Goal: Task Accomplishment & Management: Use online tool/utility

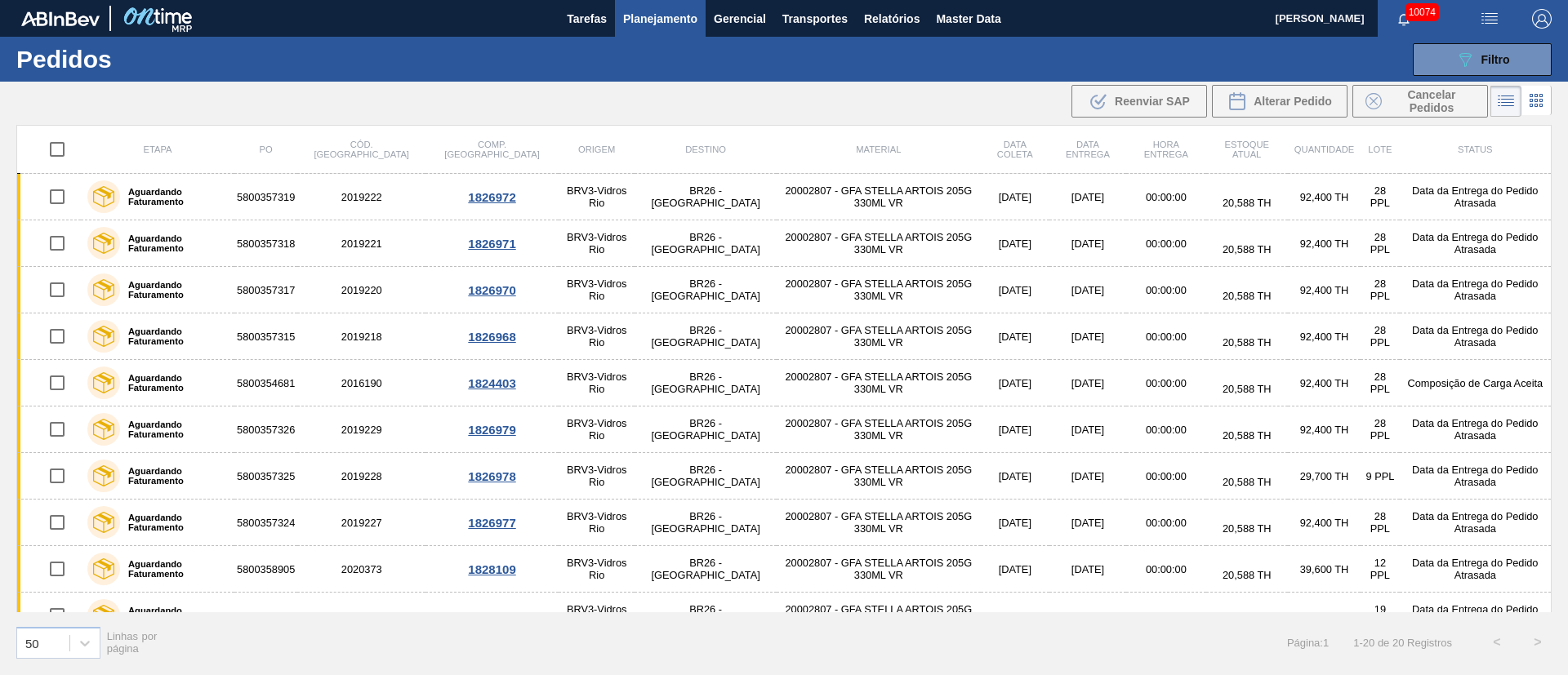
click at [653, 19] on span "Planejamento" at bounding box center [660, 18] width 74 height 20
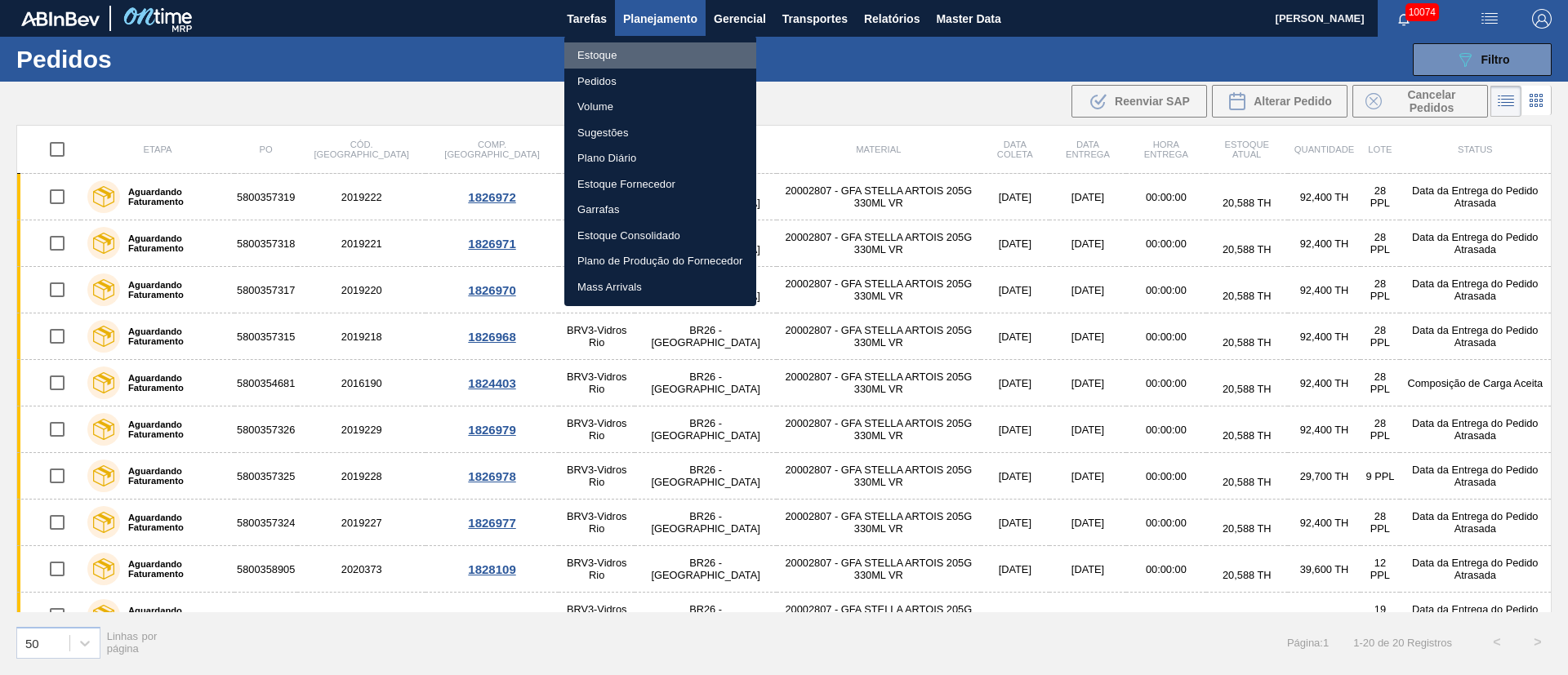
click at [597, 56] on li "Estoque" at bounding box center [660, 56] width 192 height 27
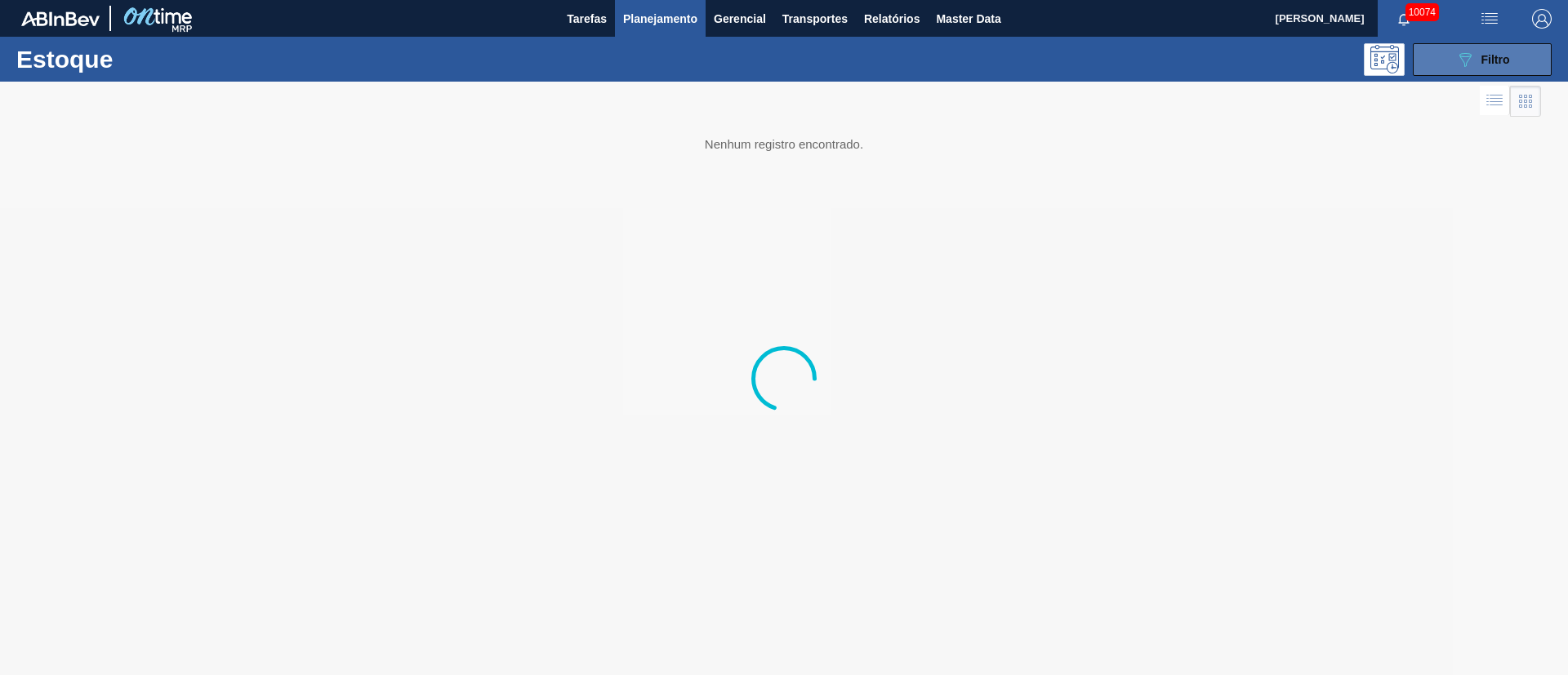
click at [1478, 55] on div "089F7B8B-B2A5-4AFE-B5C0-19BA573D28AC Filtro" at bounding box center [1483, 60] width 55 height 20
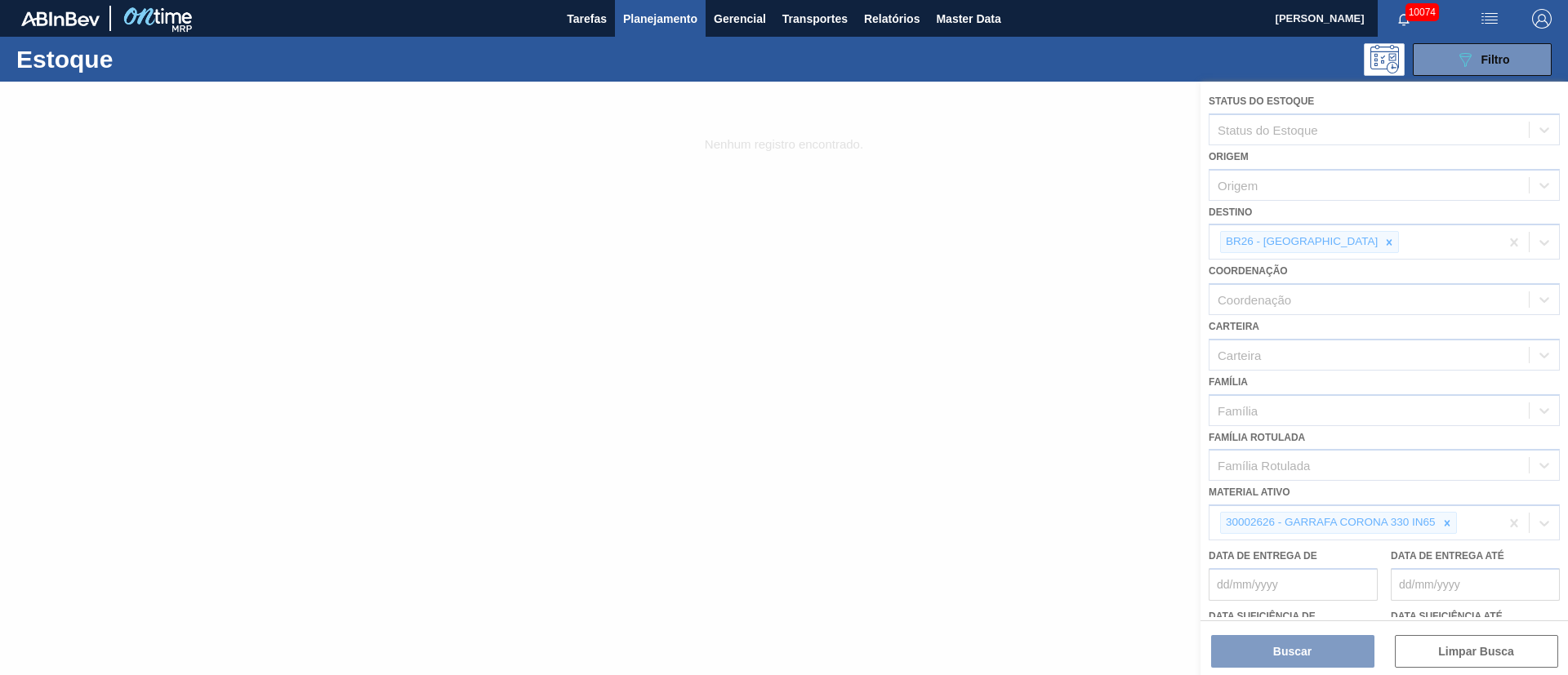
click at [1328, 243] on div at bounding box center [784, 378] width 1568 height 594
click at [1329, 246] on div at bounding box center [784, 378] width 1568 height 594
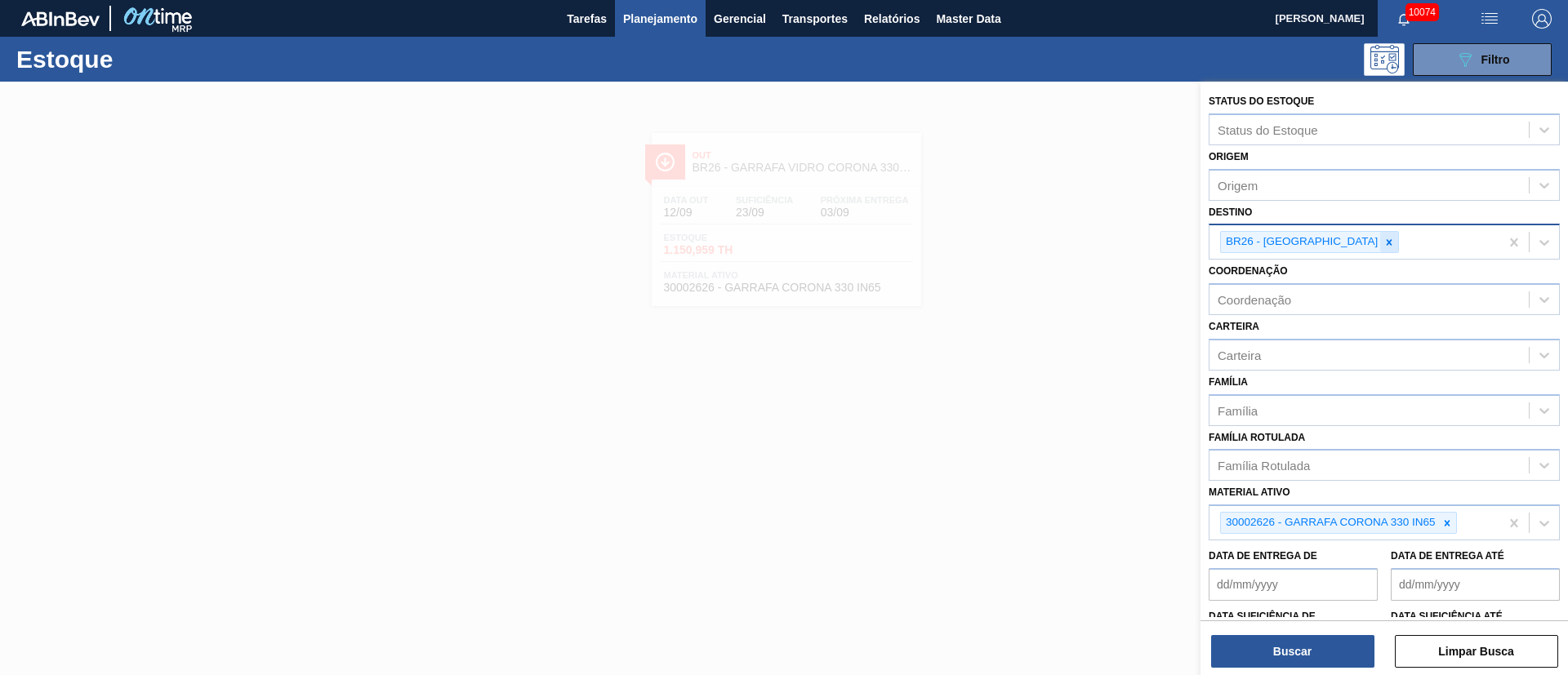
click at [1383, 237] on icon at bounding box center [1389, 242] width 11 height 11
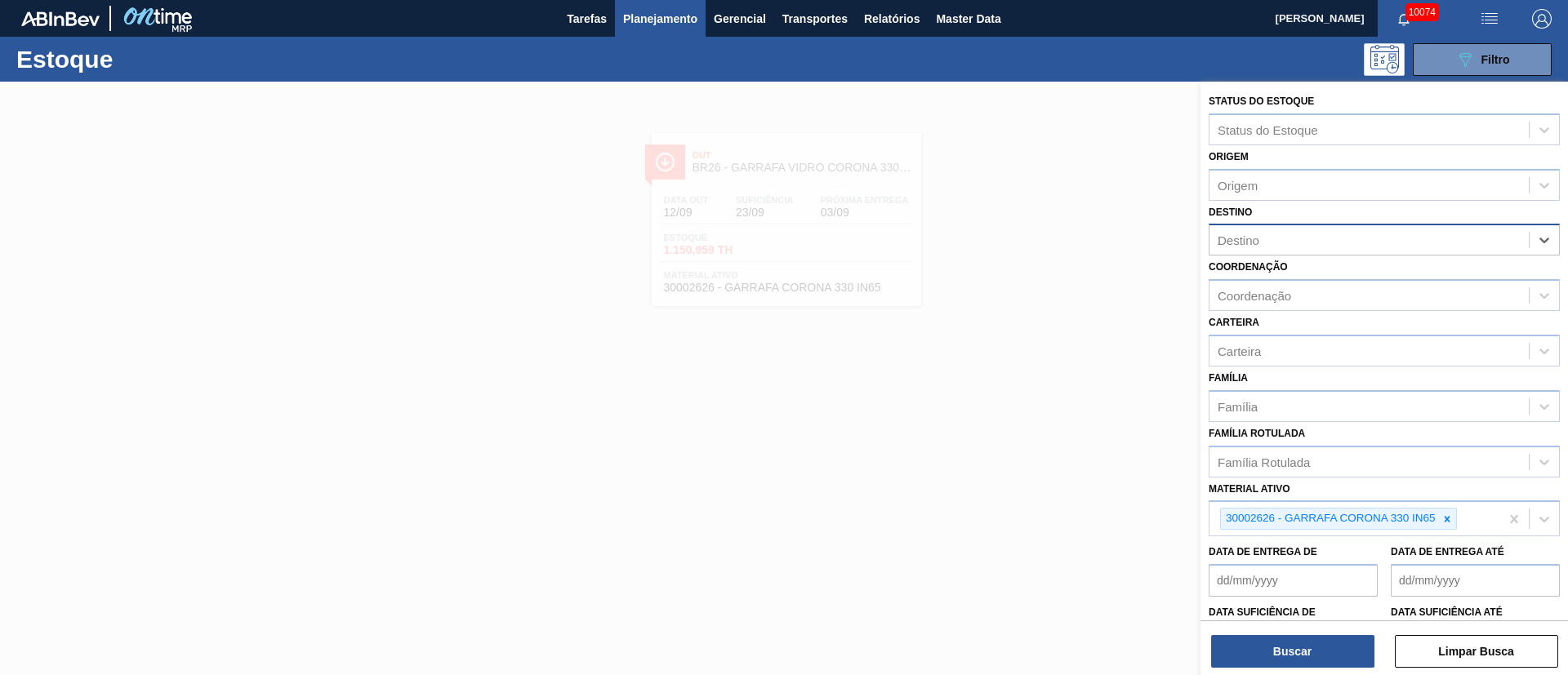
type input "21"
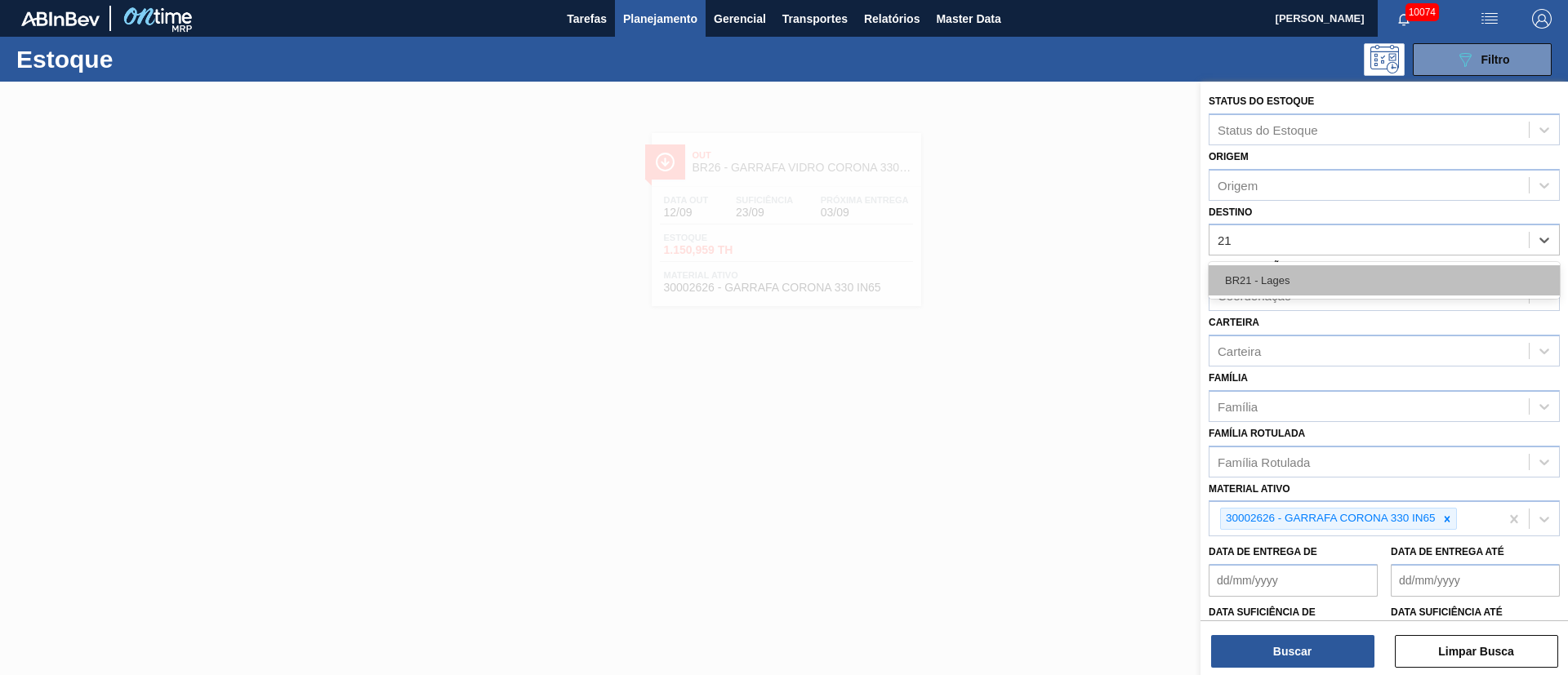
click at [1286, 282] on div "BR21 - Lages" at bounding box center [1384, 280] width 351 height 30
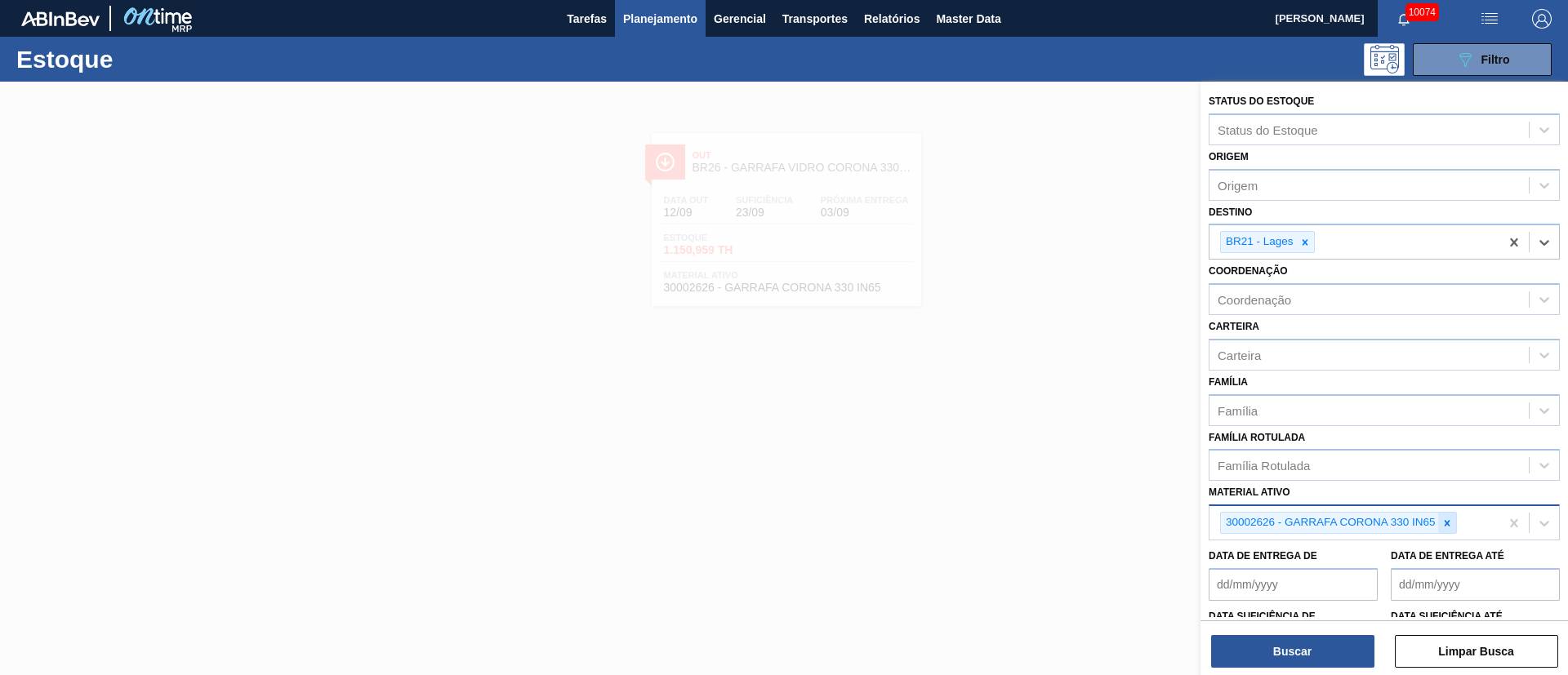
click at [1442, 521] on icon at bounding box center [1447, 524] width 11 height 11
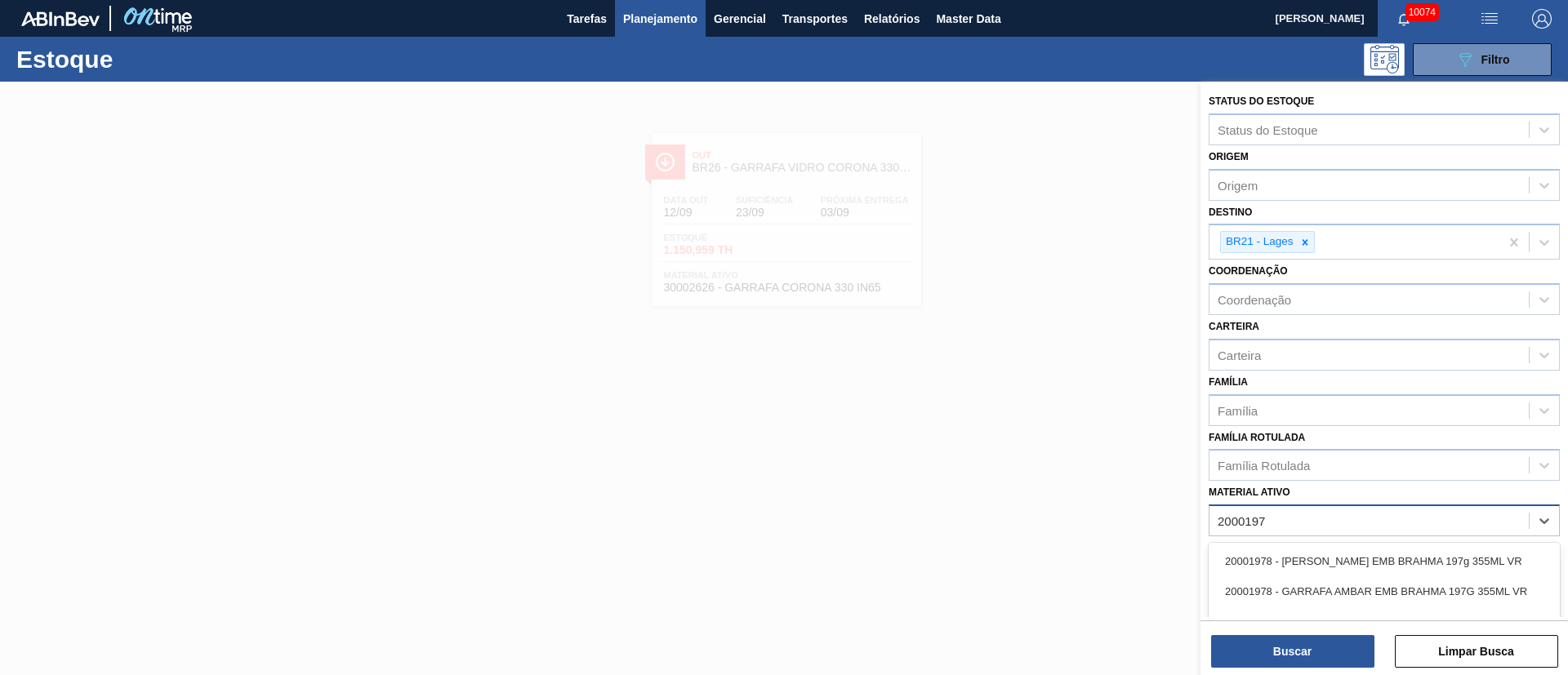
type ativo "20001976"
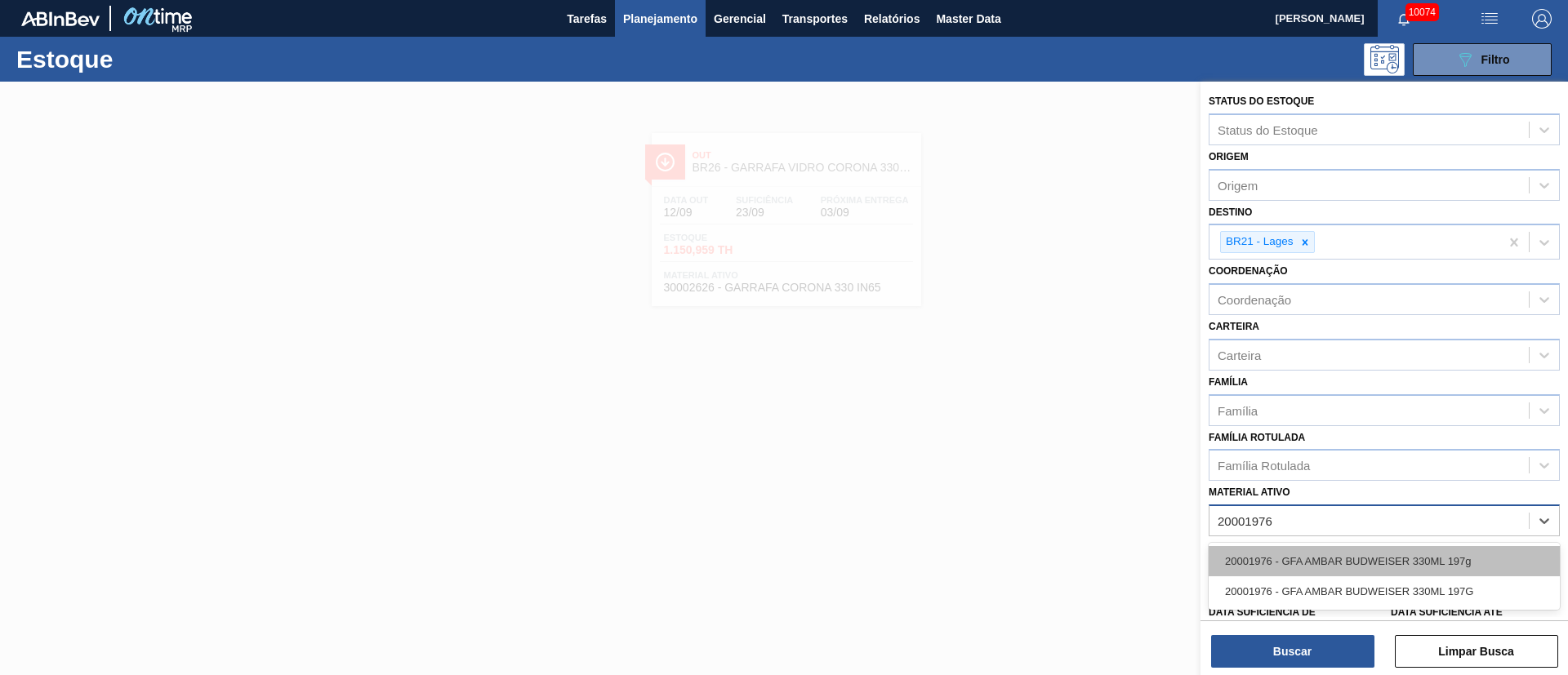
click at [1374, 553] on div "20001976 - GFA AMBAR BUDWEISER 330ML 197g" at bounding box center [1384, 561] width 351 height 30
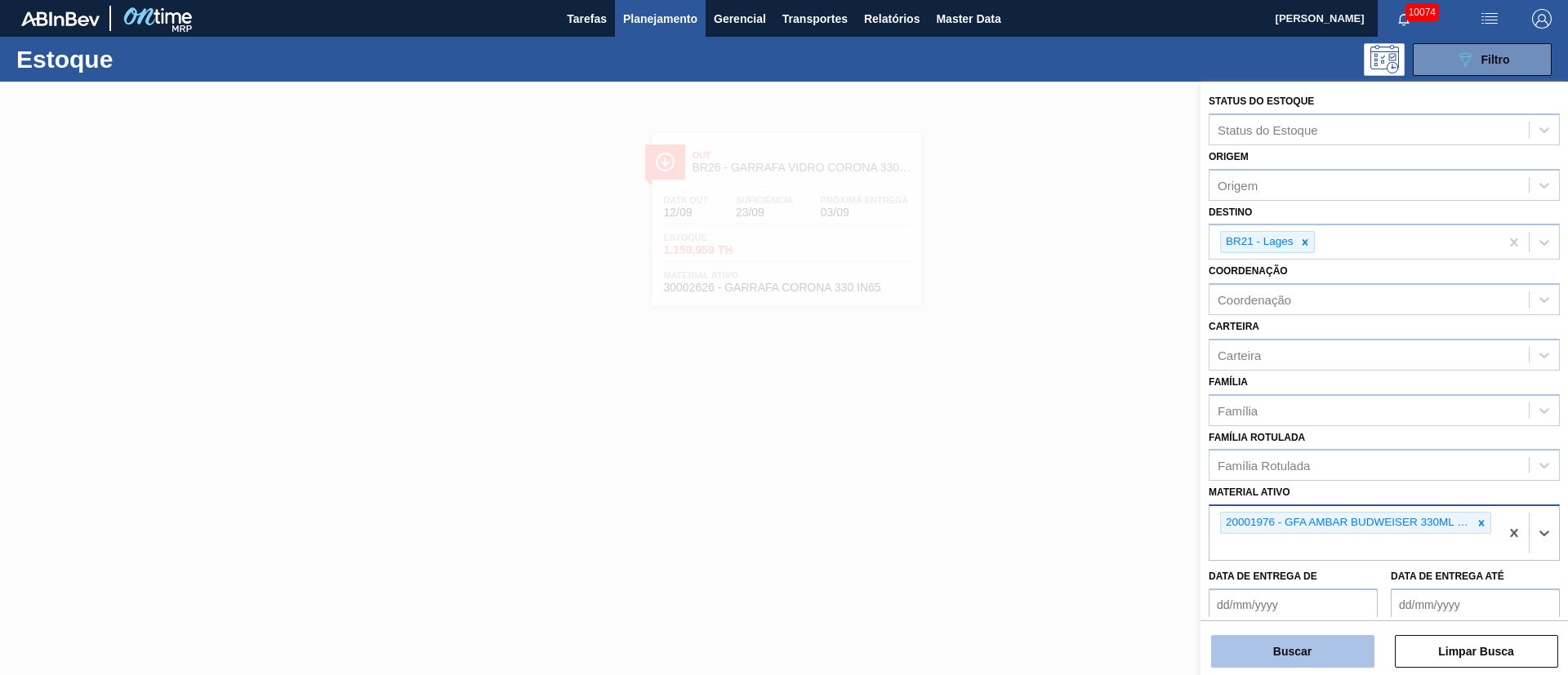
click at [1316, 648] on button "Buscar" at bounding box center [1292, 651] width 164 height 33
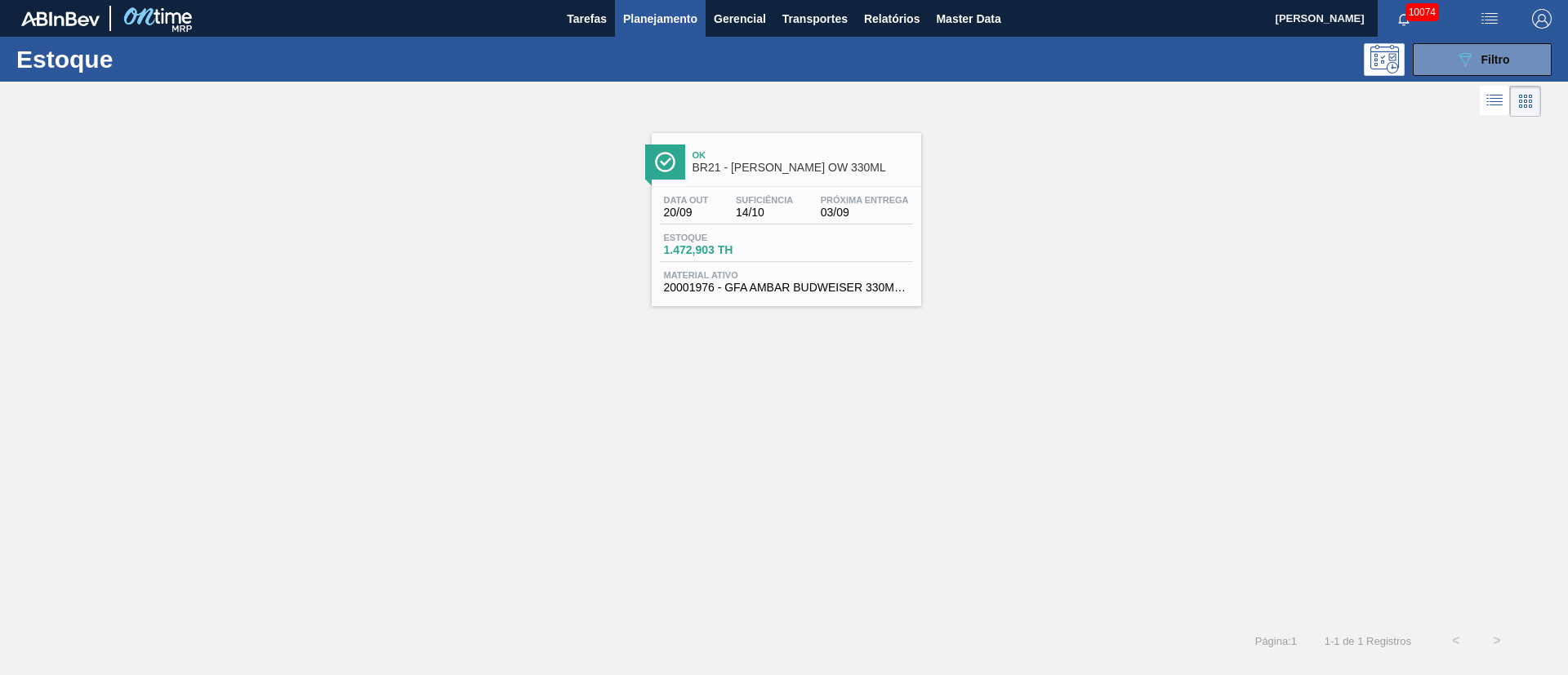
click at [695, 264] on div "Data out 20/09 Suficiência 14/10 Próxima Entrega 03/09 Estoque 1.472,903 TH Mat…" at bounding box center [786, 242] width 270 height 111
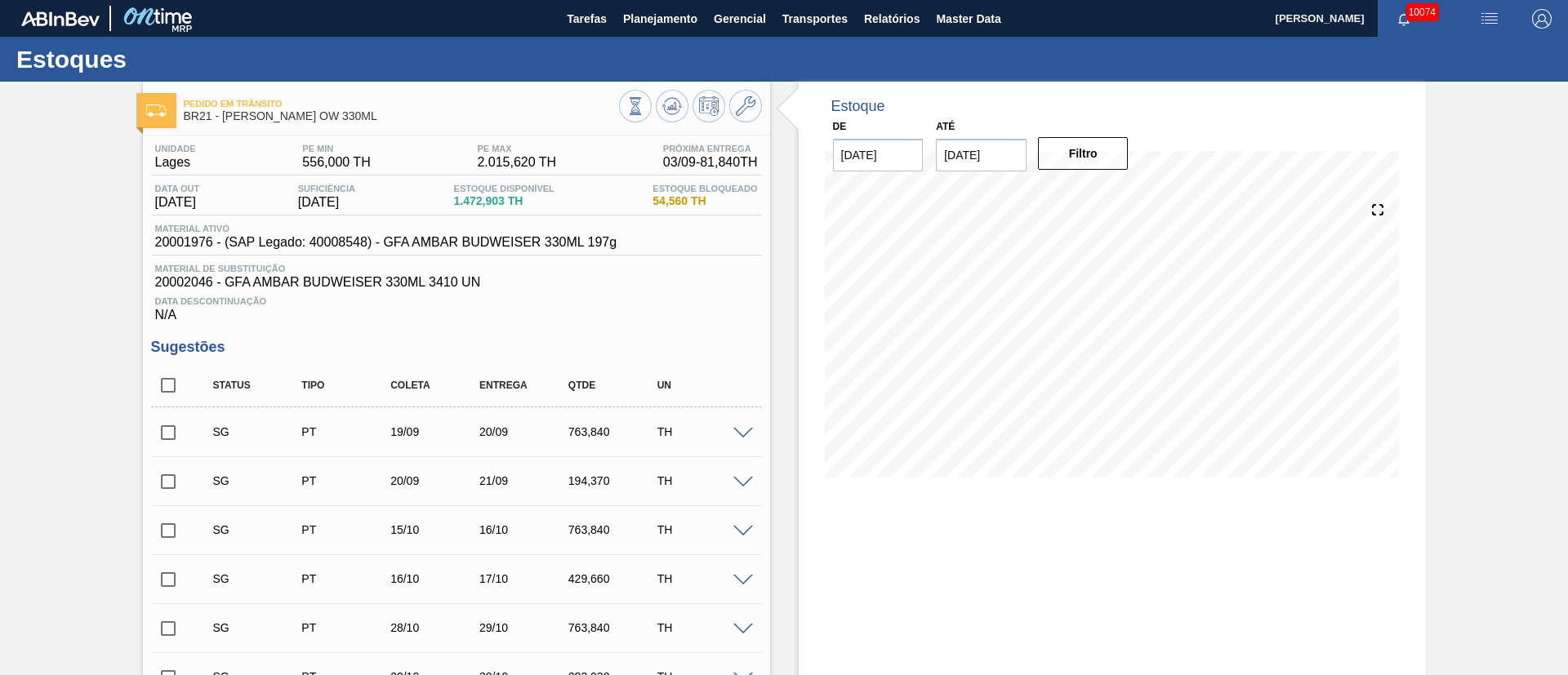
click at [169, 436] on input "checkbox" at bounding box center [169, 433] width 34 height 34
click at [742, 434] on span at bounding box center [743, 434] width 20 height 12
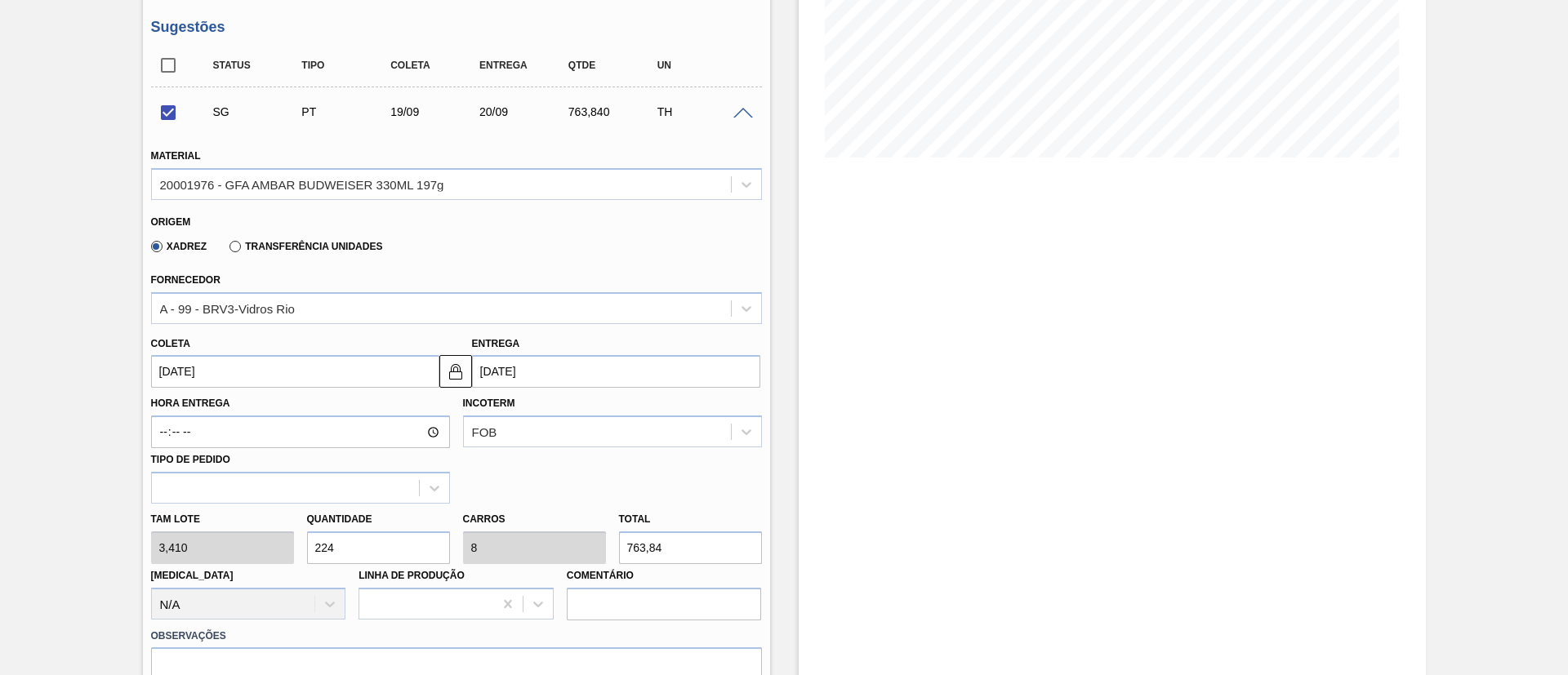
scroll to position [367, 0]
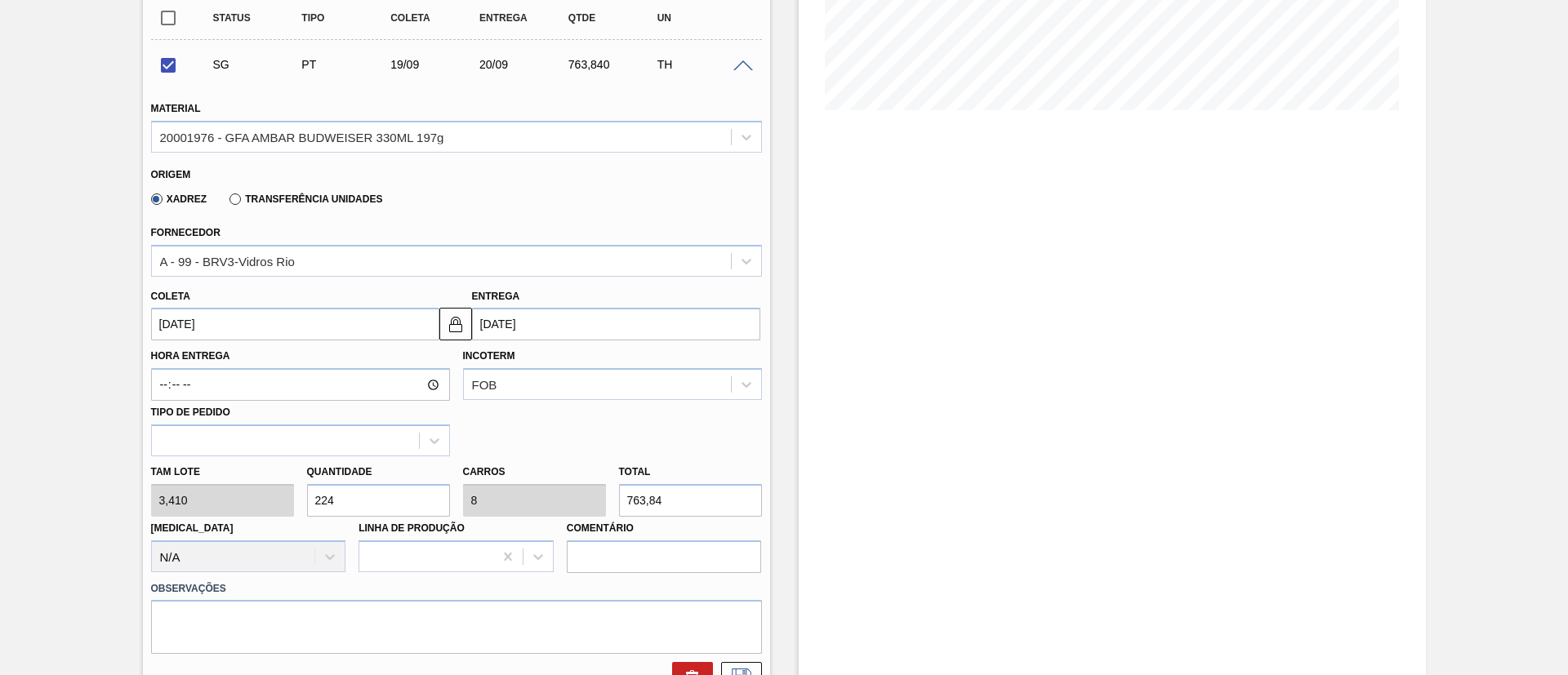
click at [266, 328] on input "[DATE]" at bounding box center [295, 324] width 288 height 33
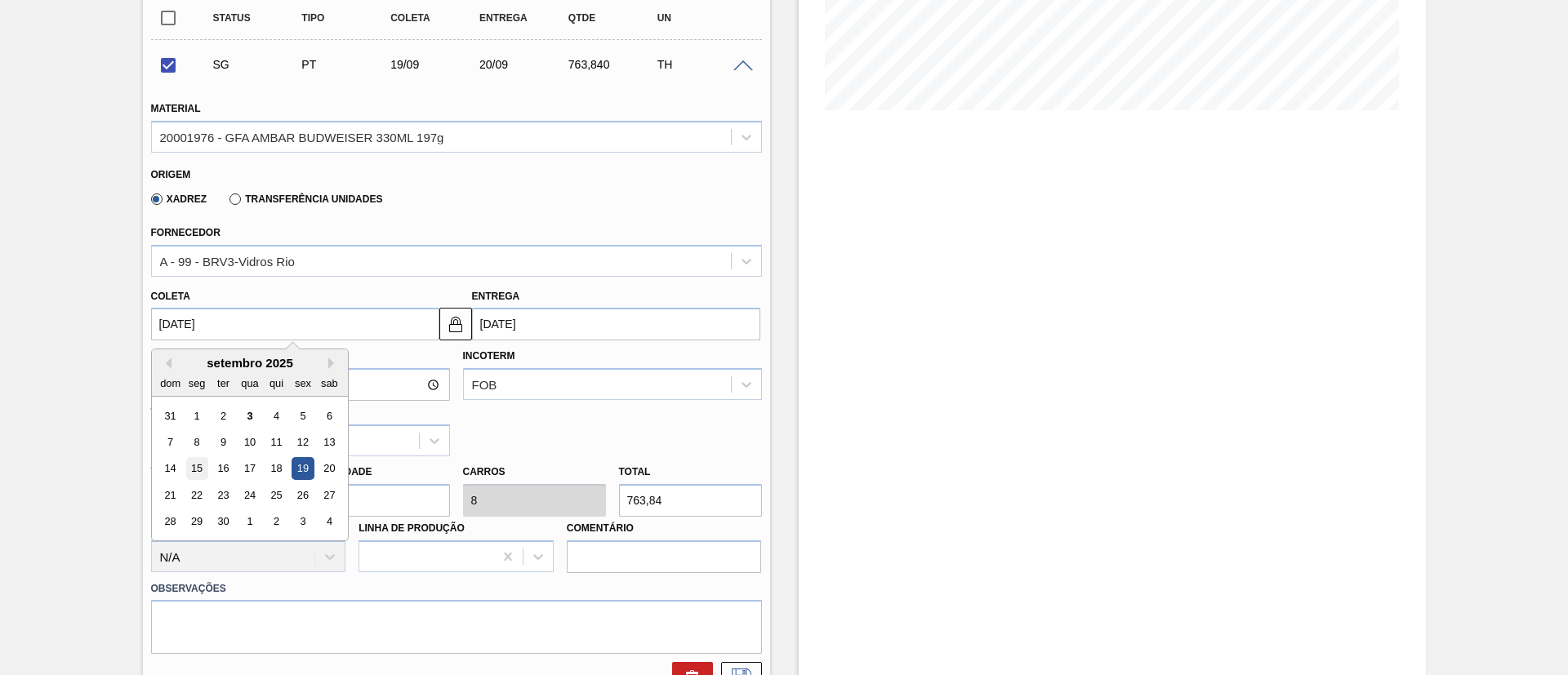
click at [191, 467] on div "15" at bounding box center [196, 469] width 22 height 22
checkbox input "false"
type input "[DATE]"
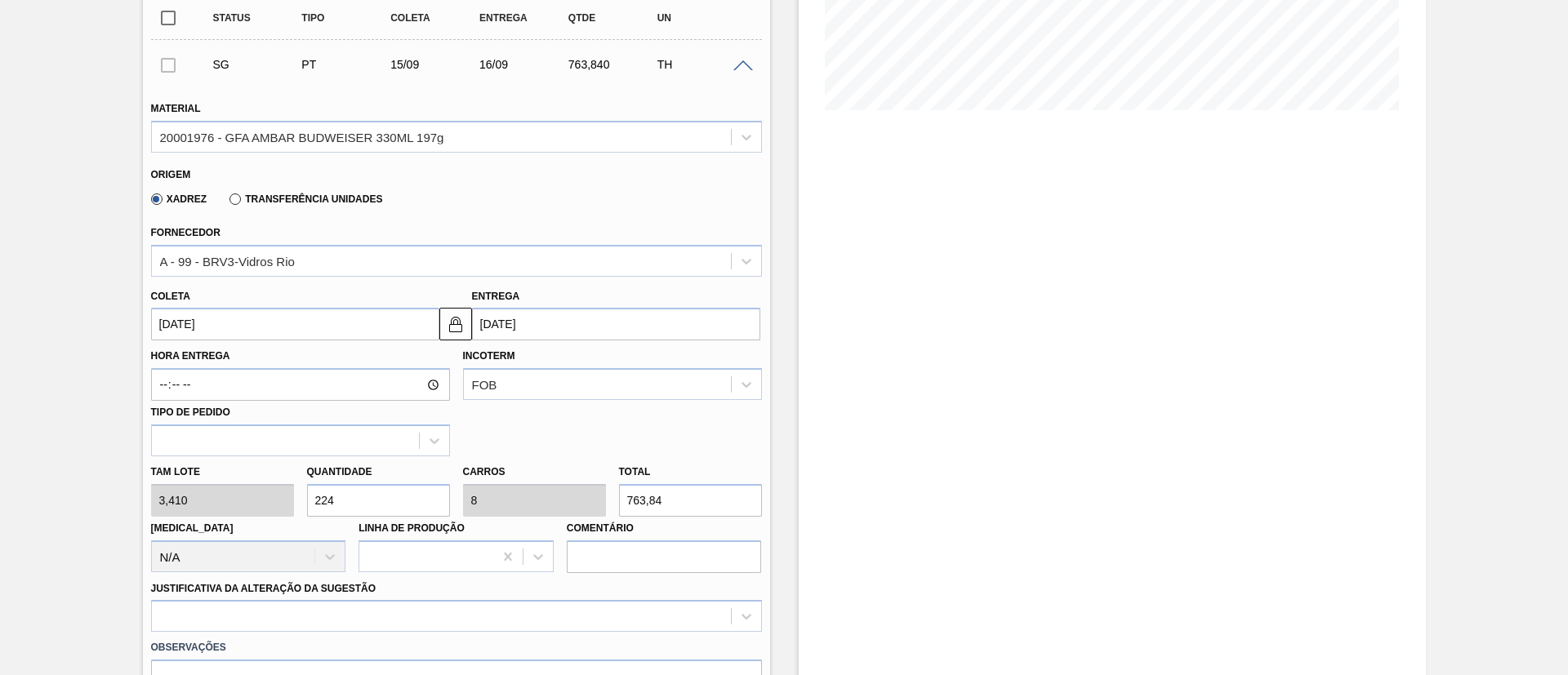
click at [157, 493] on div "[PERSON_NAME] 3,410 Quantidade 224 Carros 8 Total 763,84 [MEDICAL_DATA] N/A Lin…" at bounding box center [456, 514] width 624 height 116
type input "8"
type input "0,286"
type input "27,28"
type input "0"
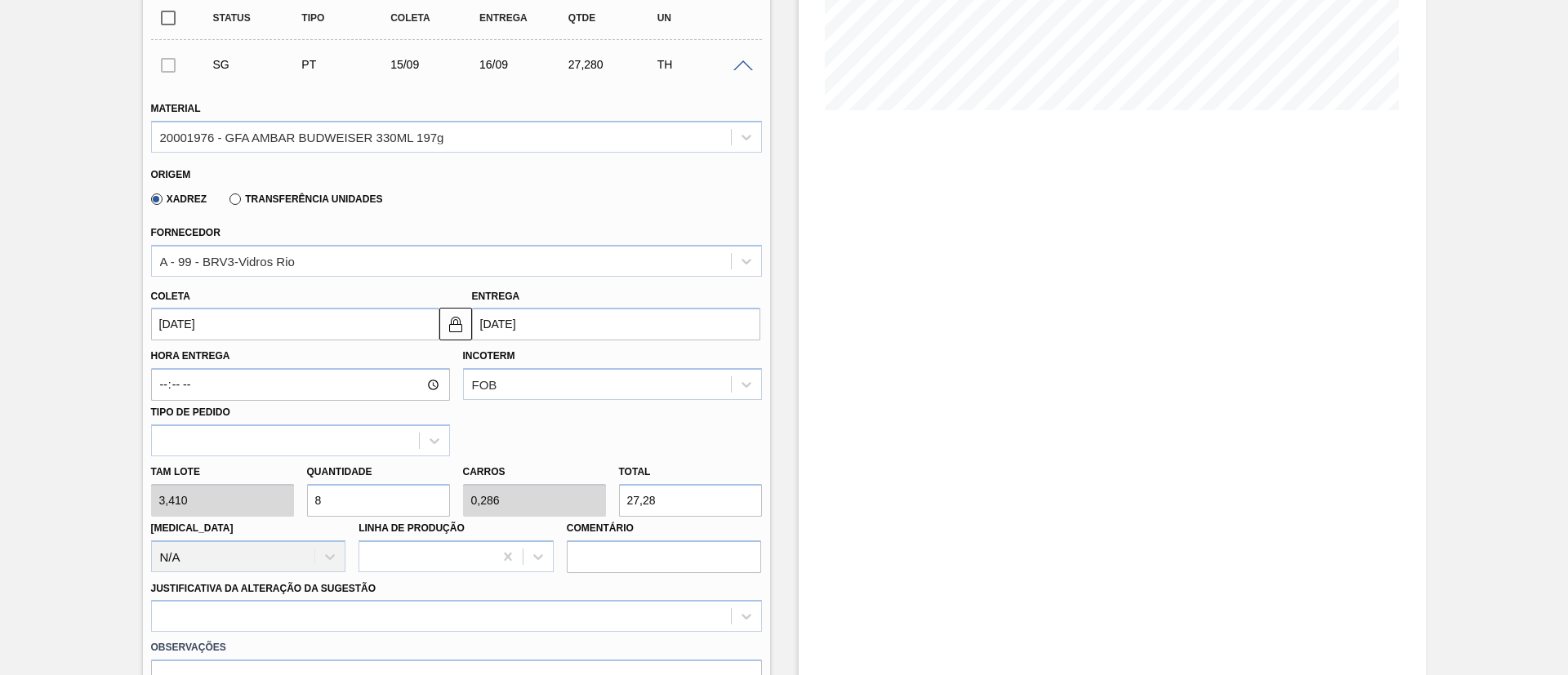
type input "0"
type input "1"
type input "0,036"
type input "3,41"
type input "11"
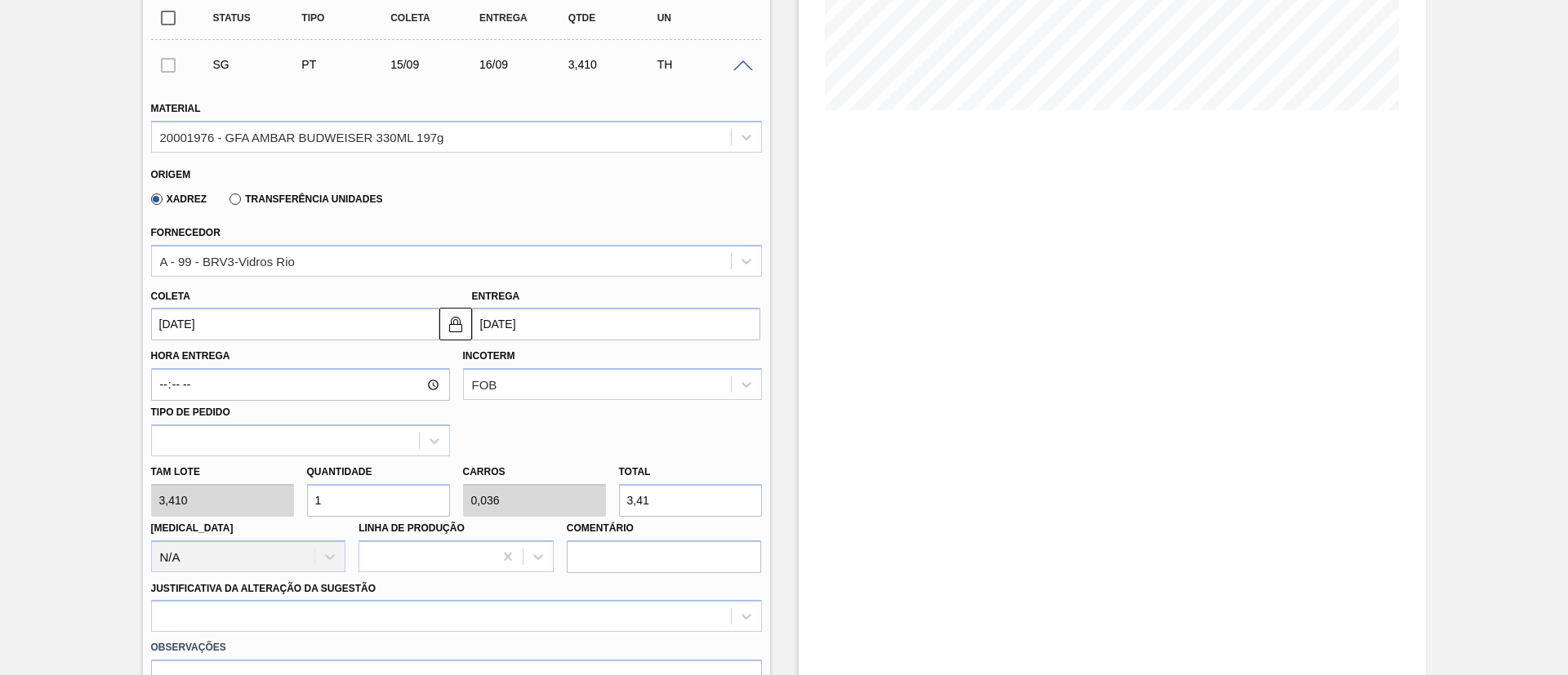
type input "0,393"
type input "37,51"
type input "112"
type input "4"
type input "381,92"
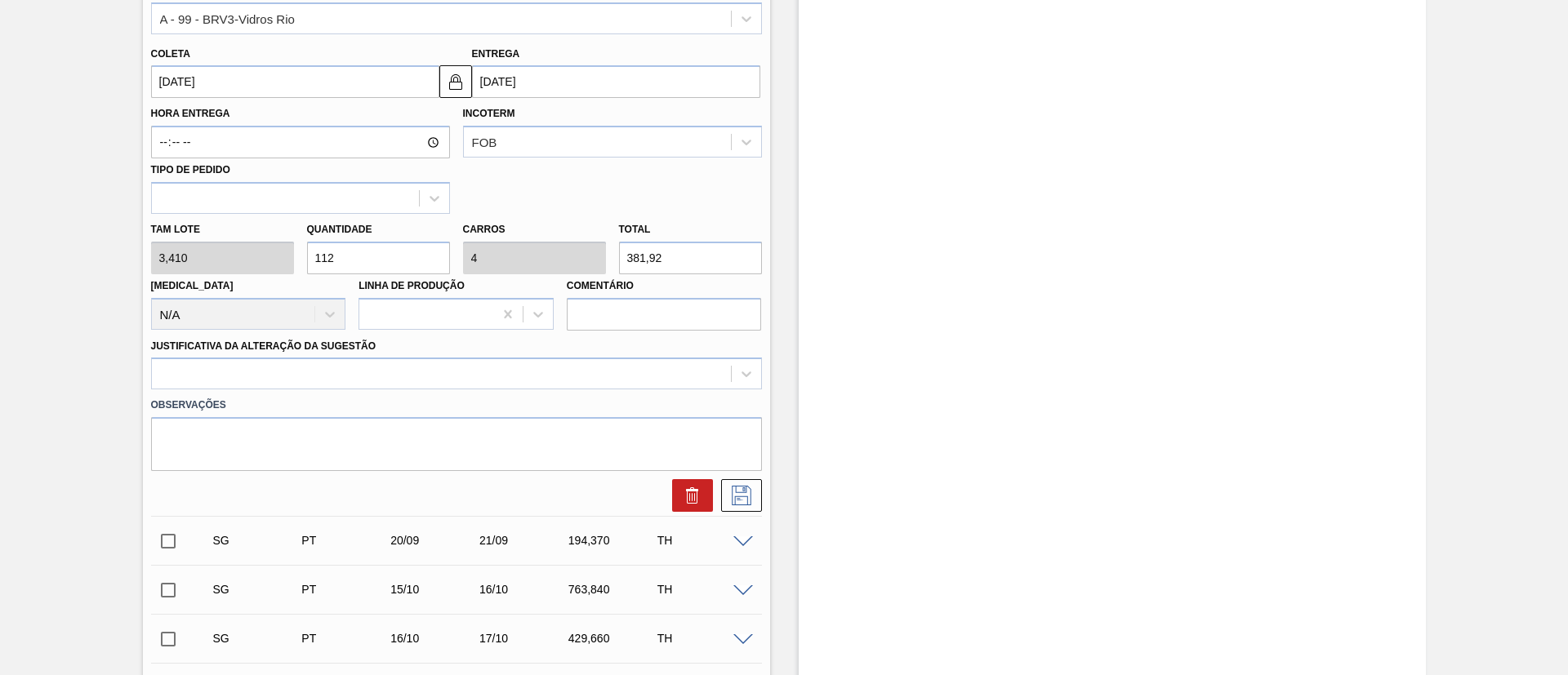
scroll to position [613, 0]
type input "112"
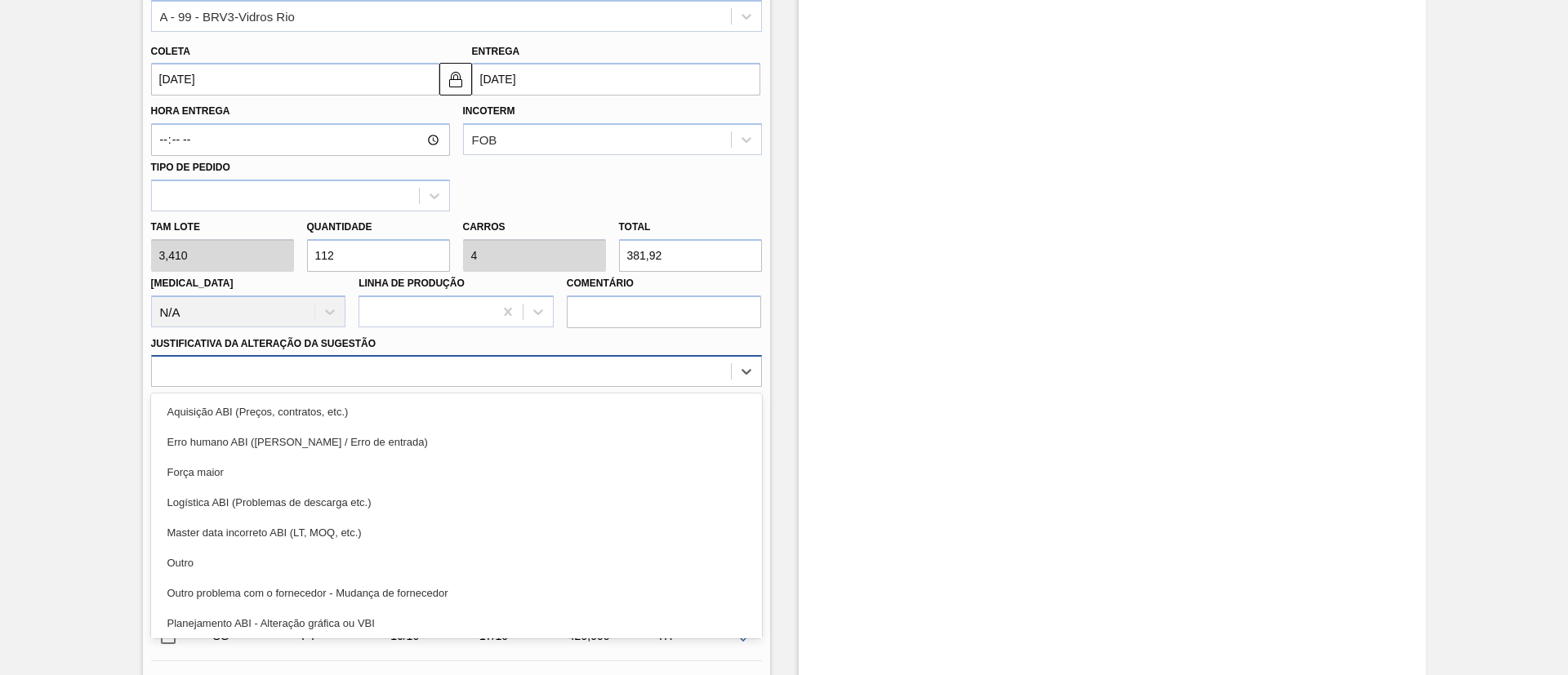
click at [318, 372] on div at bounding box center [441, 371] width 579 height 24
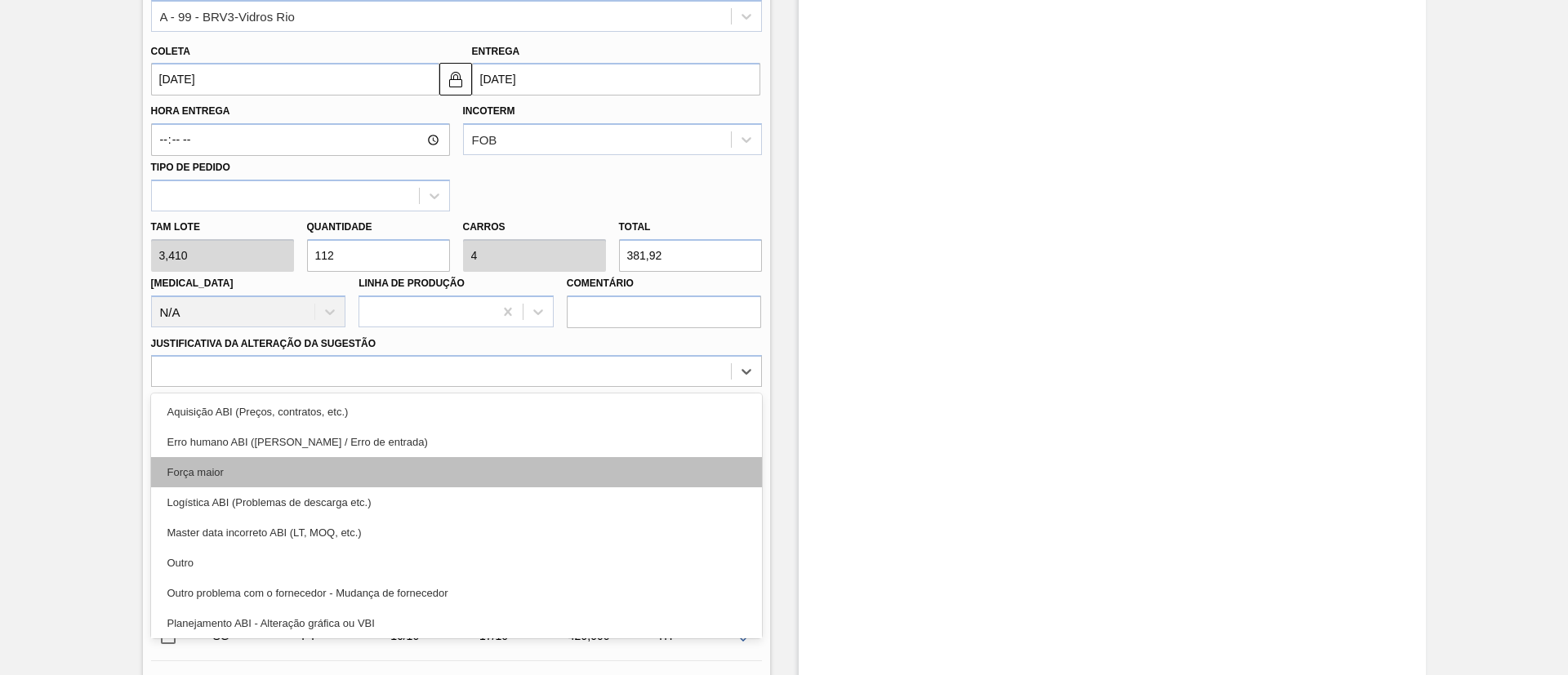
click at [246, 472] on div "Força maior" at bounding box center [456, 472] width 611 height 30
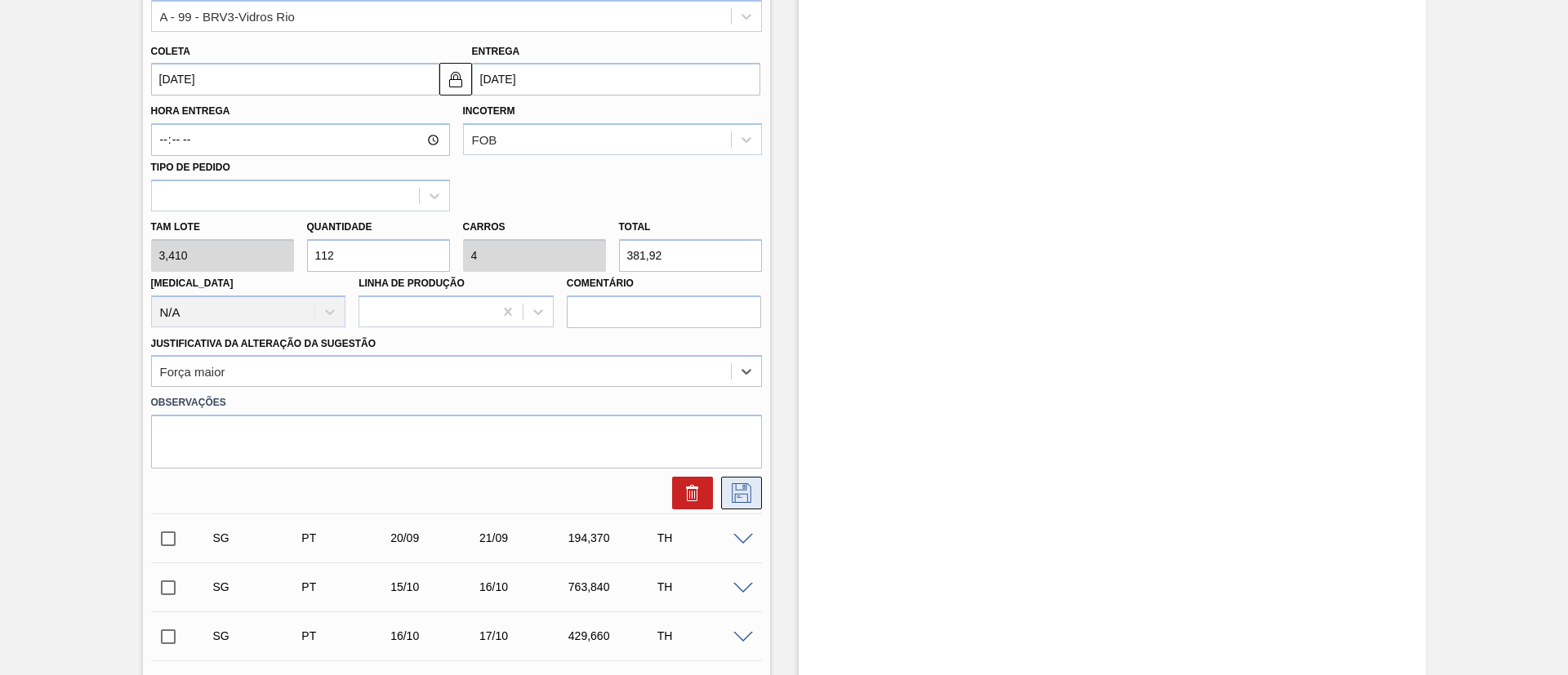
click at [757, 499] on button at bounding box center [741, 493] width 41 height 33
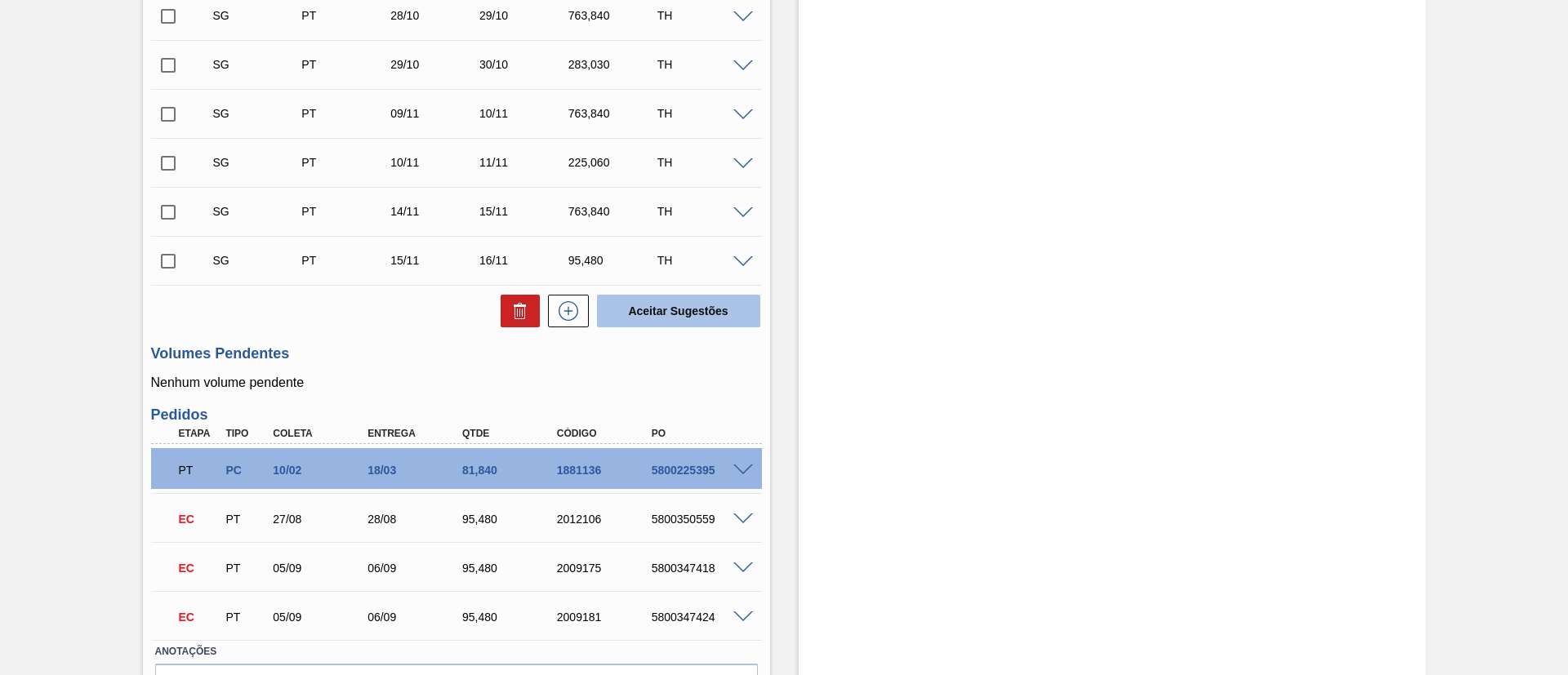
click at [666, 309] on button "Aceitar Sugestões" at bounding box center [678, 311] width 164 height 33
checkbox input "false"
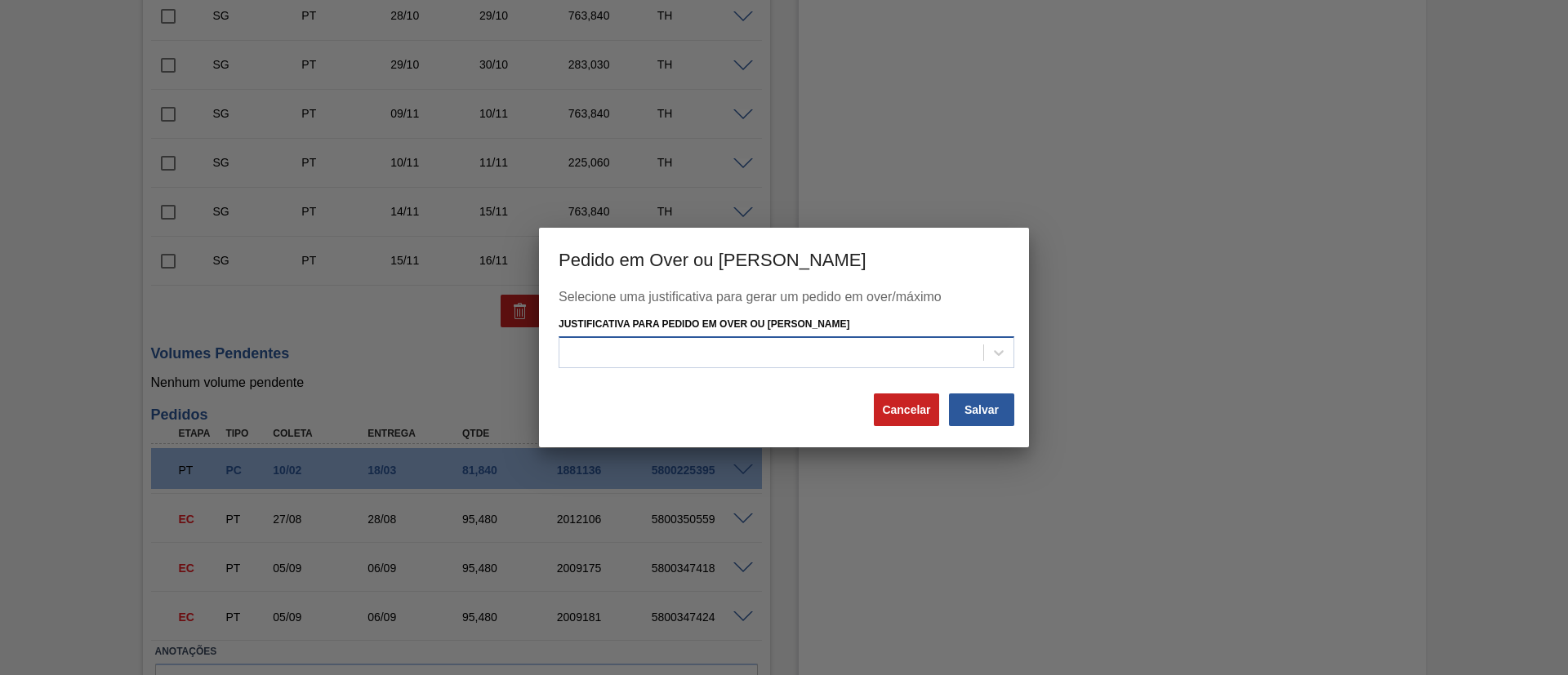
click at [793, 355] on div at bounding box center [772, 352] width 424 height 24
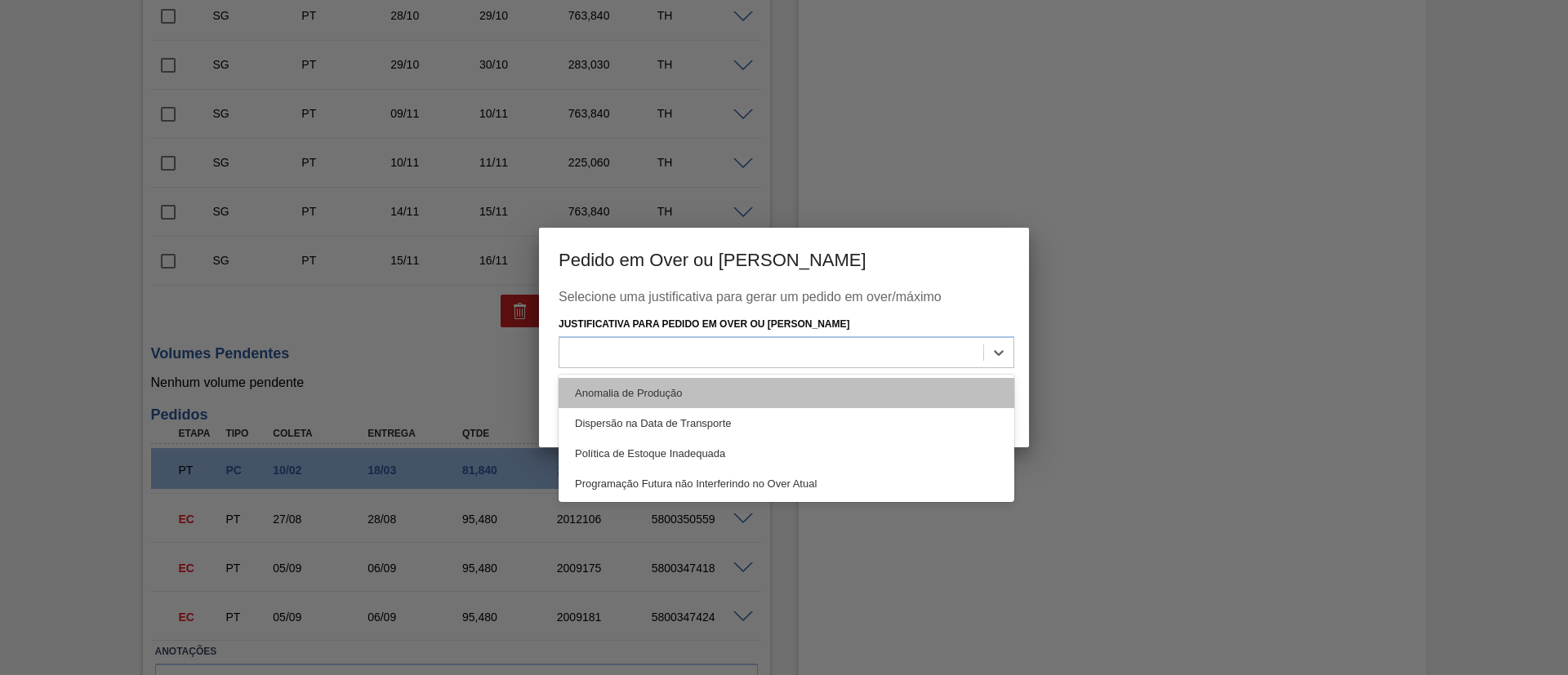
click at [695, 393] on div "Anomalia de Produção" at bounding box center [786, 393] width 455 height 30
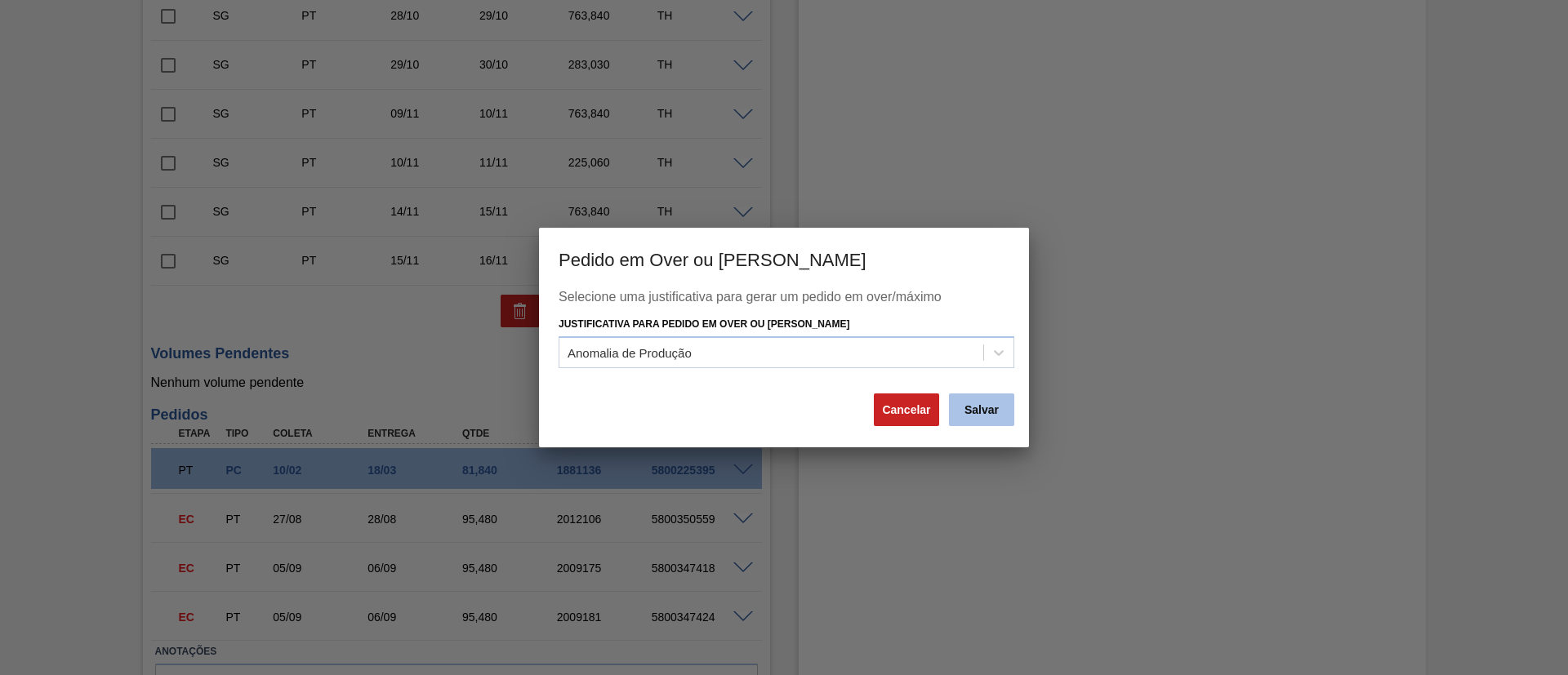
click at [985, 411] on button "Salvar" at bounding box center [981, 410] width 65 height 33
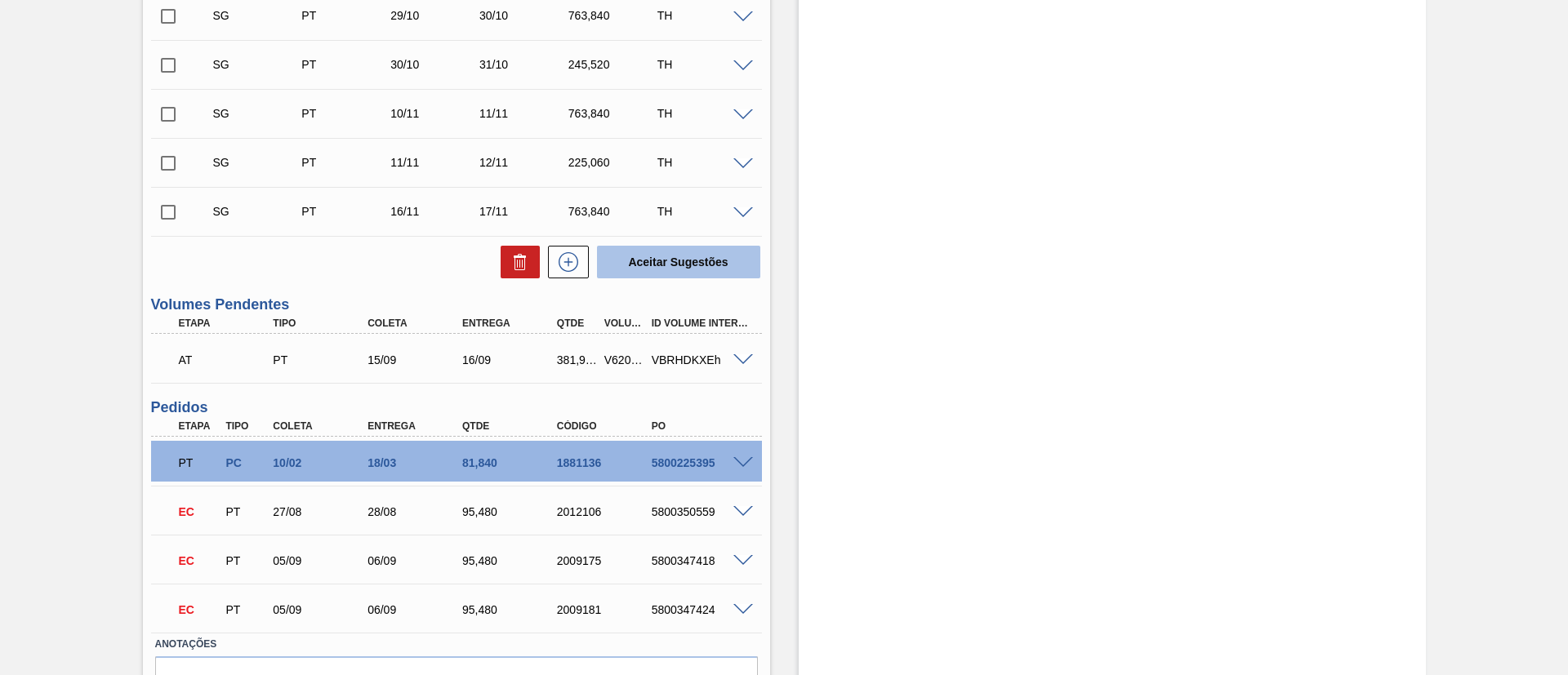
scroll to position [0, 0]
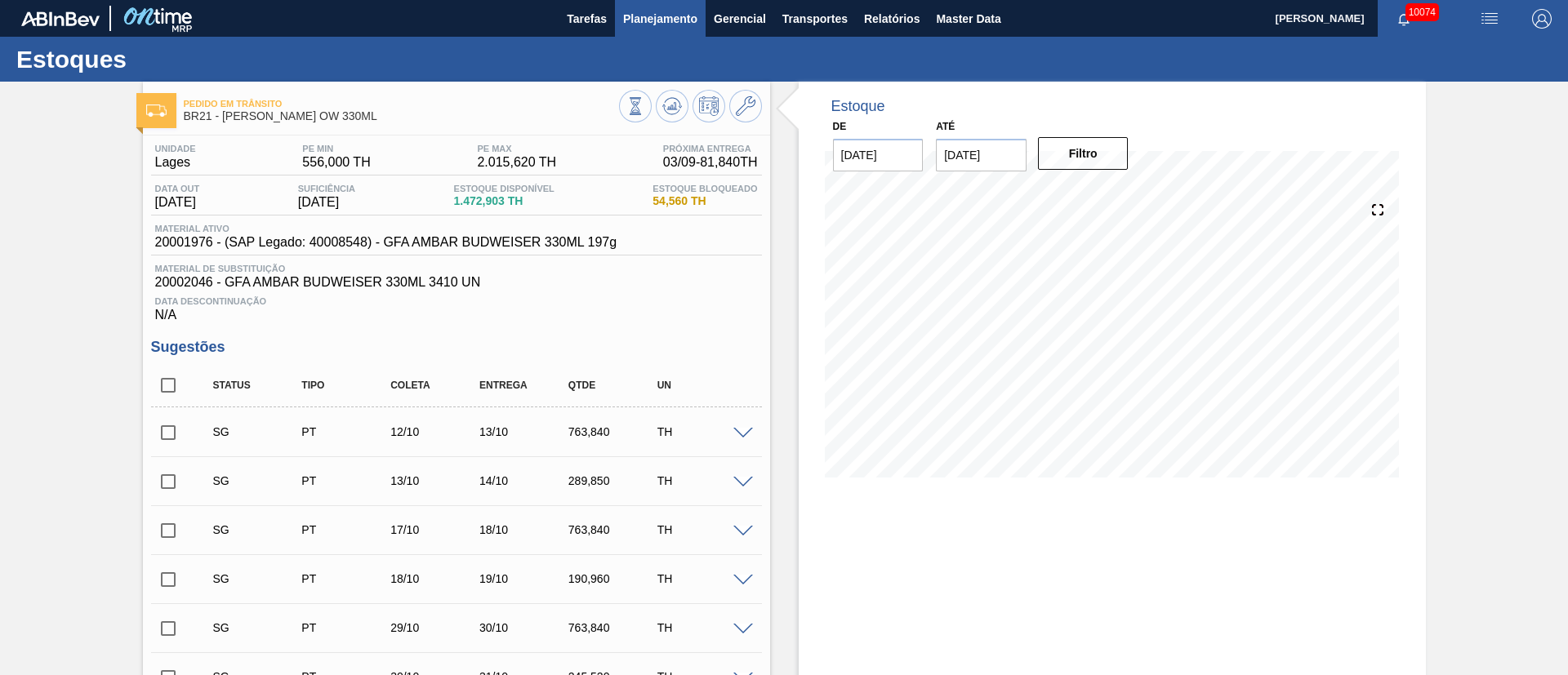
click at [682, 18] on span "Planejamento" at bounding box center [660, 18] width 74 height 20
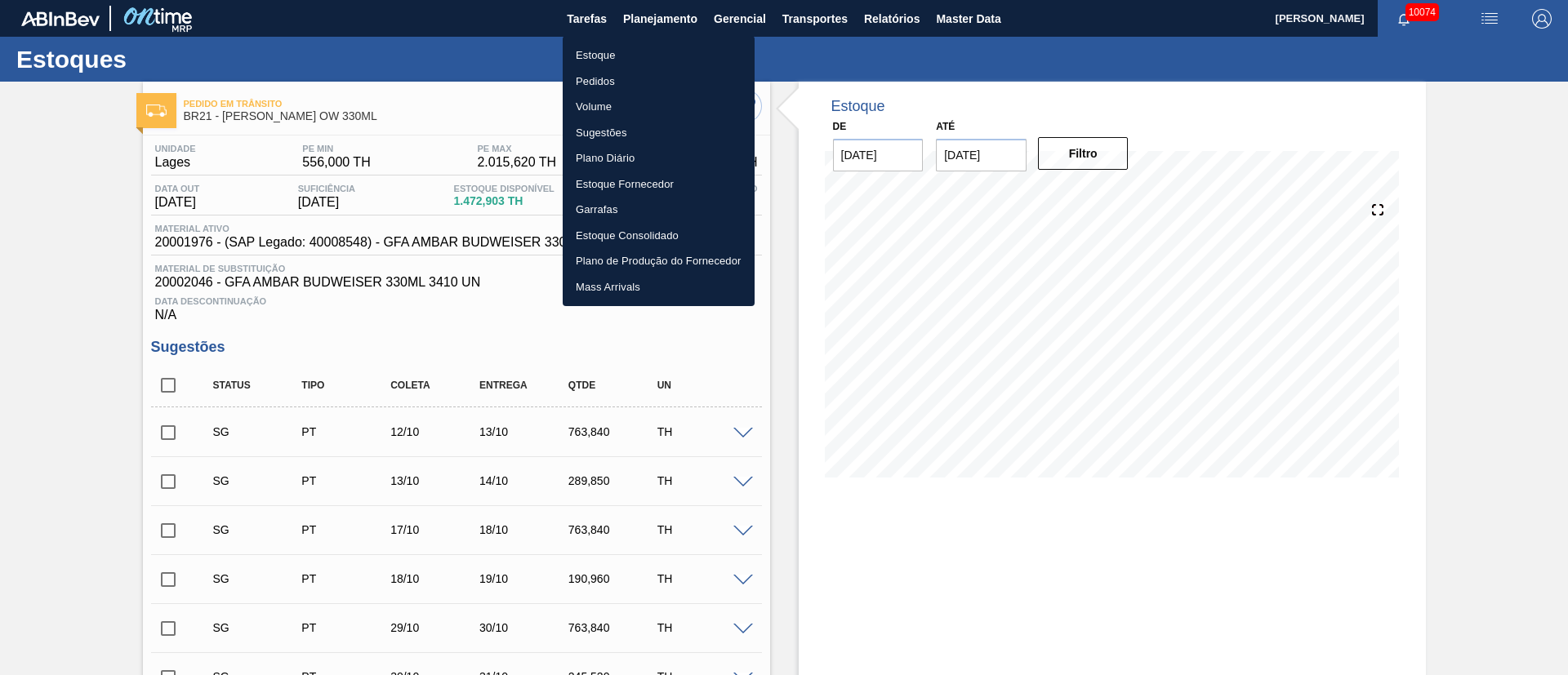
click at [618, 89] on li "Pedidos" at bounding box center [658, 81] width 192 height 27
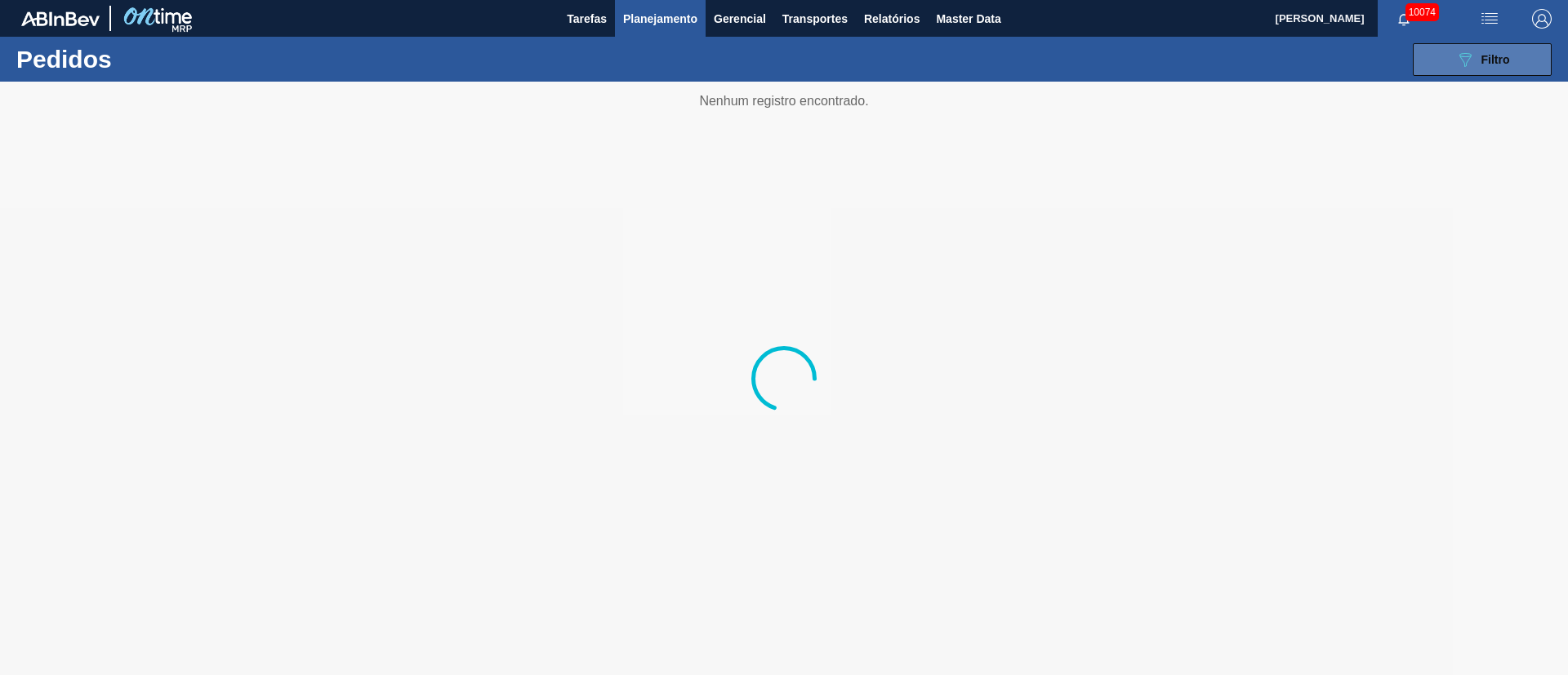
click at [1523, 64] on button "089F7B8B-B2A5-4AFE-B5C0-19BA573D28AC Filtro" at bounding box center [1482, 60] width 139 height 33
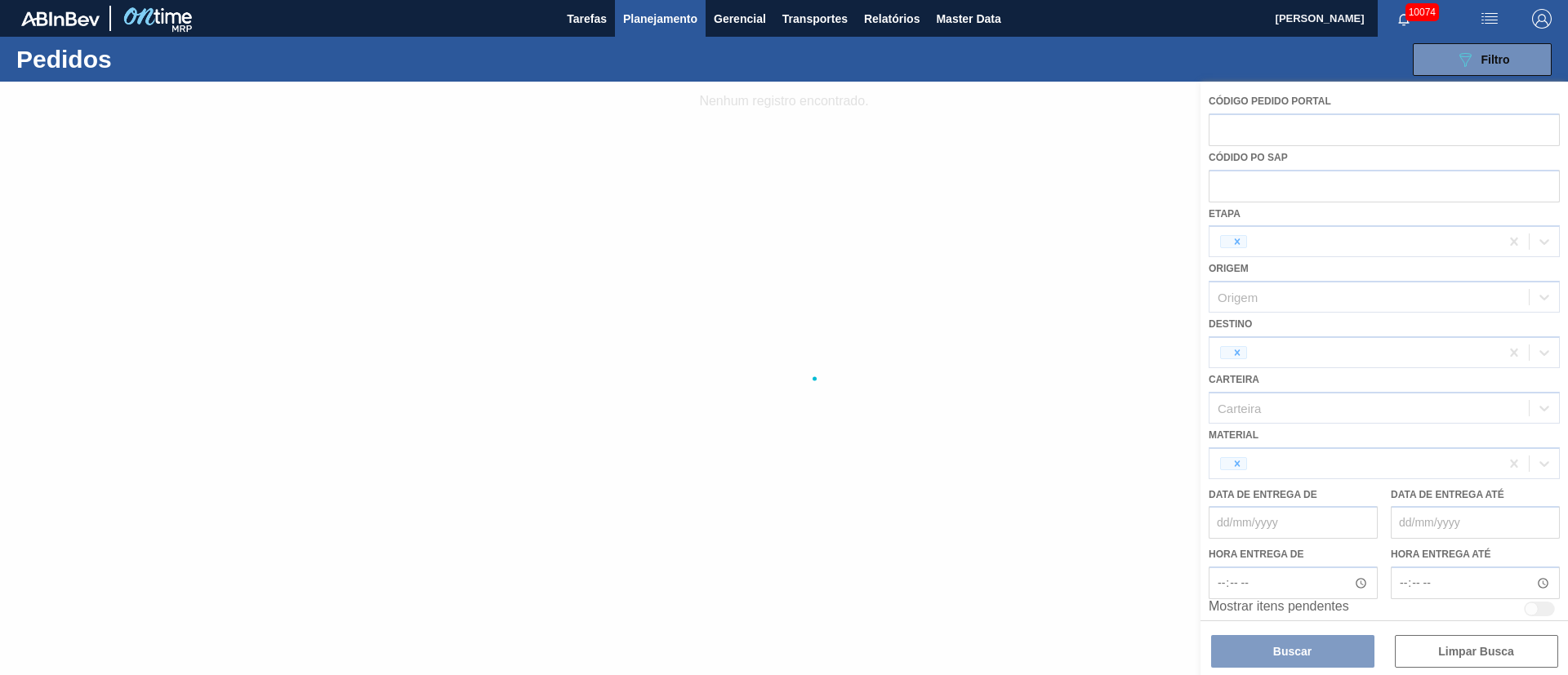
click at [631, 18] on span "Planejamento" at bounding box center [660, 18] width 74 height 20
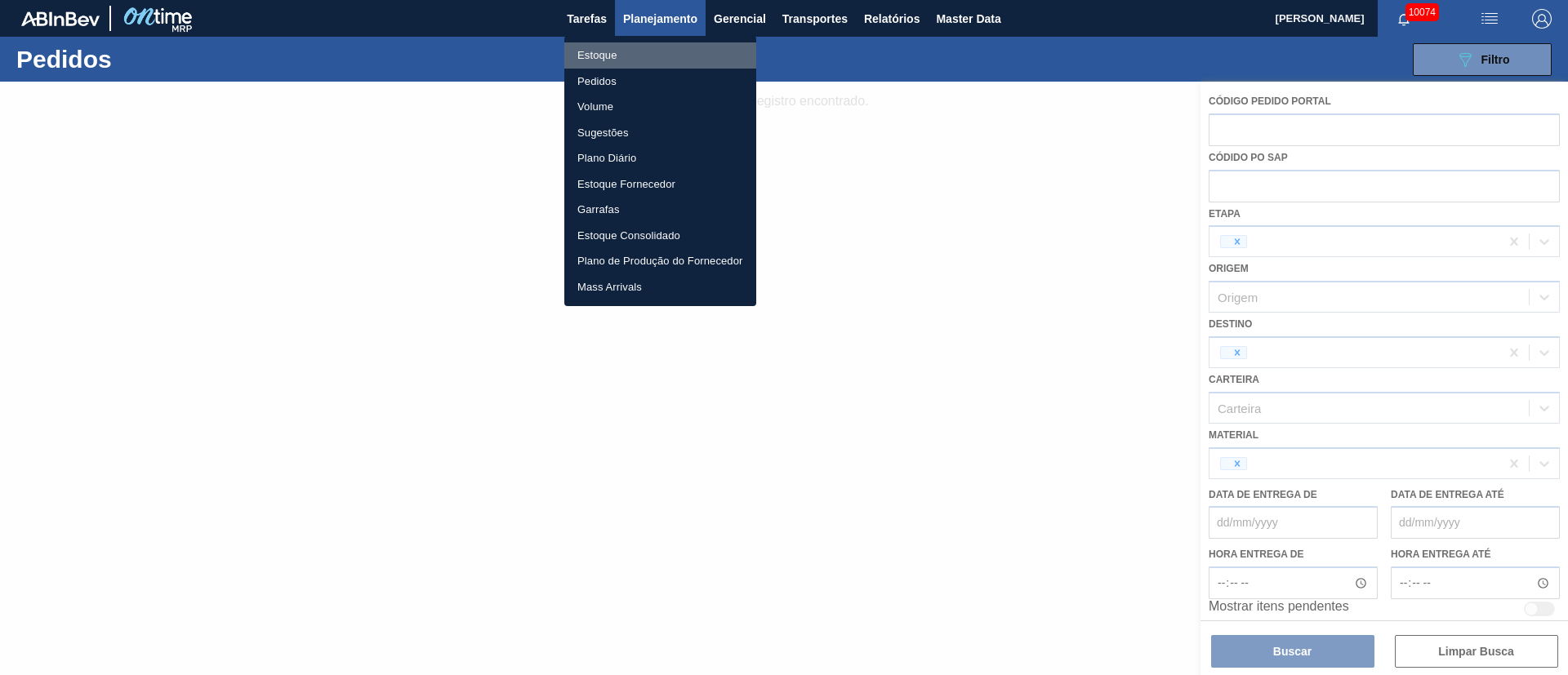
click at [594, 62] on li "Estoque" at bounding box center [660, 56] width 192 height 27
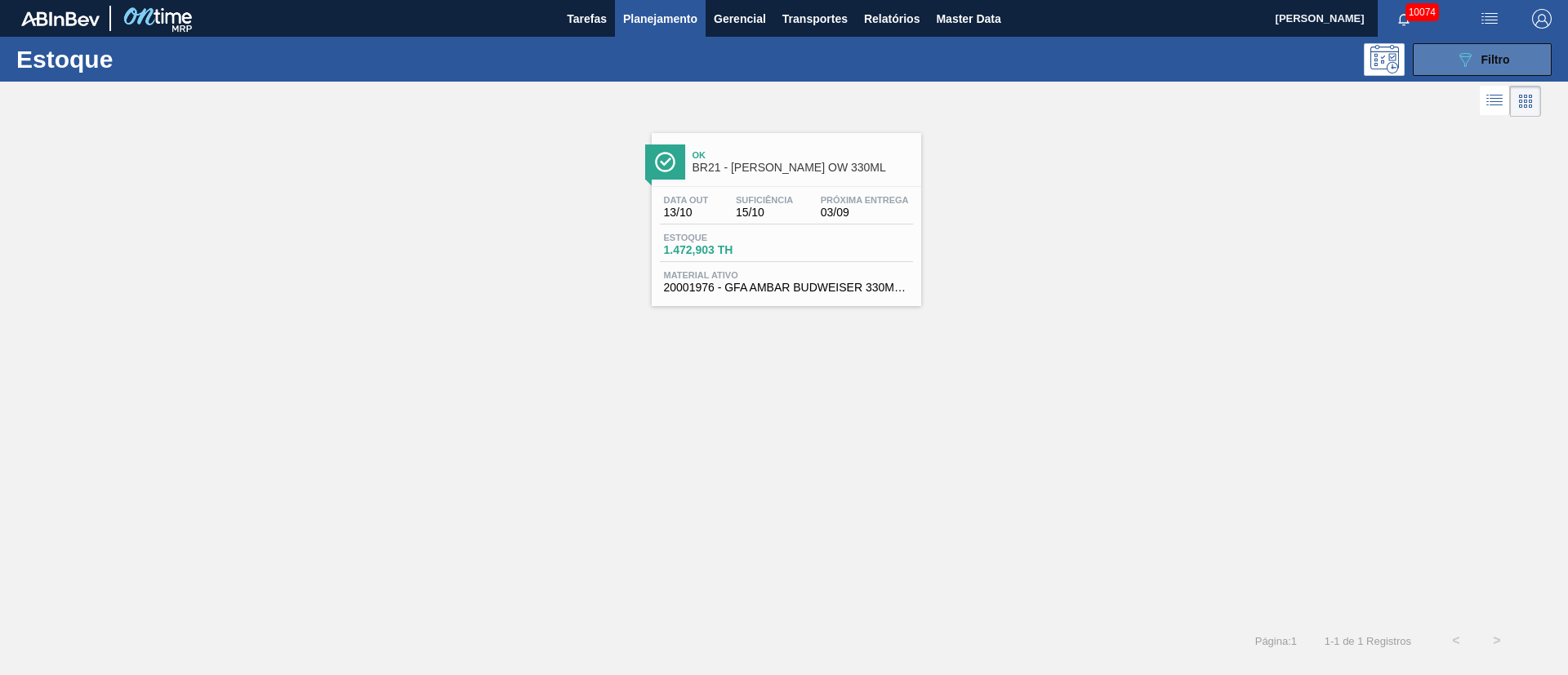
click at [1488, 61] on span "Filtro" at bounding box center [1496, 60] width 28 height 13
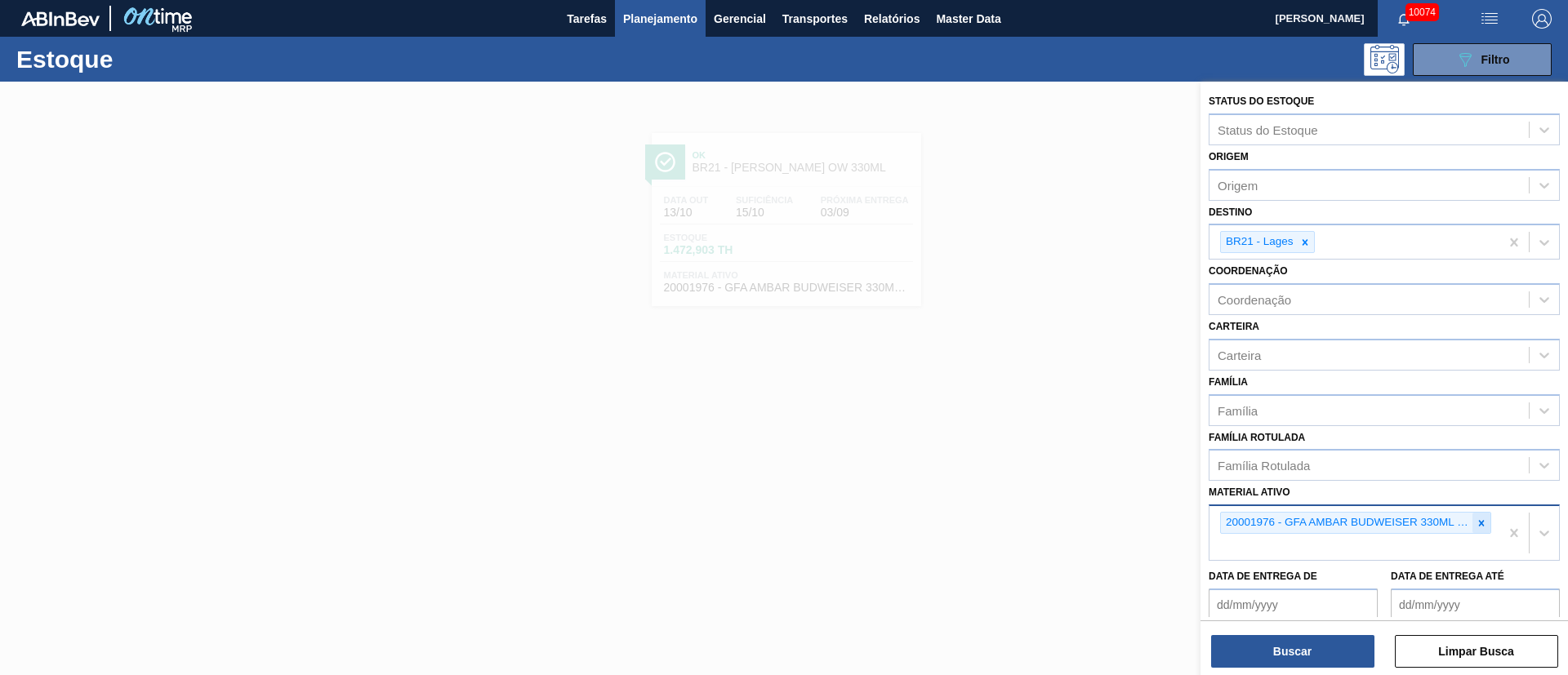
click at [1476, 520] on icon at bounding box center [1482, 524] width 11 height 11
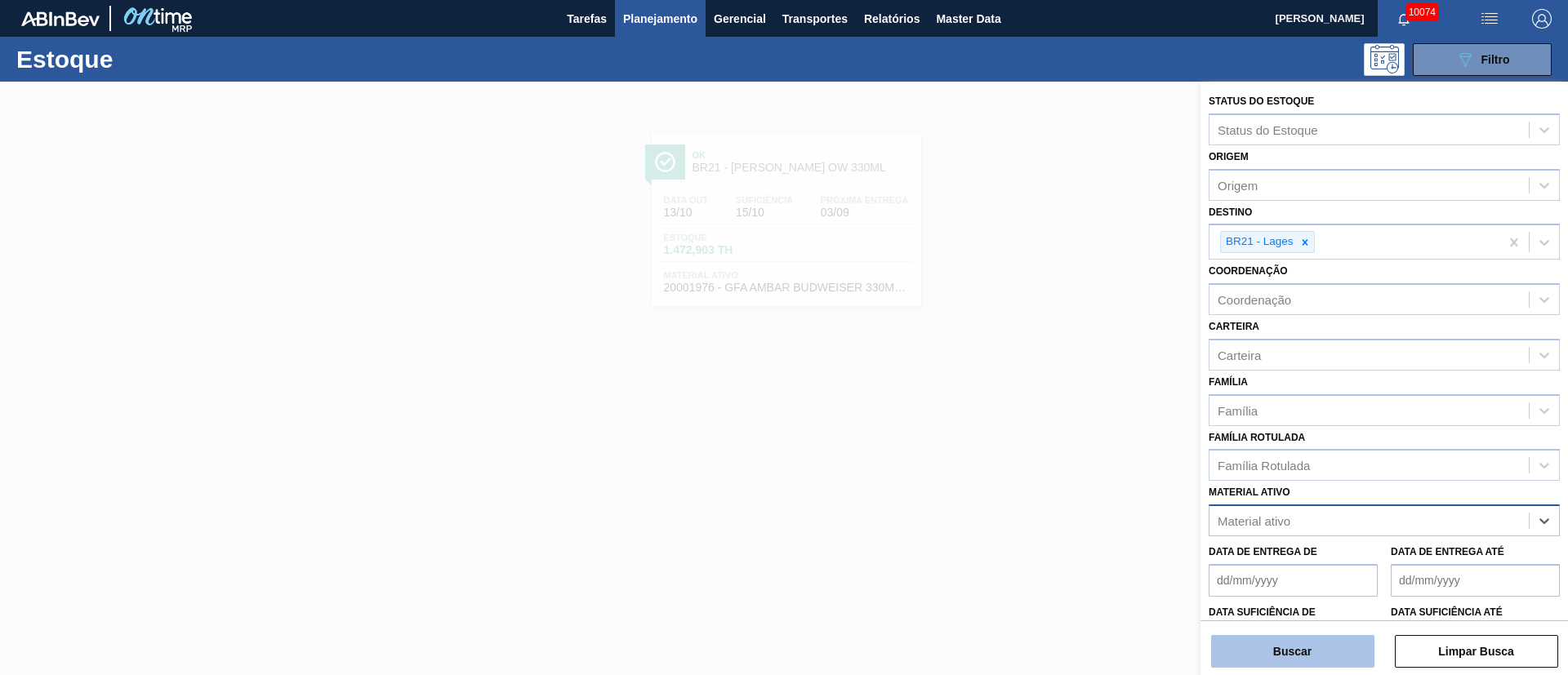
click at [1312, 648] on button "Buscar" at bounding box center [1292, 651] width 164 height 33
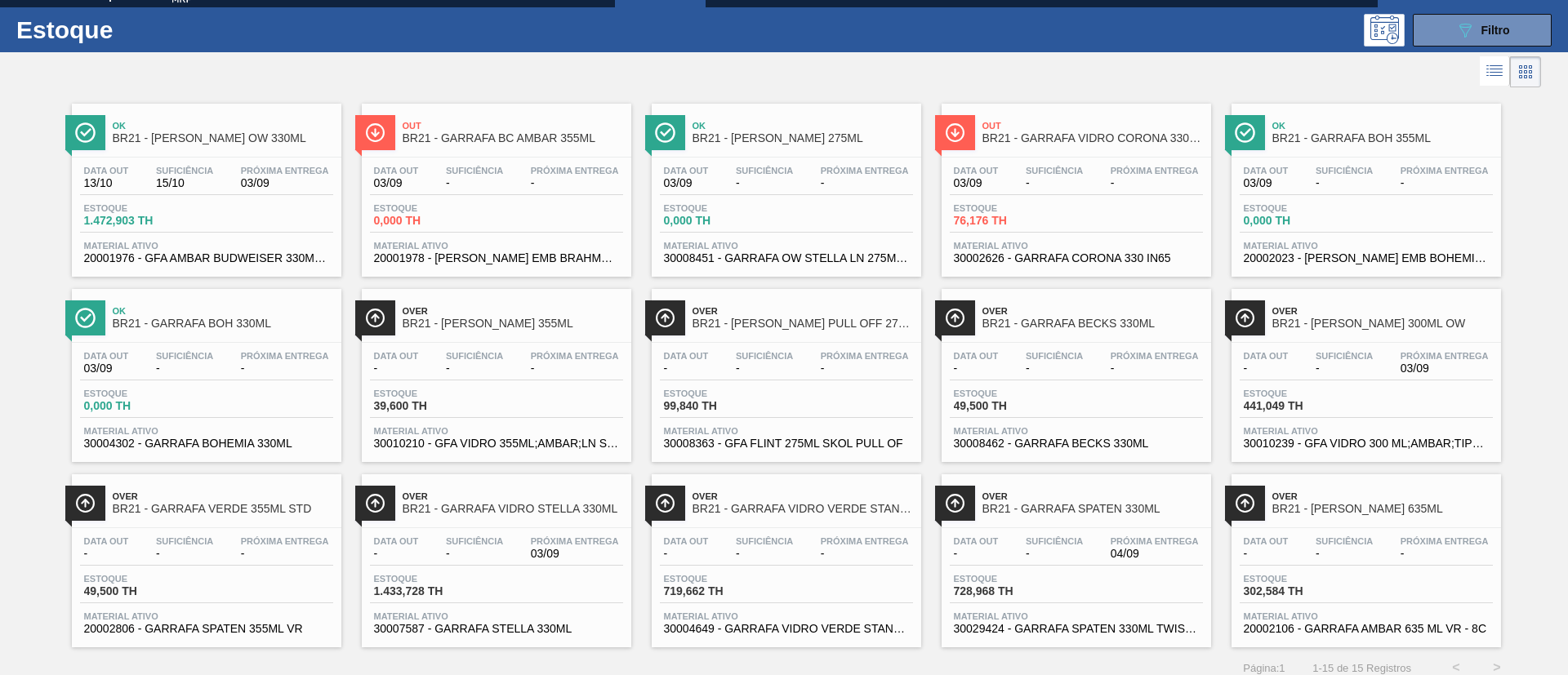
scroll to position [43, 0]
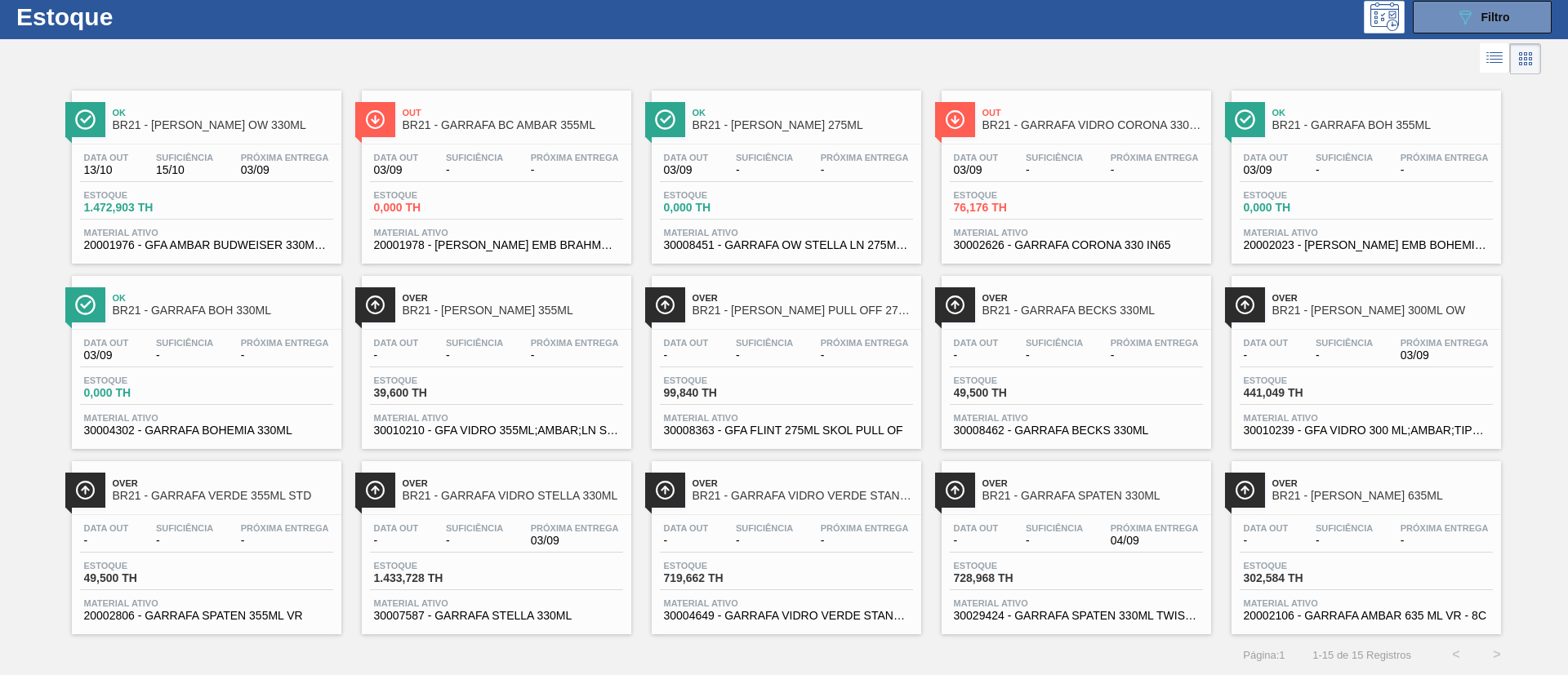
click at [485, 536] on span "-" at bounding box center [474, 541] width 57 height 12
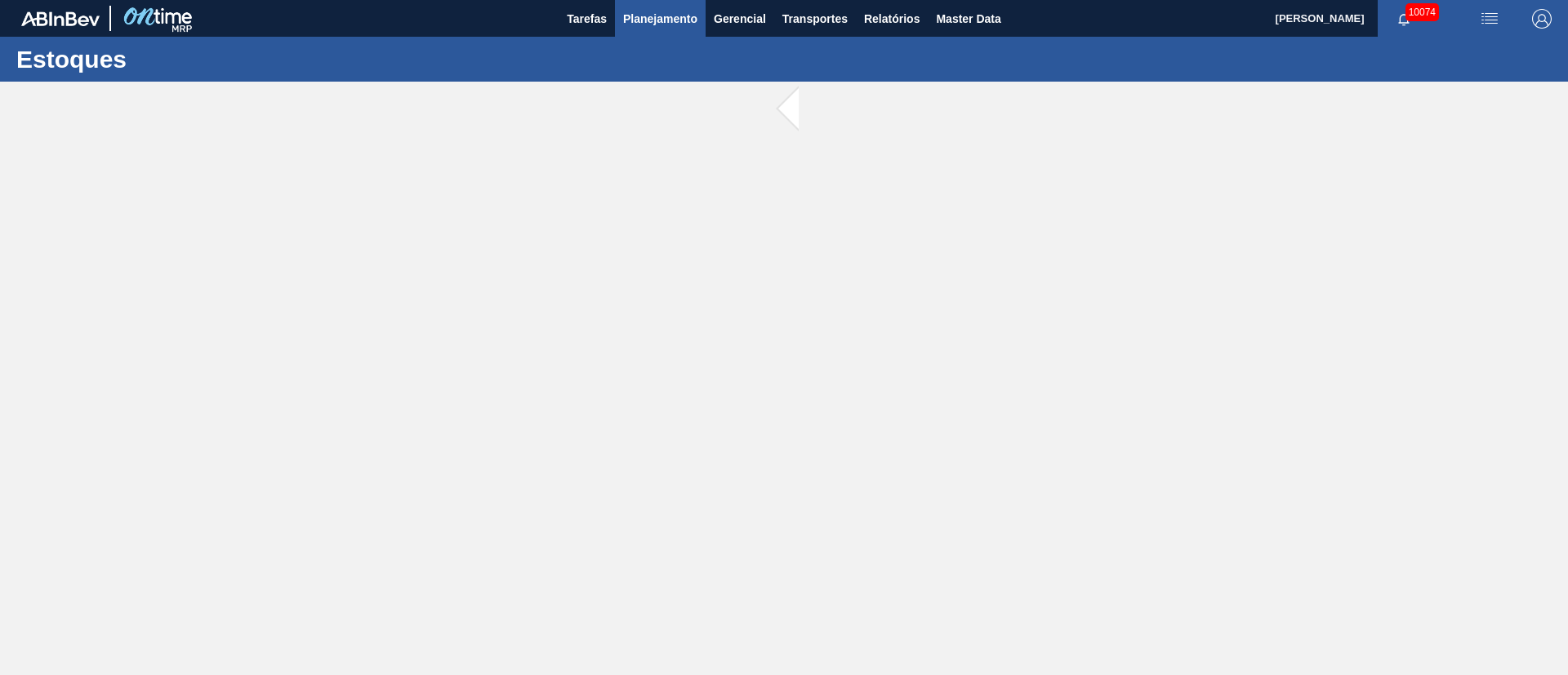
click at [658, 11] on span "Planejamento" at bounding box center [660, 18] width 74 height 20
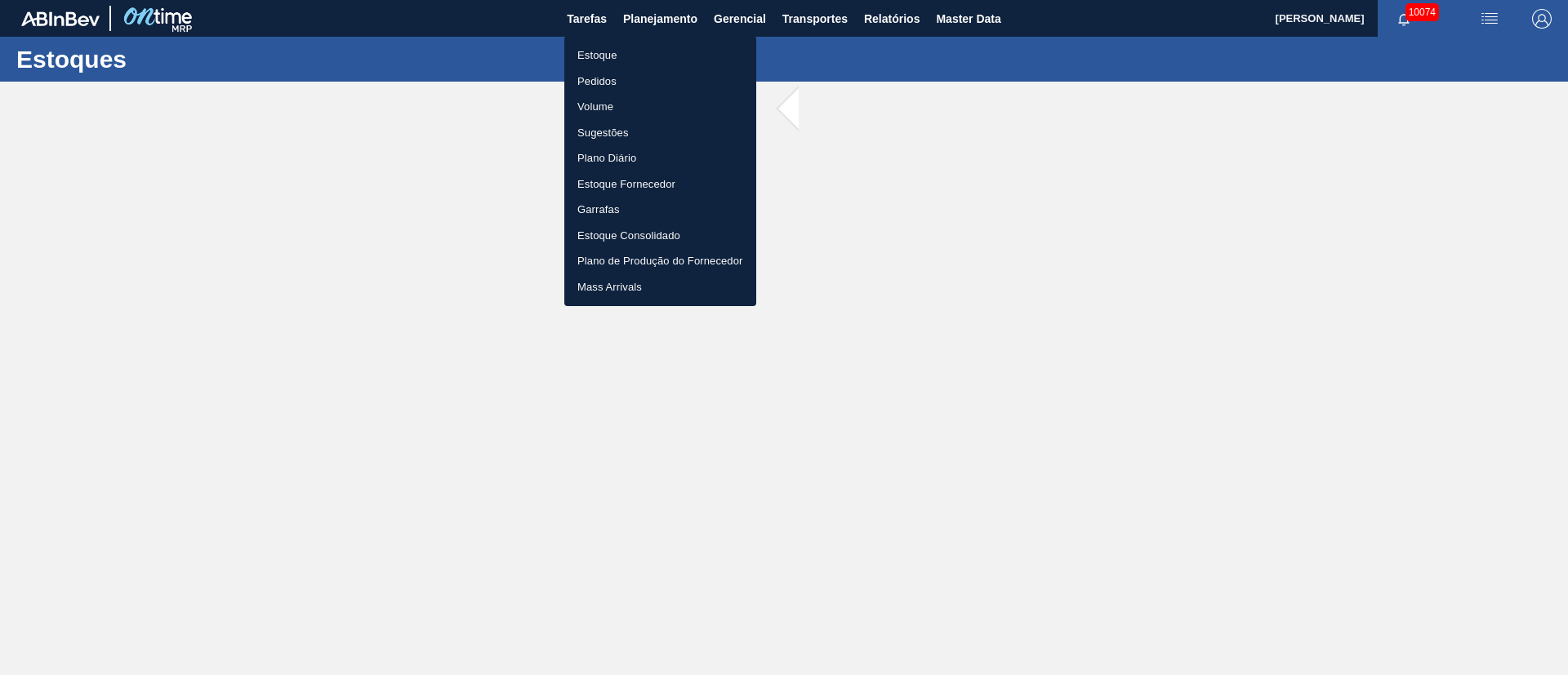
click at [579, 57] on li "Estoque" at bounding box center [660, 56] width 192 height 27
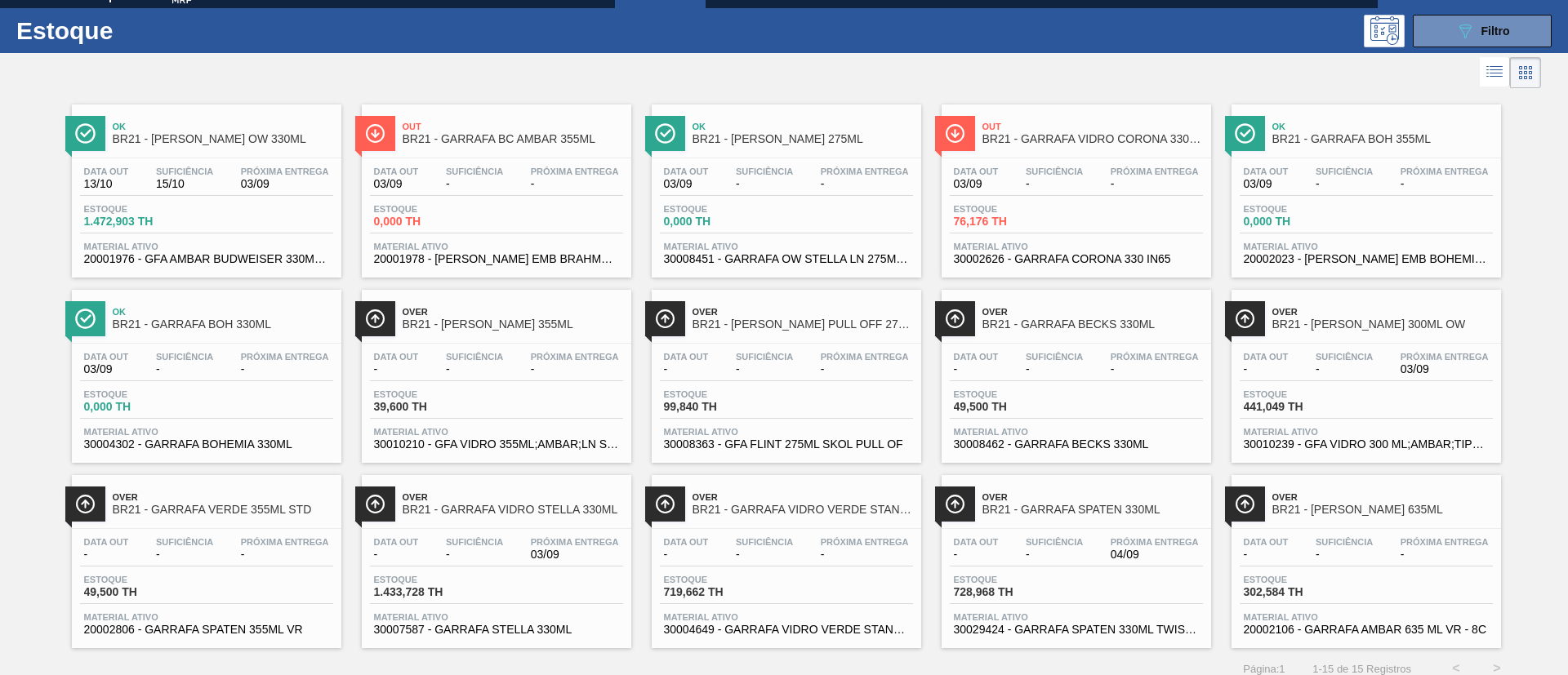
scroll to position [43, 0]
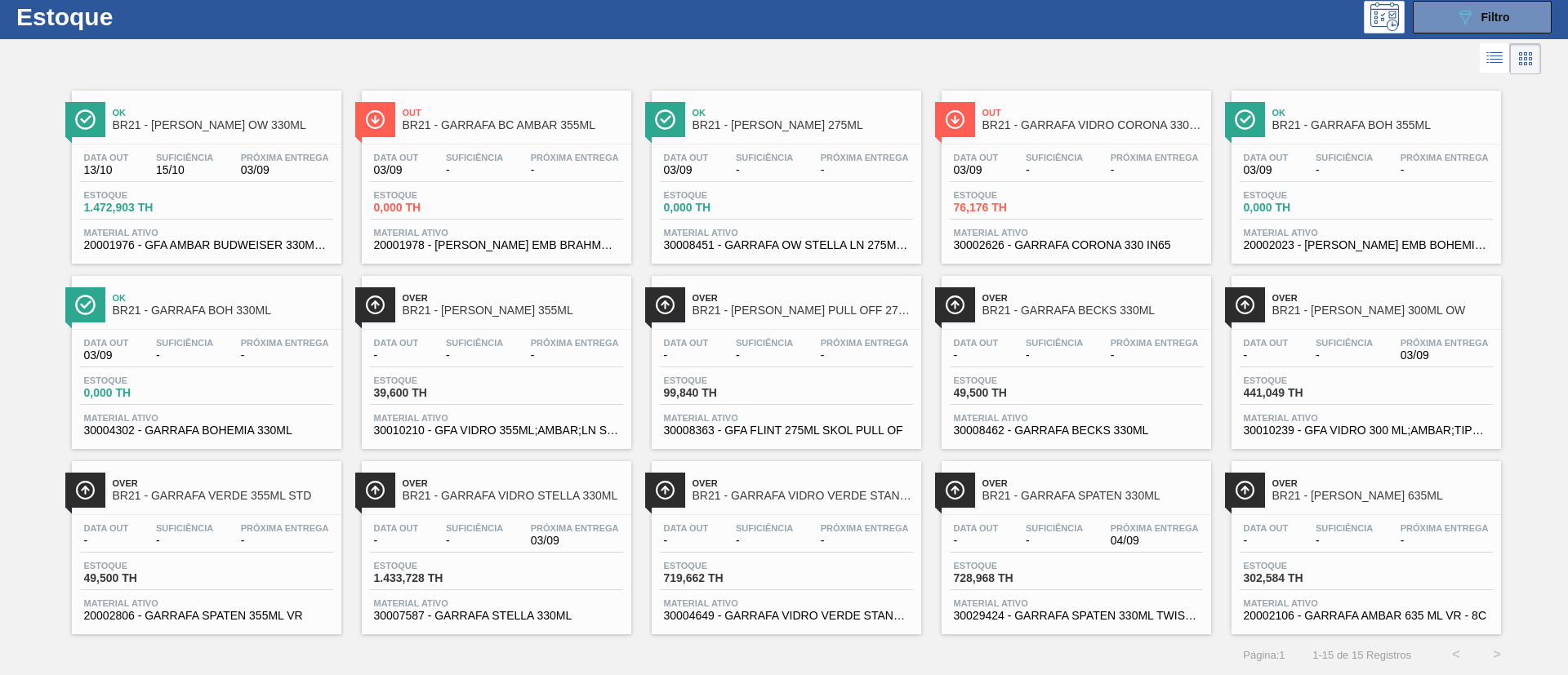
click at [543, 538] on span "03/09" at bounding box center [575, 541] width 88 height 12
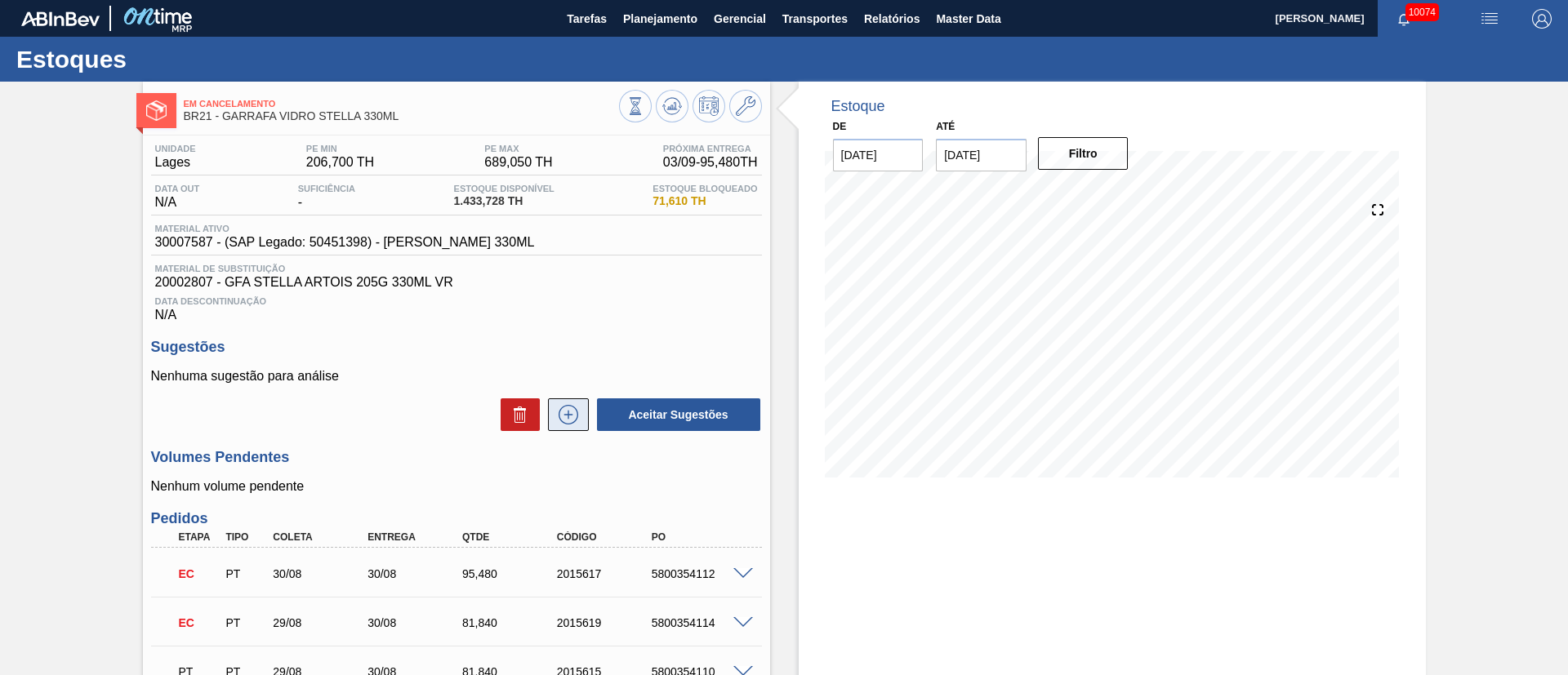
click at [564, 416] on icon at bounding box center [569, 415] width 27 height 20
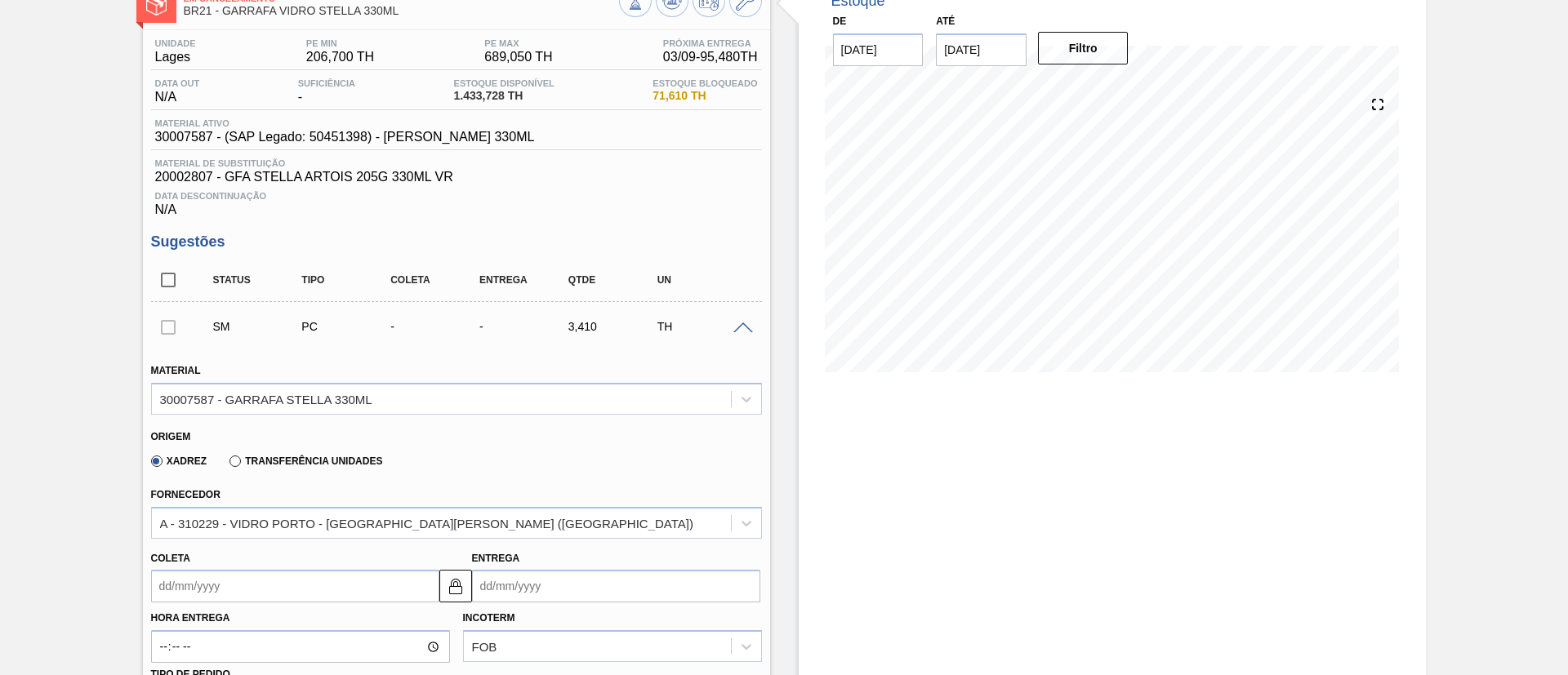
scroll to position [245, 0]
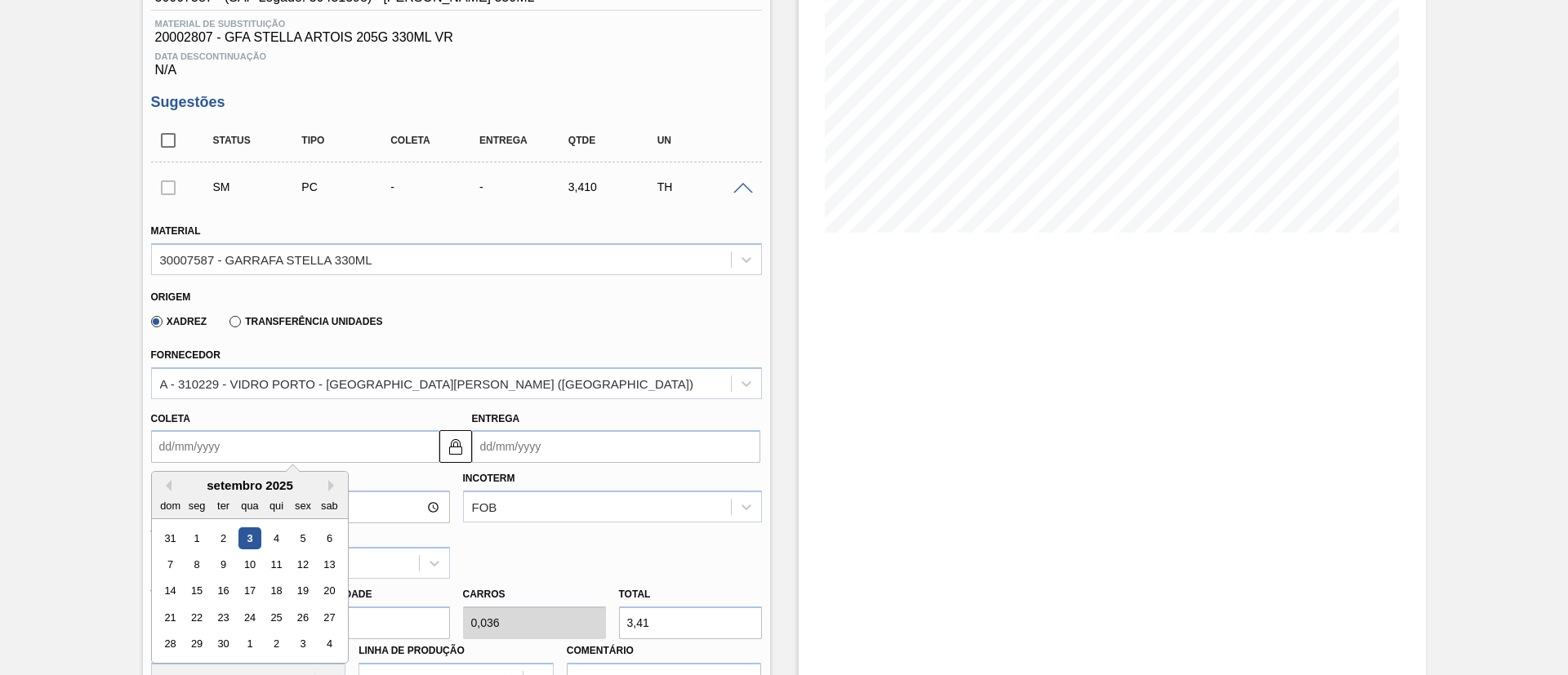
click at [271, 447] on input "Coleta" at bounding box center [295, 447] width 288 height 33
click at [302, 568] on div "12" at bounding box center [302, 564] width 22 height 22
type input "[DATE]"
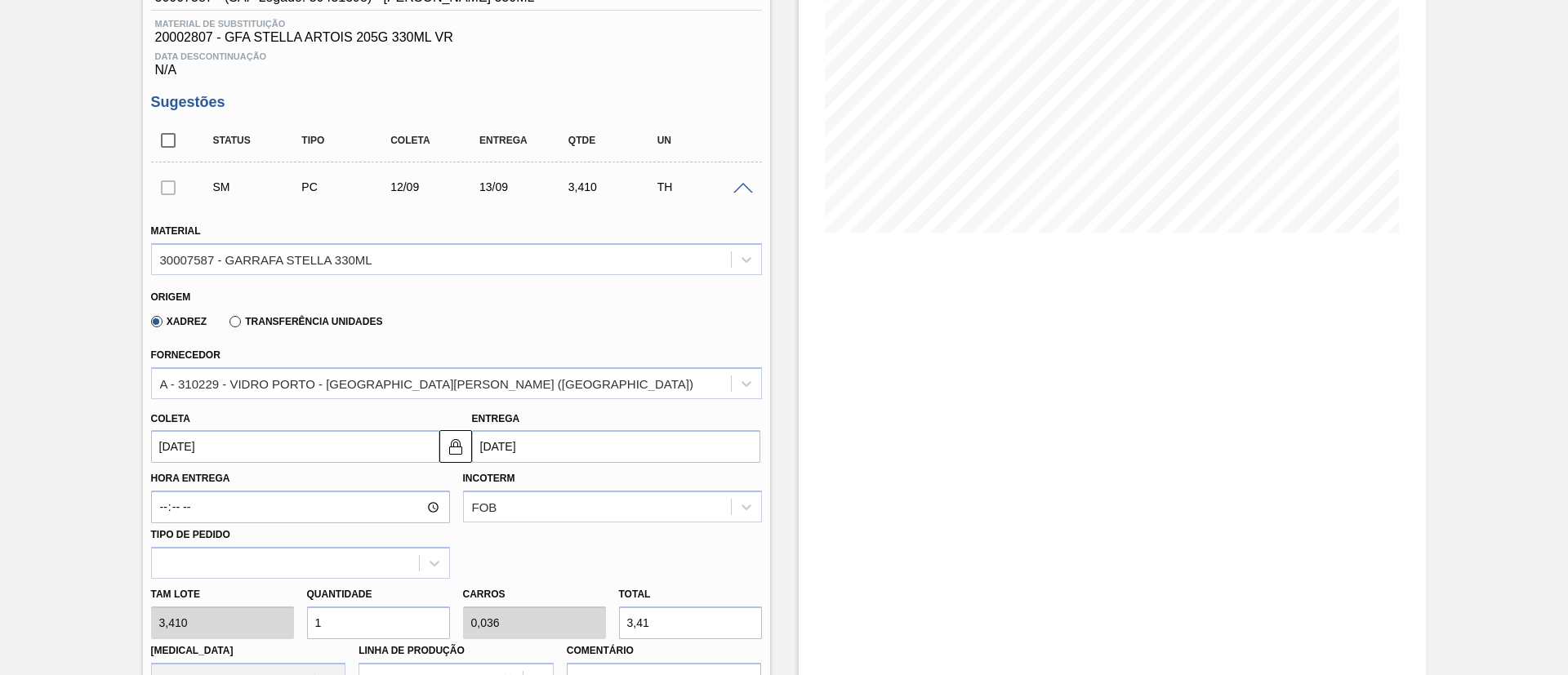
click at [200, 617] on div "[PERSON_NAME] 3,410 Quantidade 1 Carros 0,036 Total 3,41 [MEDICAL_DATA] N/A Lin…" at bounding box center [456, 637] width 624 height 116
type input "11"
type input "0,393"
type input "37,51"
type input "1"
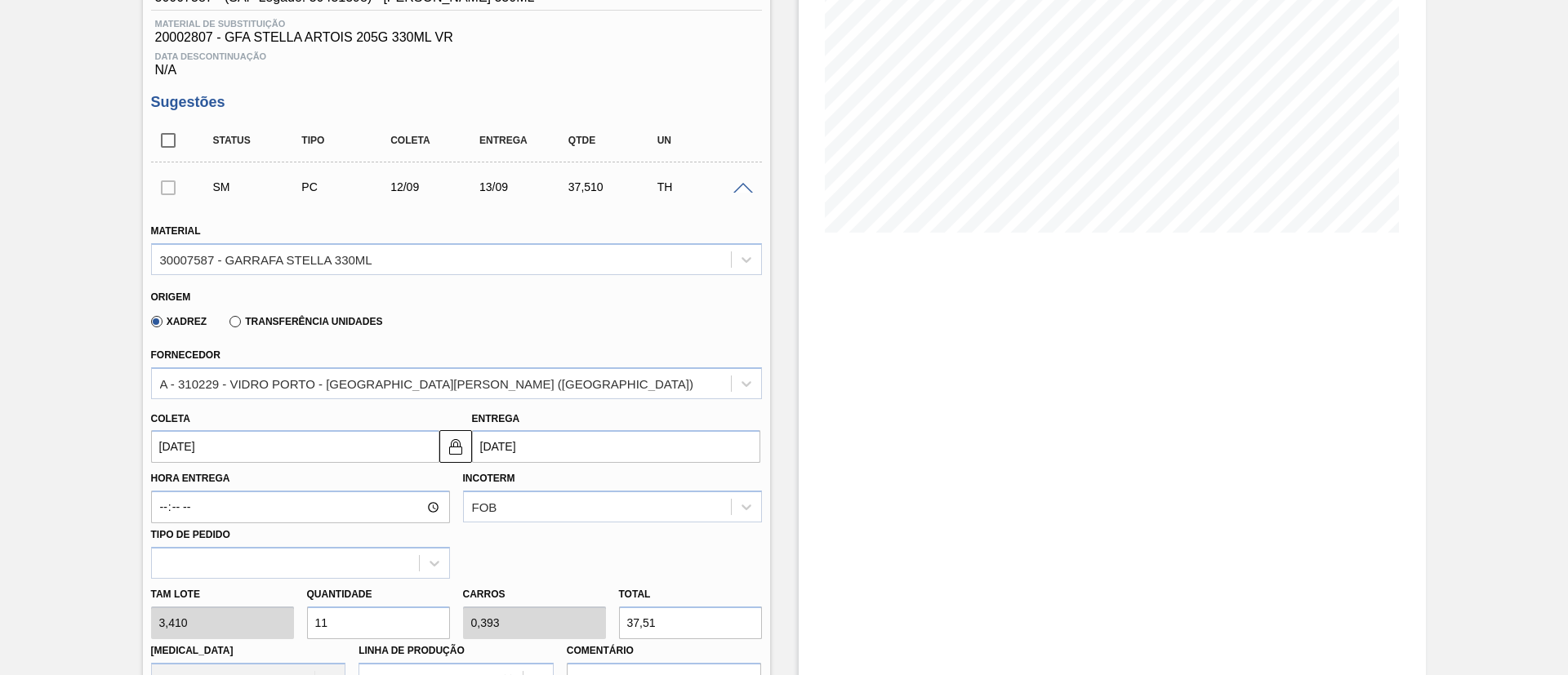
type input "0,036"
type input "3,41"
type input "0"
type input "1"
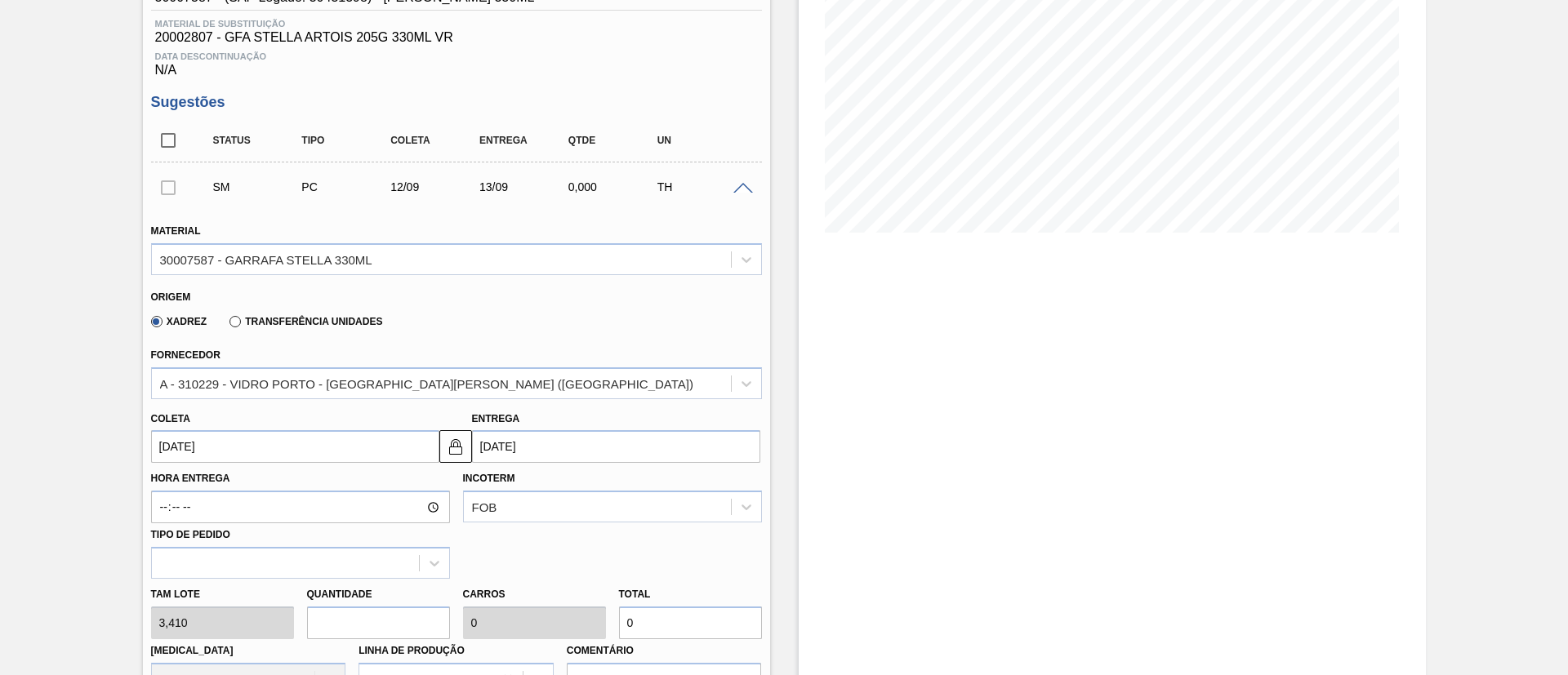
type input "0,036"
type input "3,41"
type input "14"
type input "0,5"
type input "47,74"
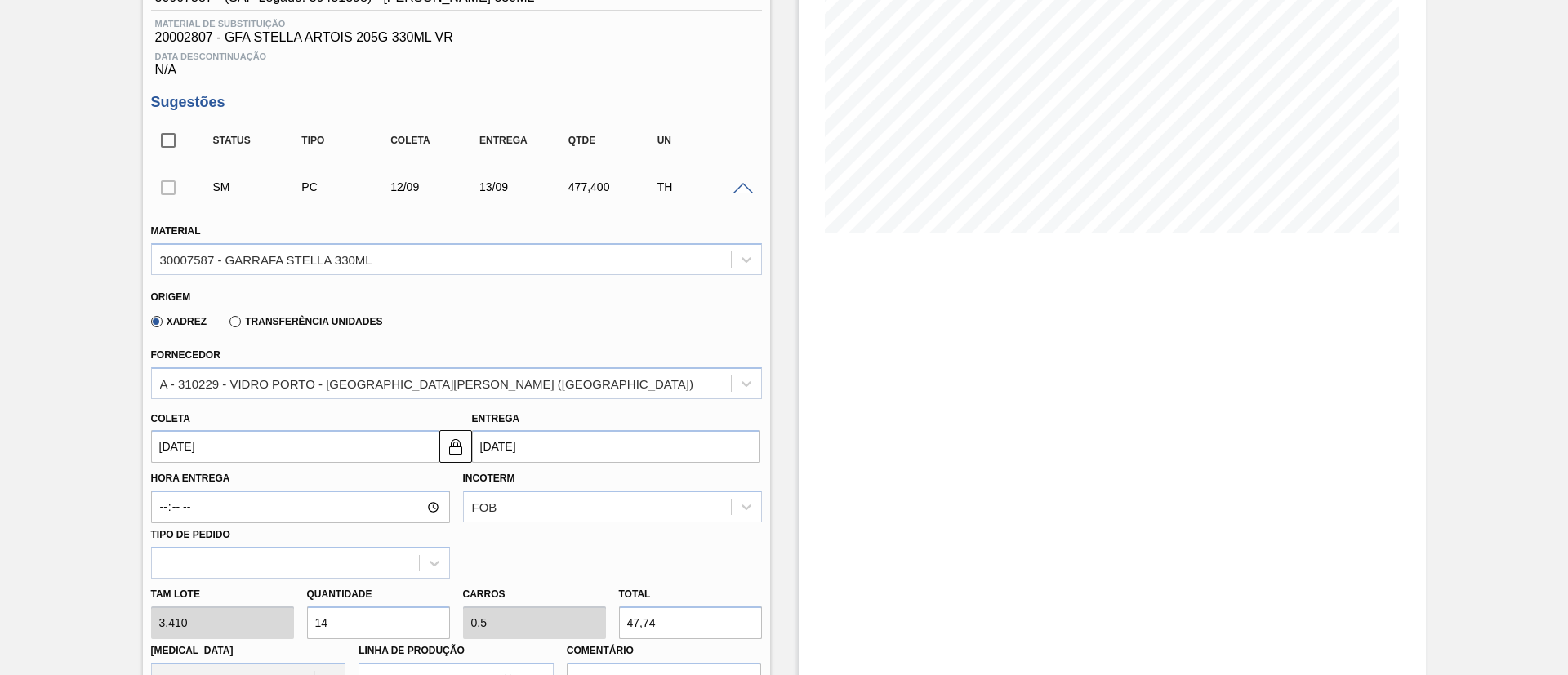
type input "140"
type input "5"
type input "477,4"
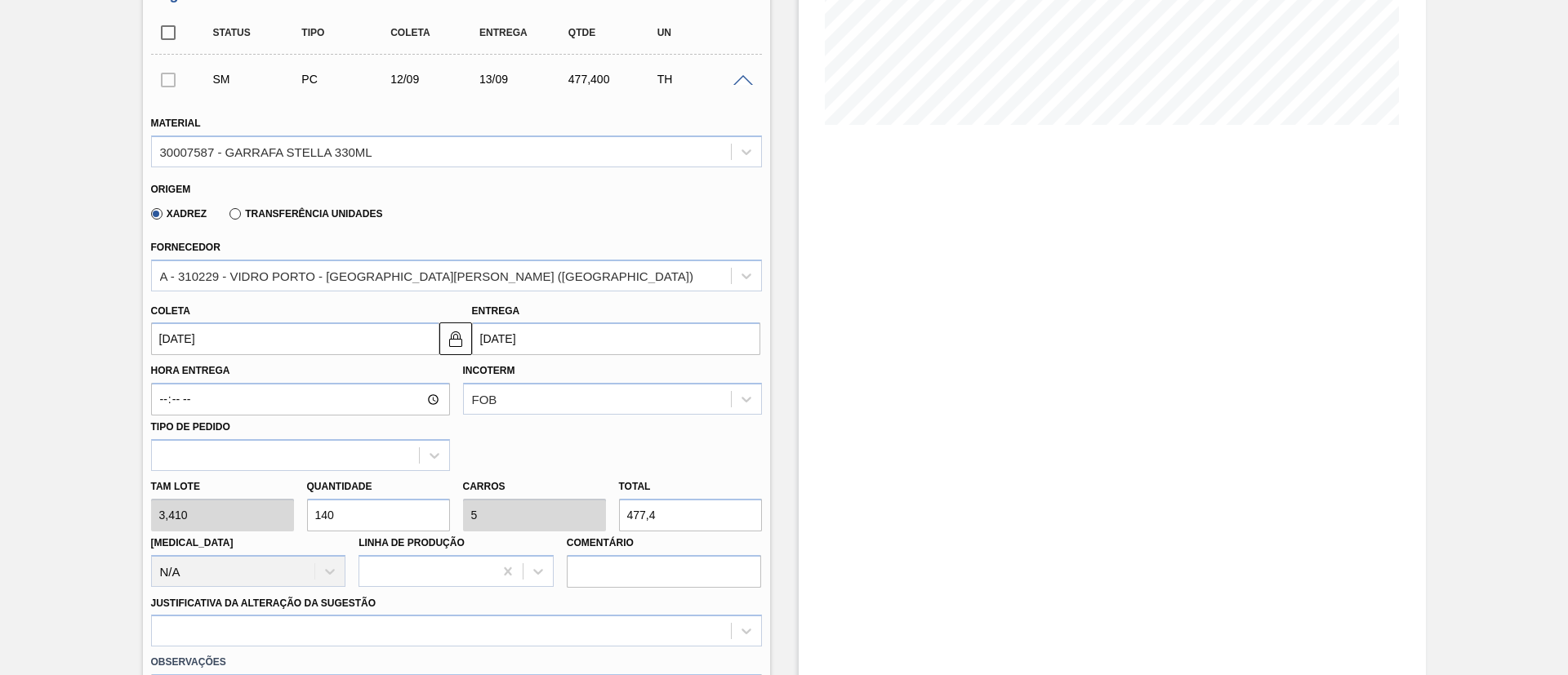
scroll to position [490, 0]
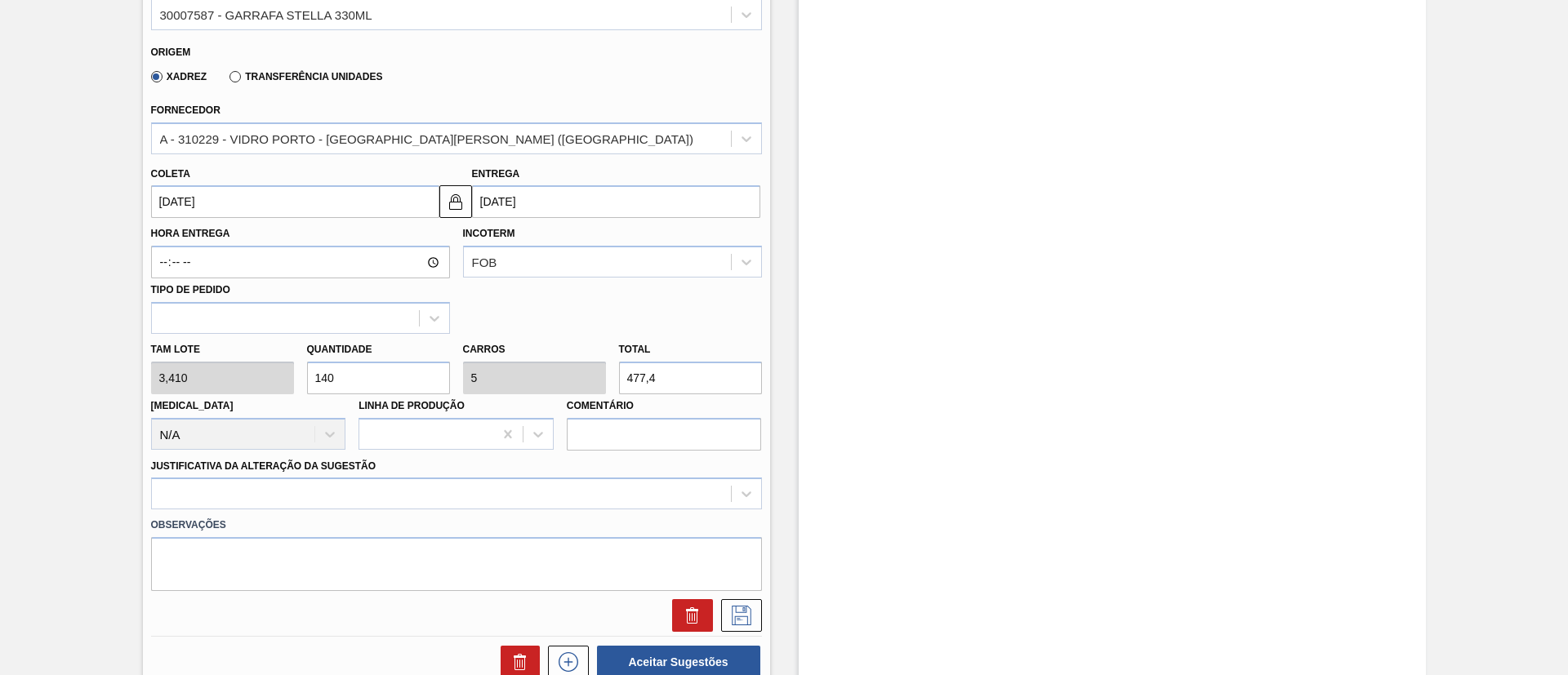
type input "140"
click at [274, 510] on div "Observações" at bounding box center [456, 550] width 624 height 81
click at [274, 492] on div at bounding box center [456, 494] width 611 height 32
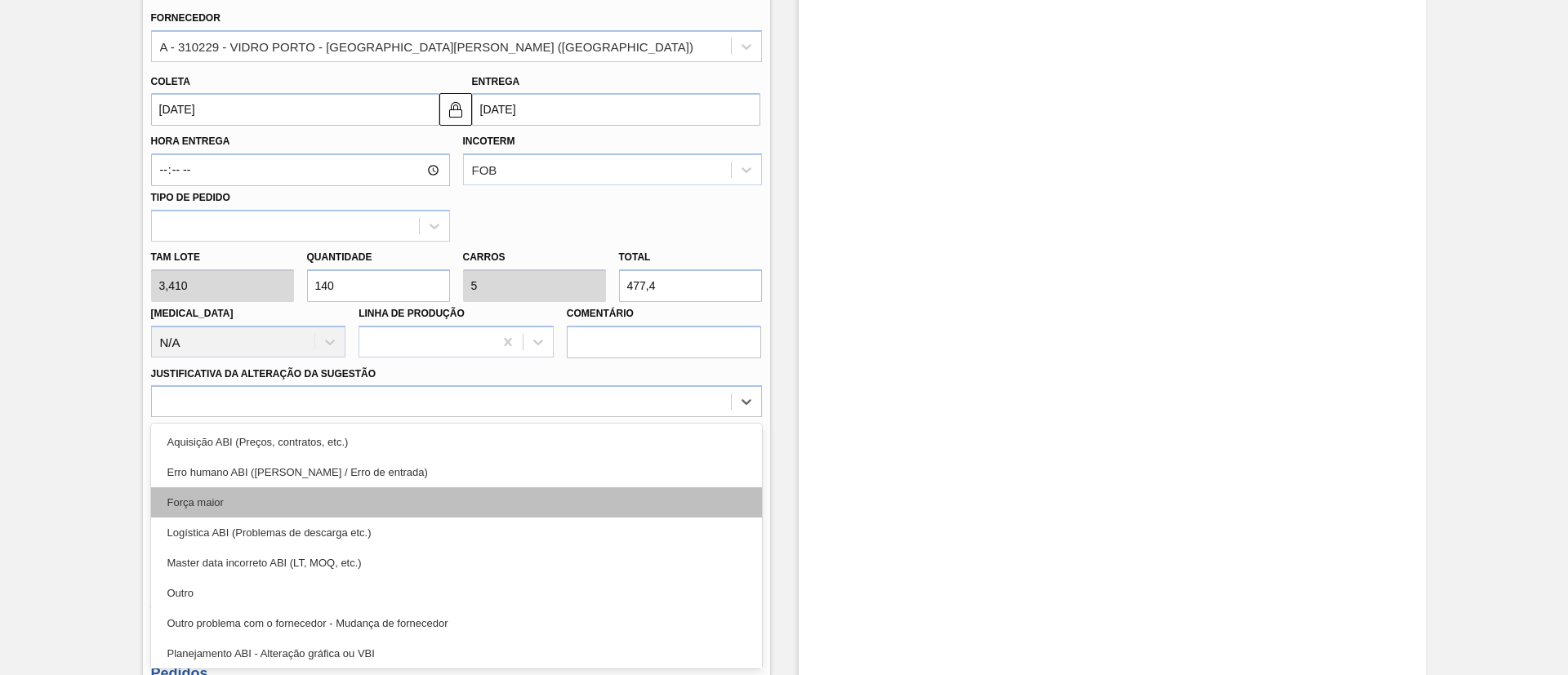
click at [218, 505] on div "Força maior" at bounding box center [456, 503] width 611 height 30
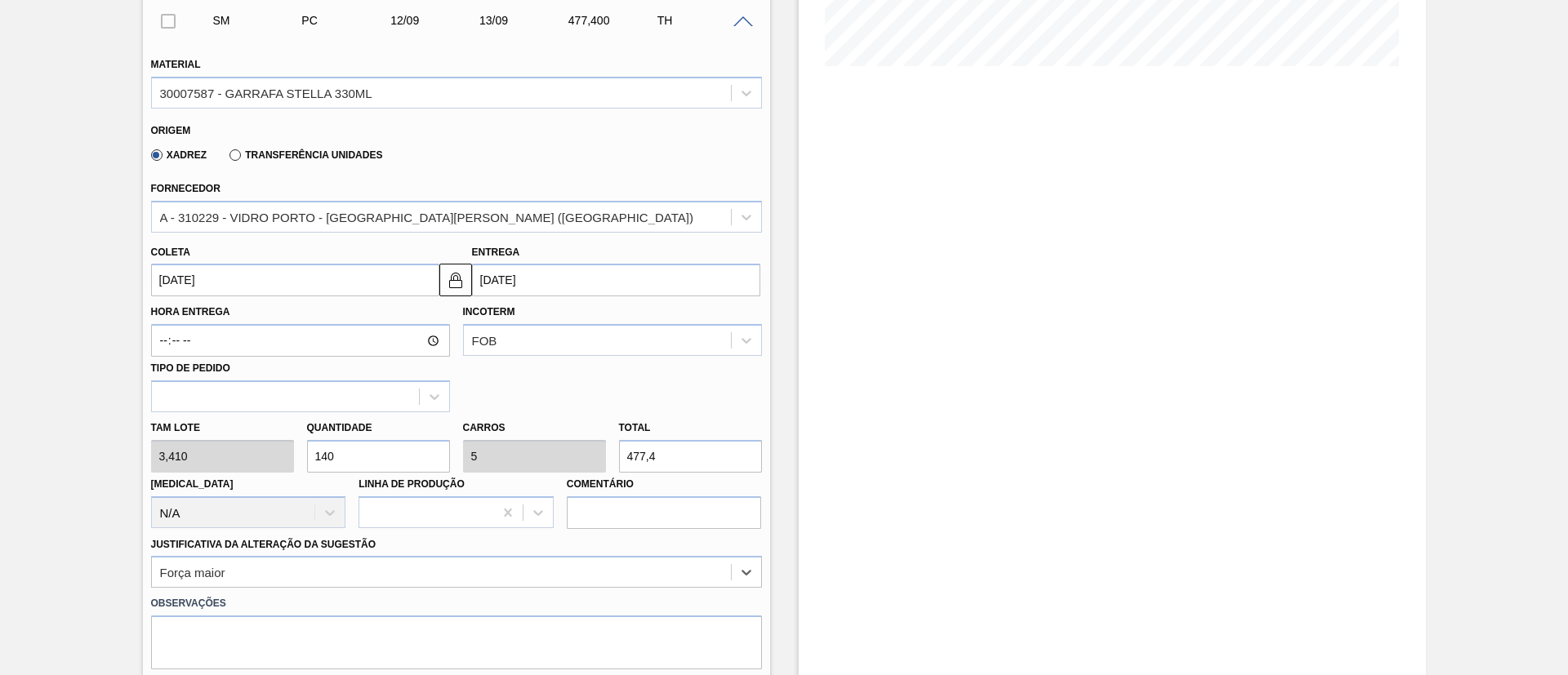
scroll to position [215, 0]
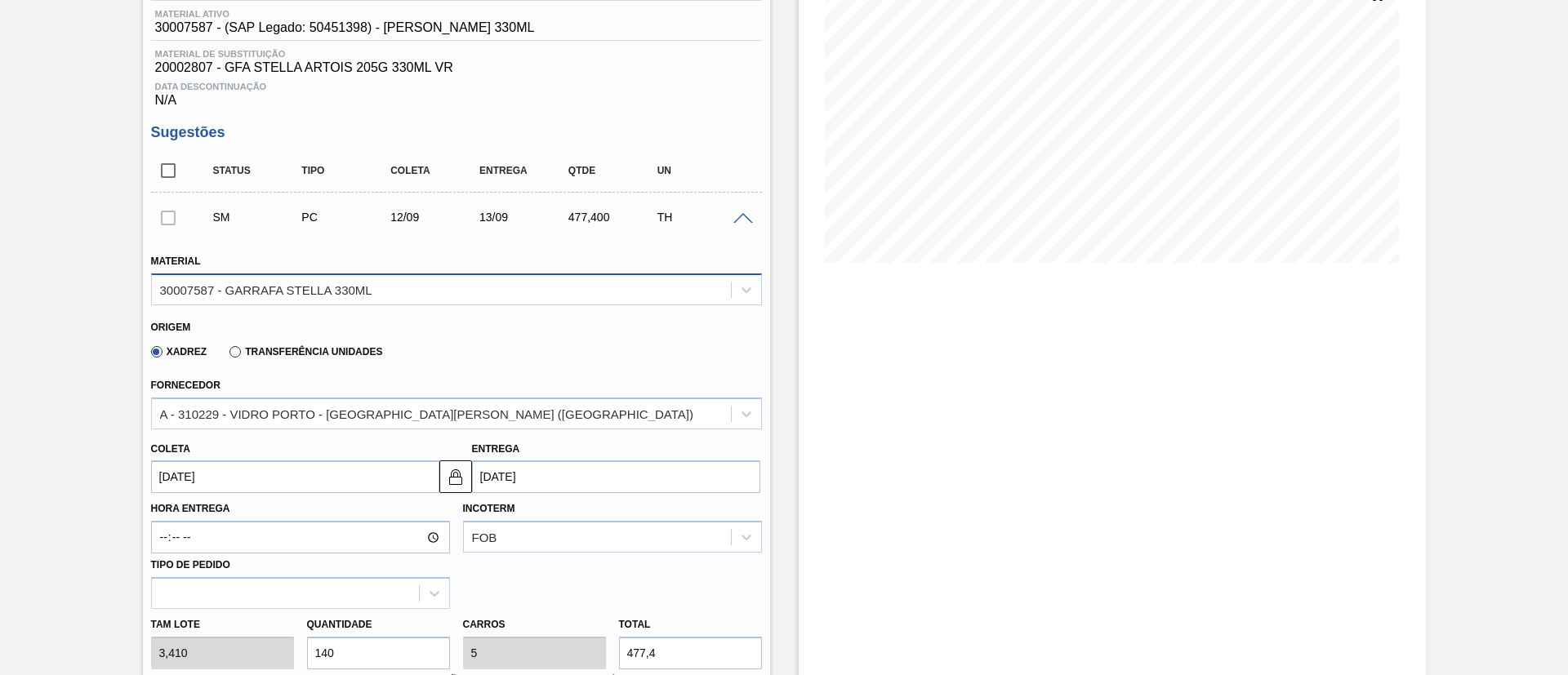
click at [267, 304] on div "30007587 - GARRAFA STELLA 330ML" at bounding box center [456, 290] width 611 height 32
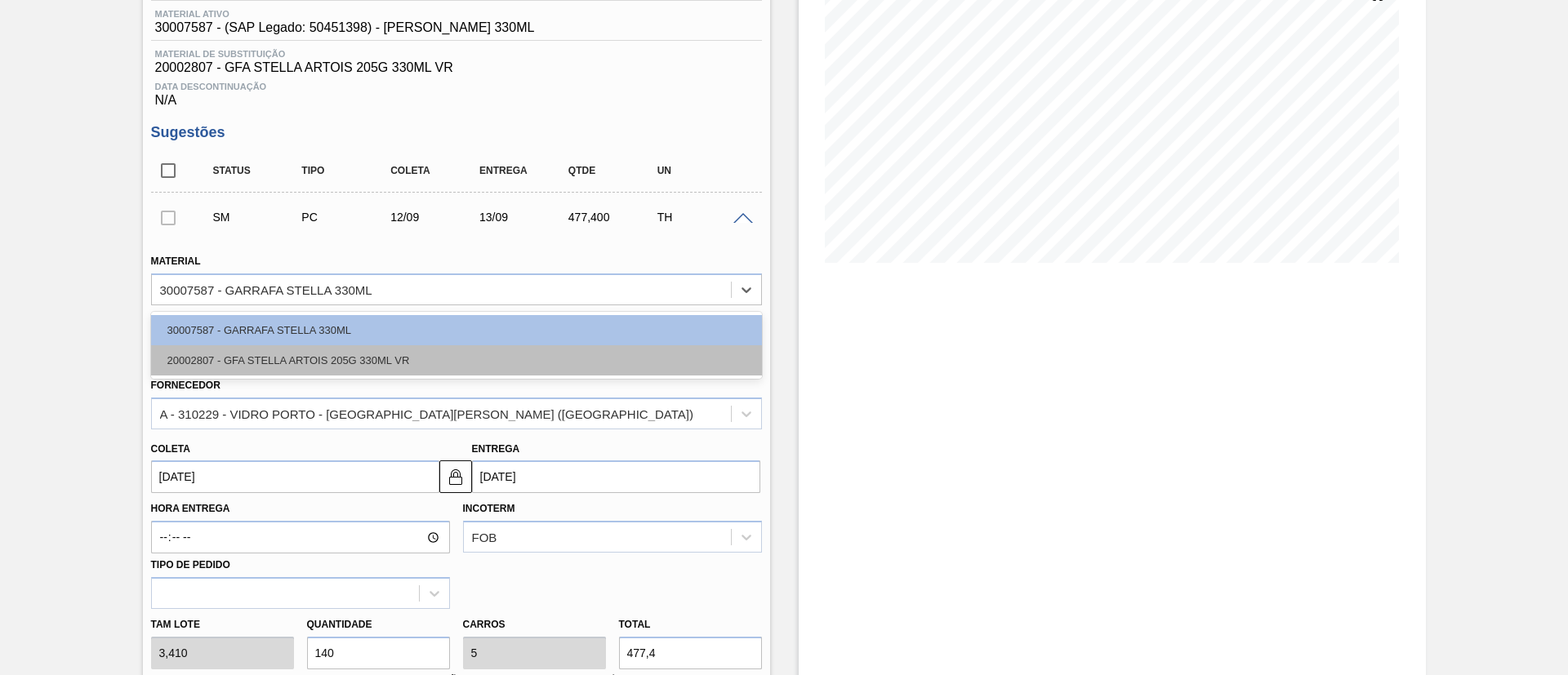
click at [266, 351] on div "20002807 - GFA STELLA ARTOIS 205G 330ML VR" at bounding box center [456, 361] width 611 height 30
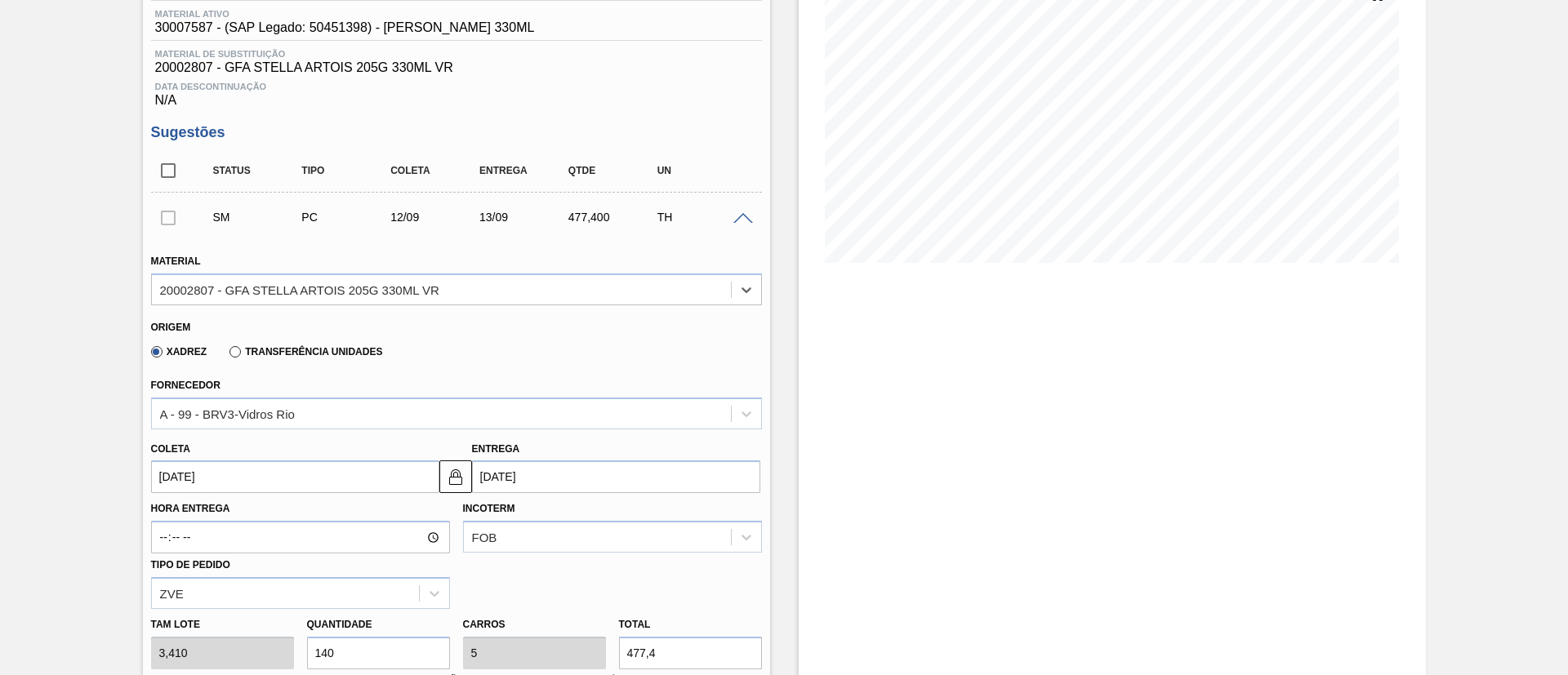
click at [323, 472] on input "[DATE]" at bounding box center [295, 476] width 288 height 33
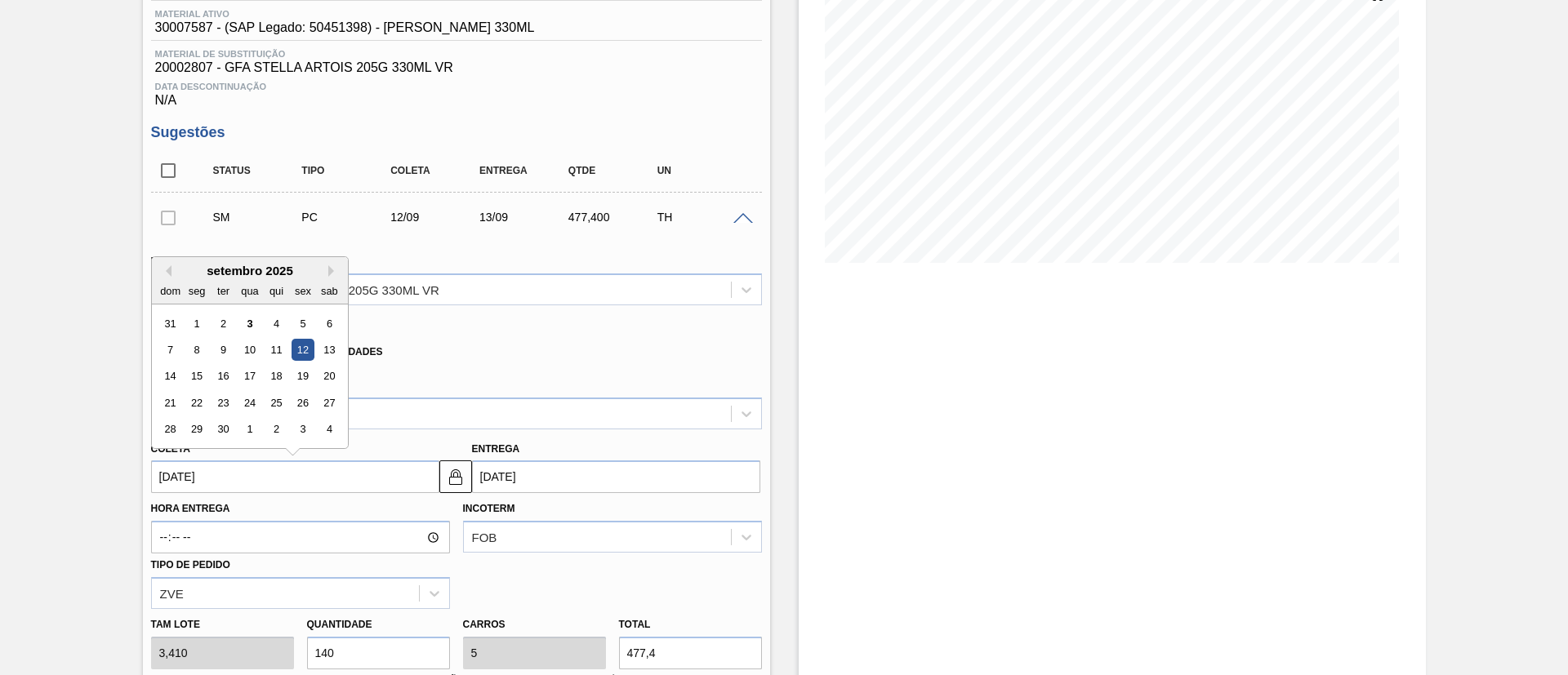
click at [306, 349] on div "12" at bounding box center [302, 349] width 22 height 22
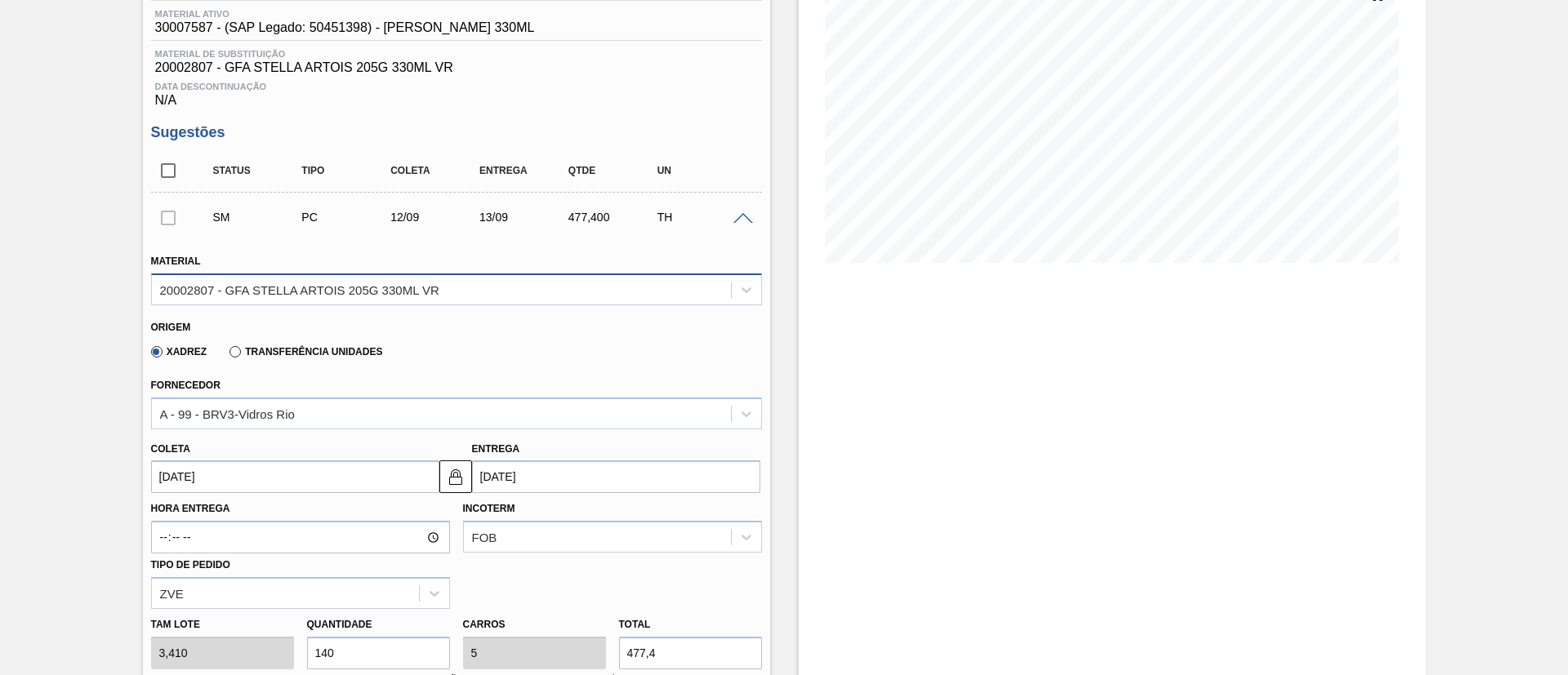
click at [272, 288] on div "20002807 - GFA STELLA ARTOIS 205G 330ML VR" at bounding box center [299, 289] width 279 height 14
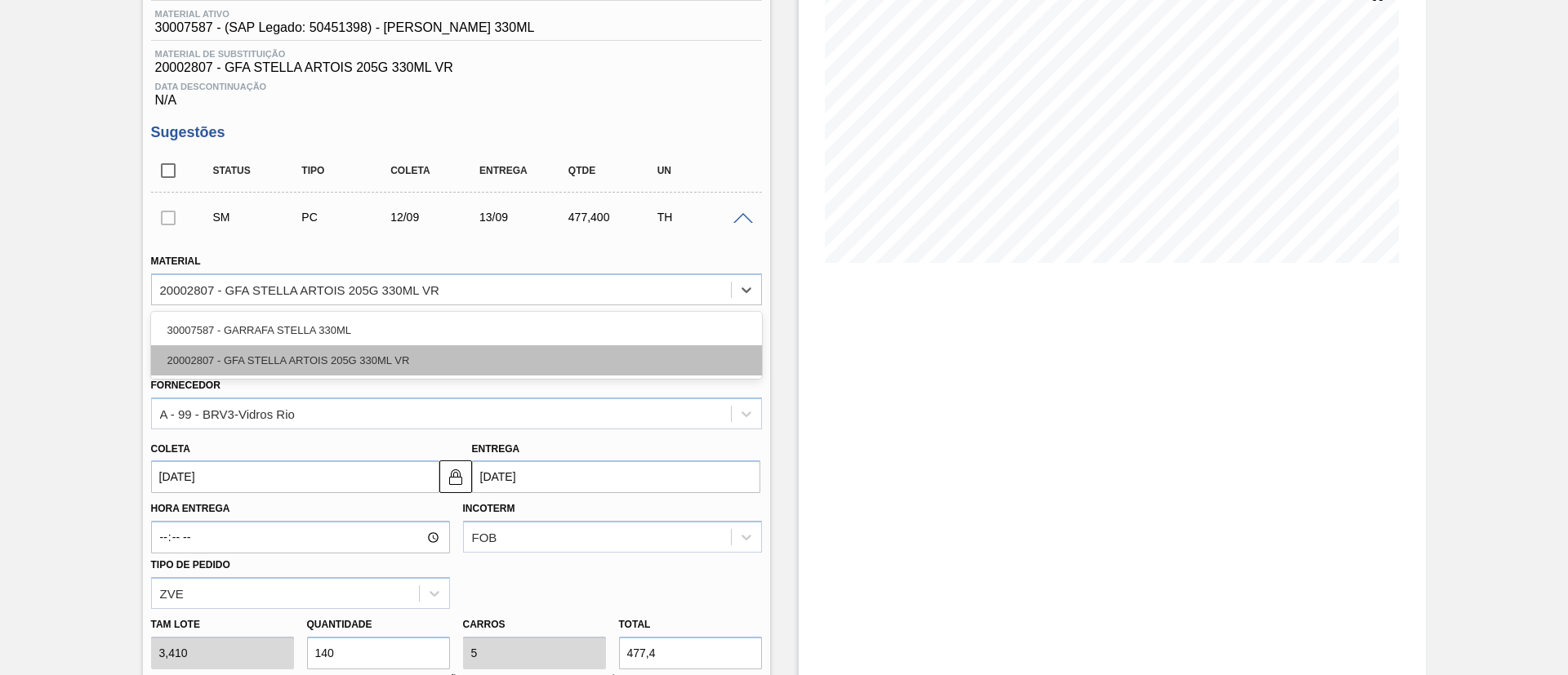
click at [254, 363] on div "20002807 - GFA STELLA ARTOIS 205G 330ML VR" at bounding box center [456, 361] width 611 height 30
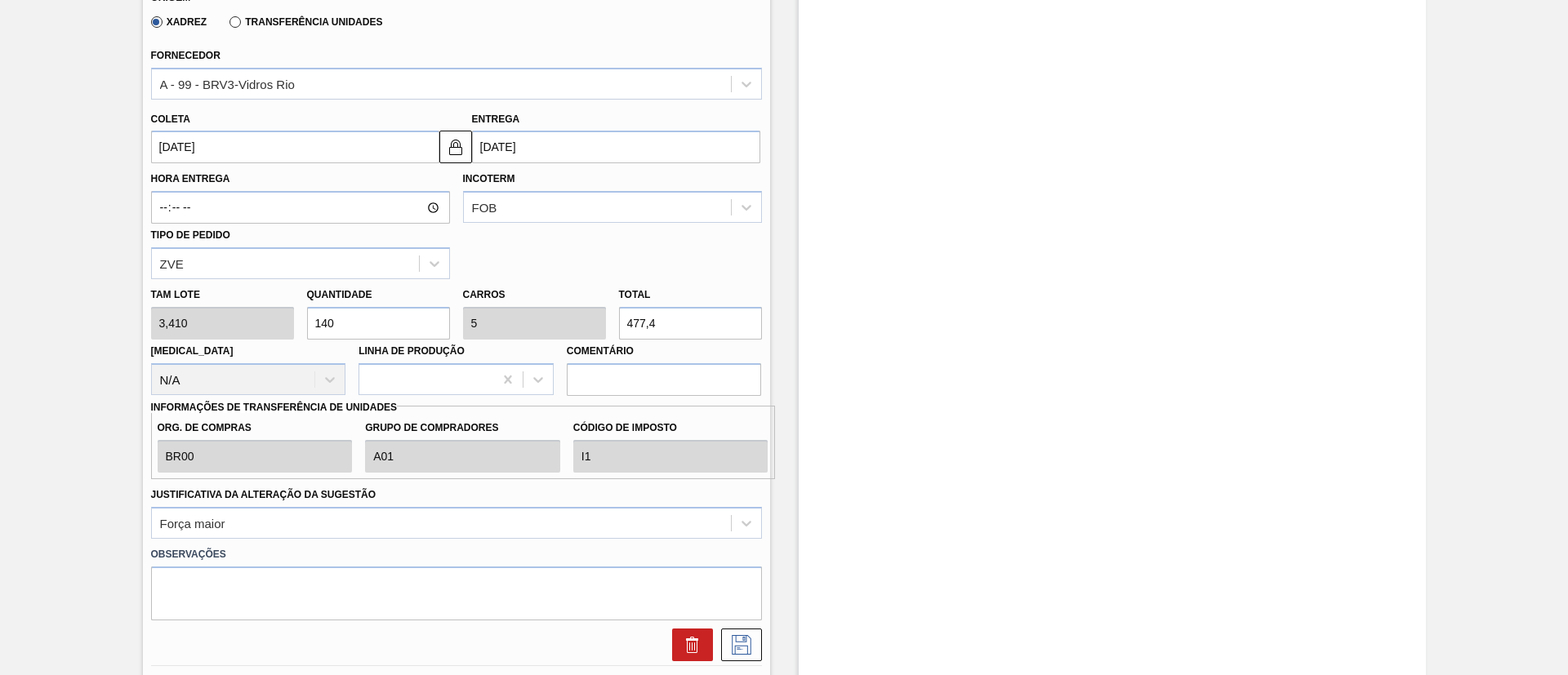
scroll to position [582, 0]
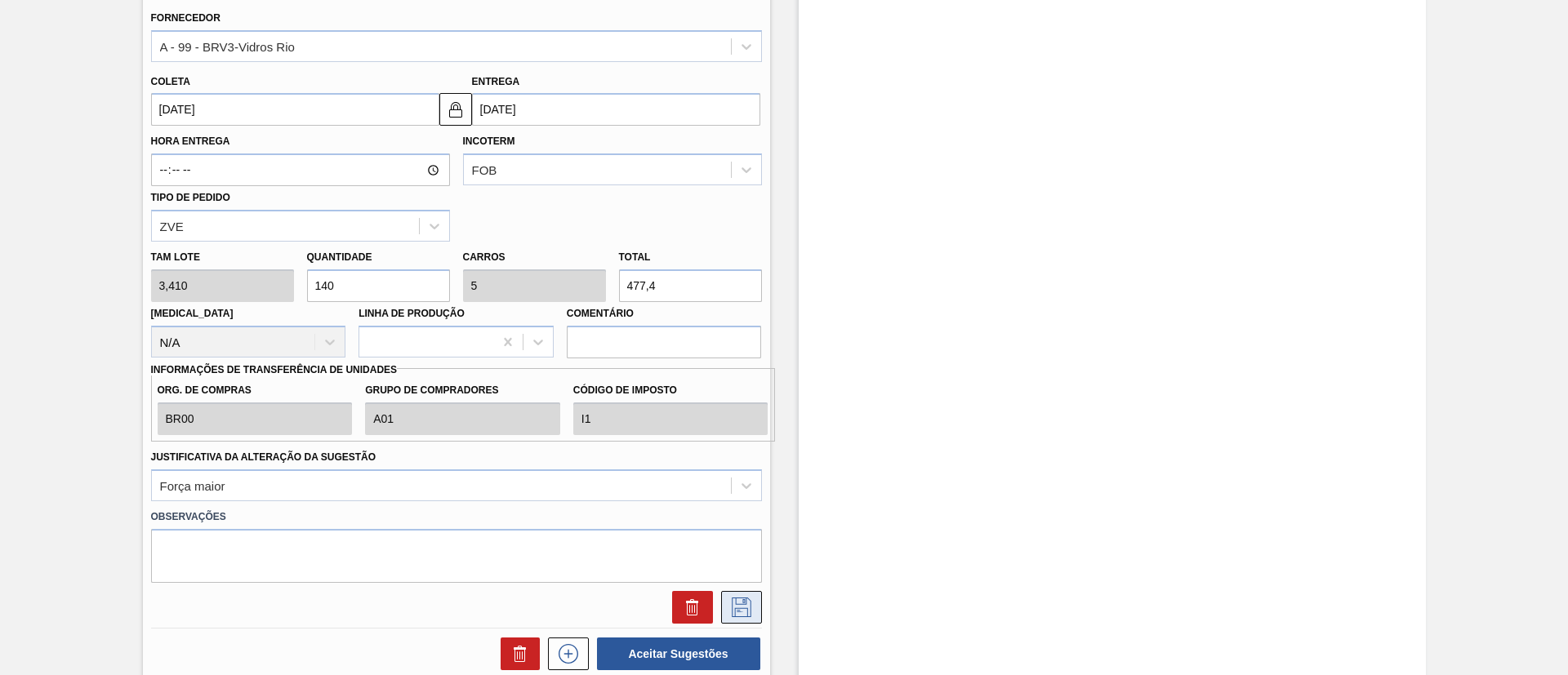
click at [742, 602] on icon at bounding box center [741, 607] width 27 height 20
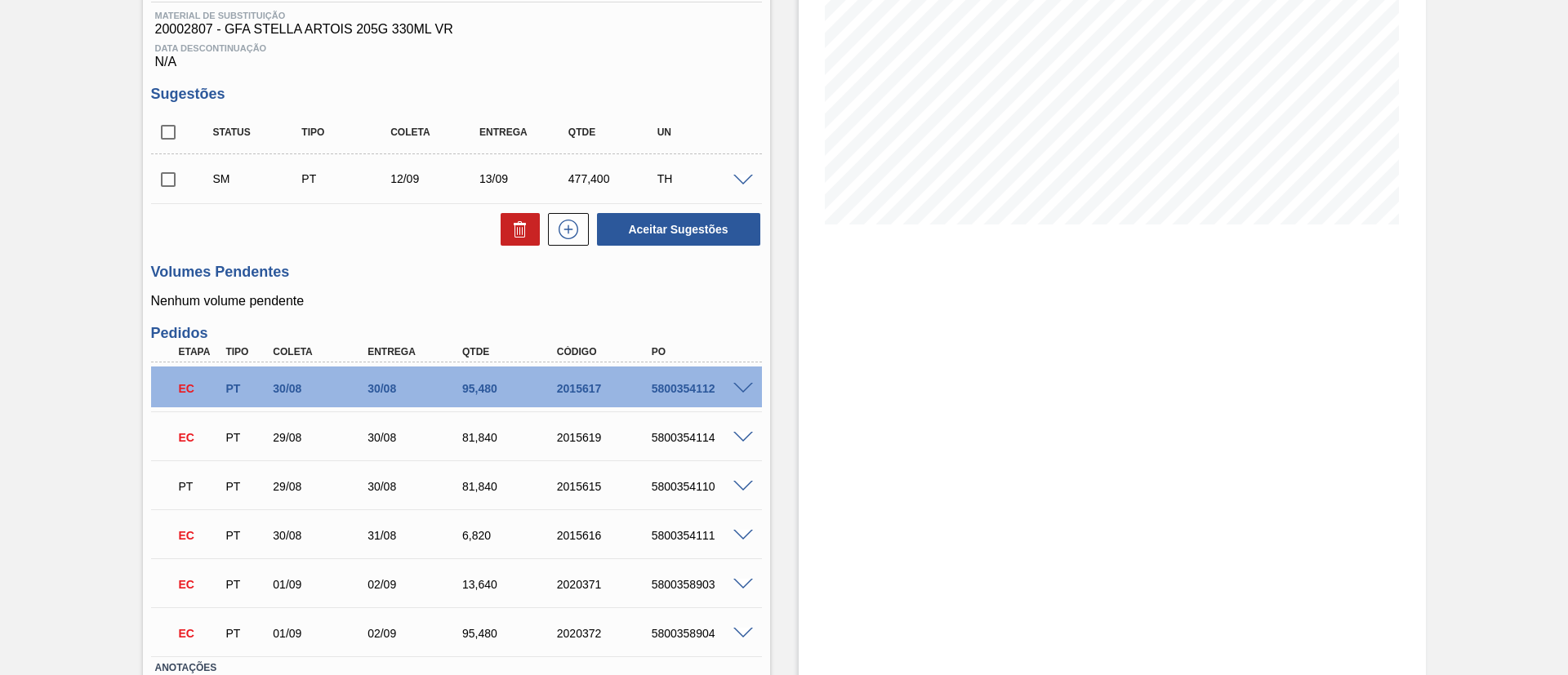
scroll to position [215, 0]
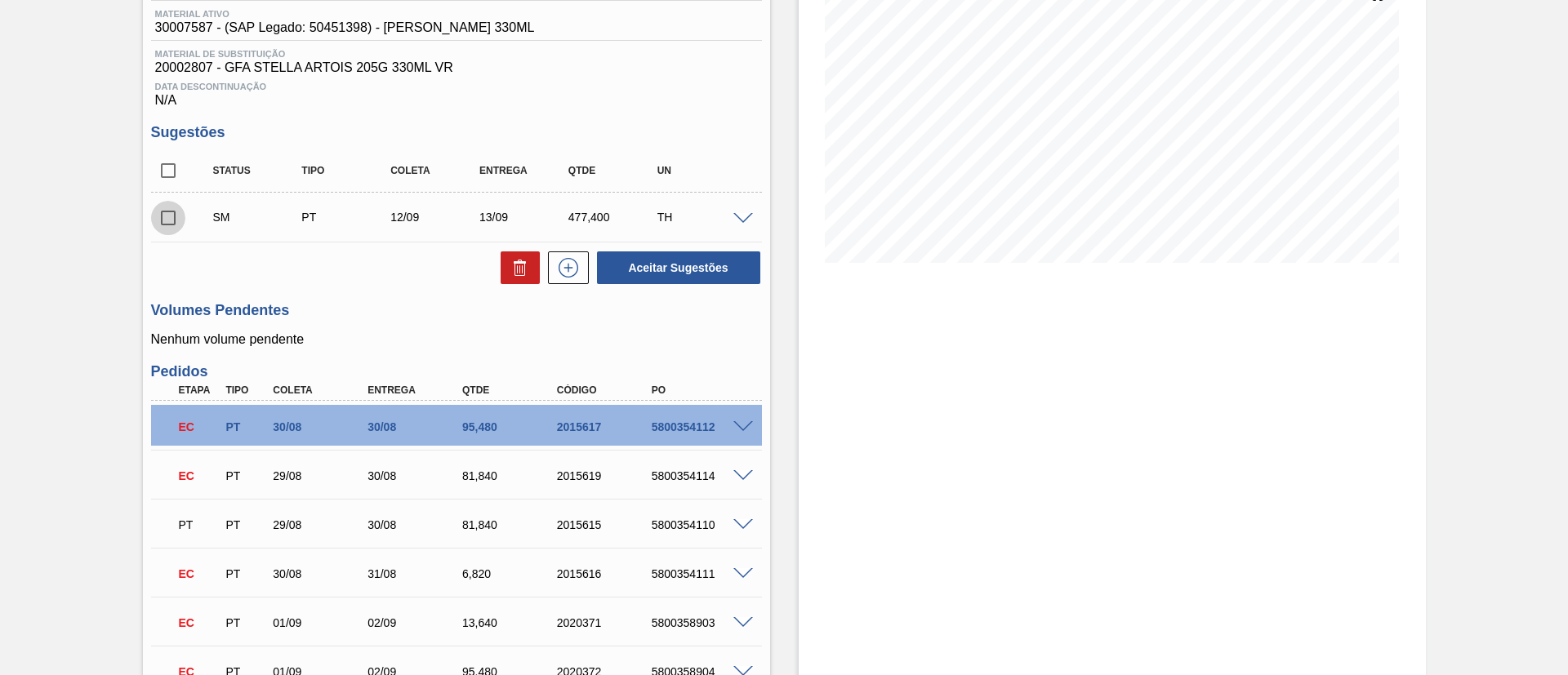
click at [165, 222] on input "checkbox" at bounding box center [169, 218] width 34 height 34
checkbox input "true"
click at [566, 264] on icon at bounding box center [569, 268] width 27 height 20
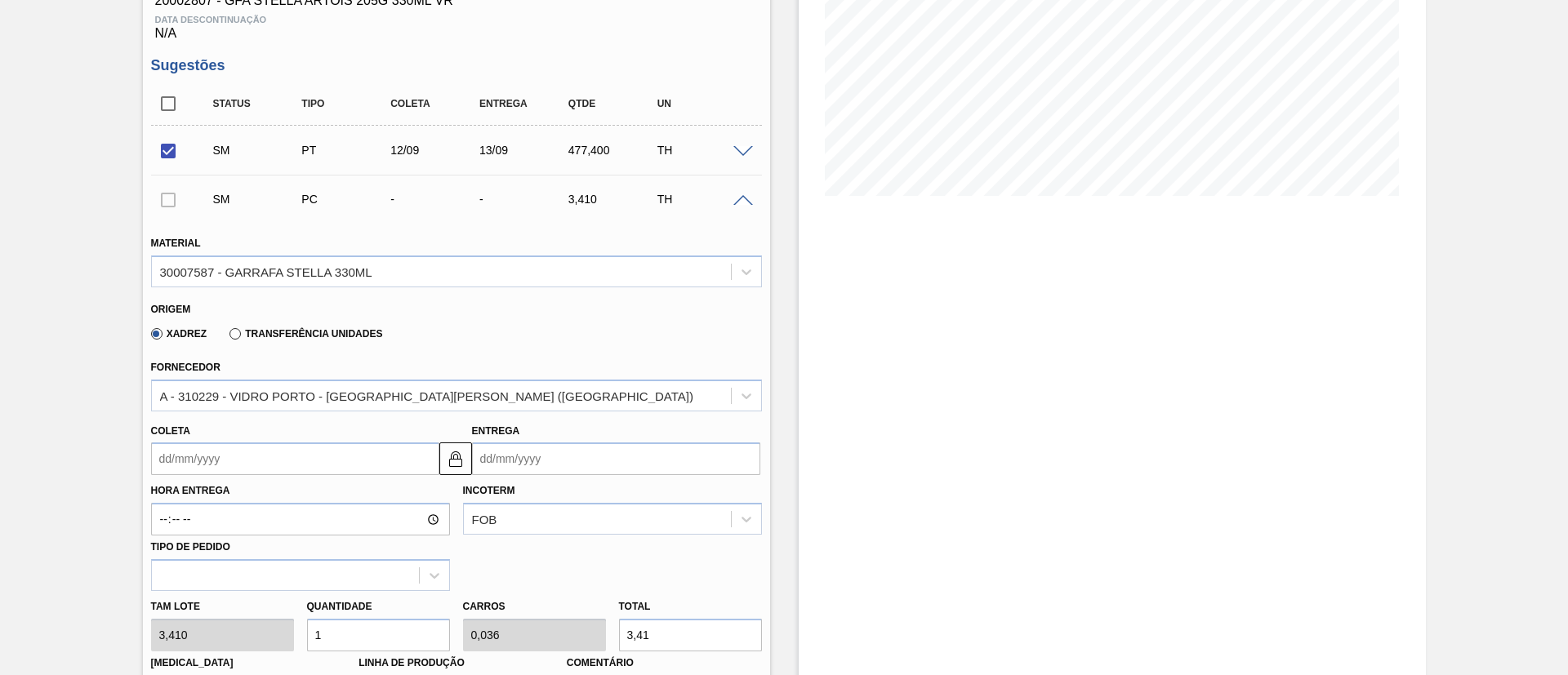
scroll to position [337, 0]
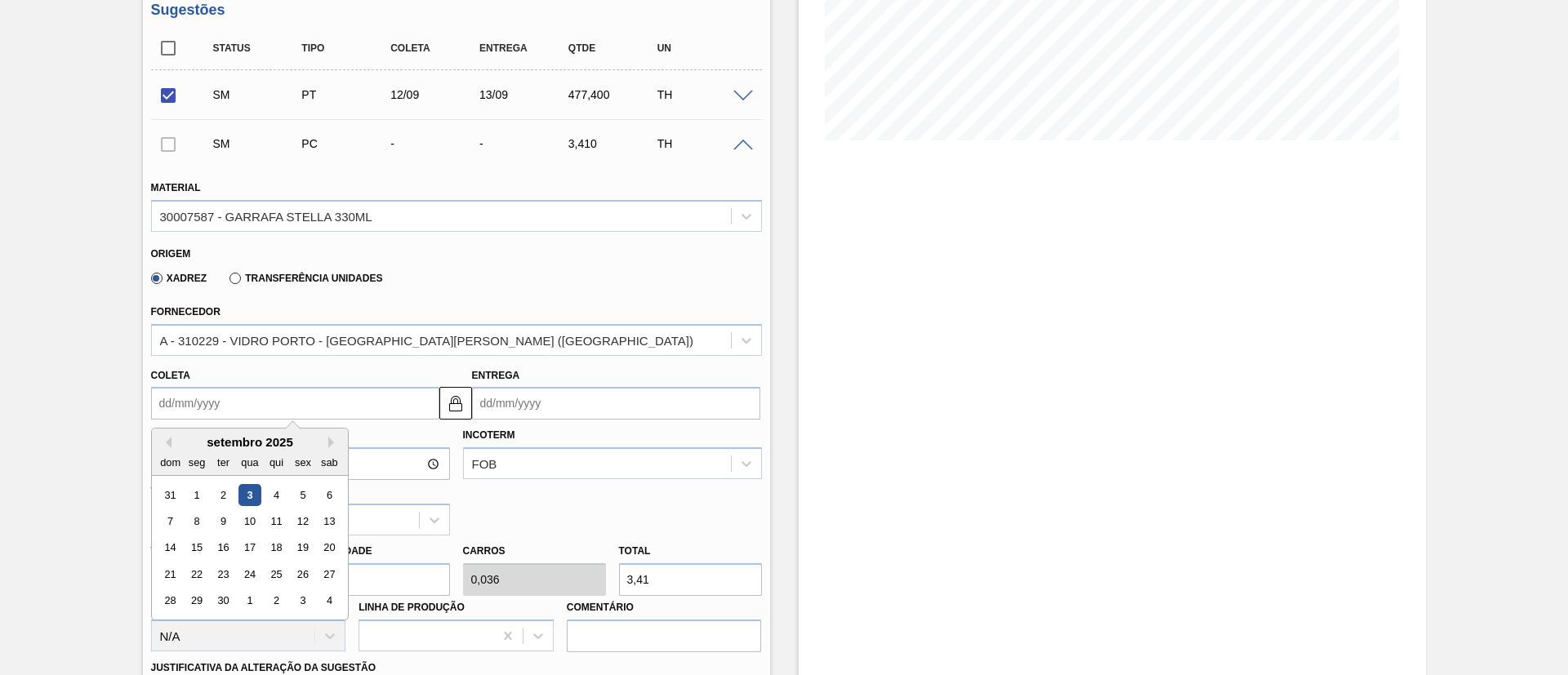
click at [210, 403] on input "Coleta" at bounding box center [295, 403] width 288 height 33
click at [327, 518] on div "13" at bounding box center [329, 521] width 22 height 22
type input "[DATE]"
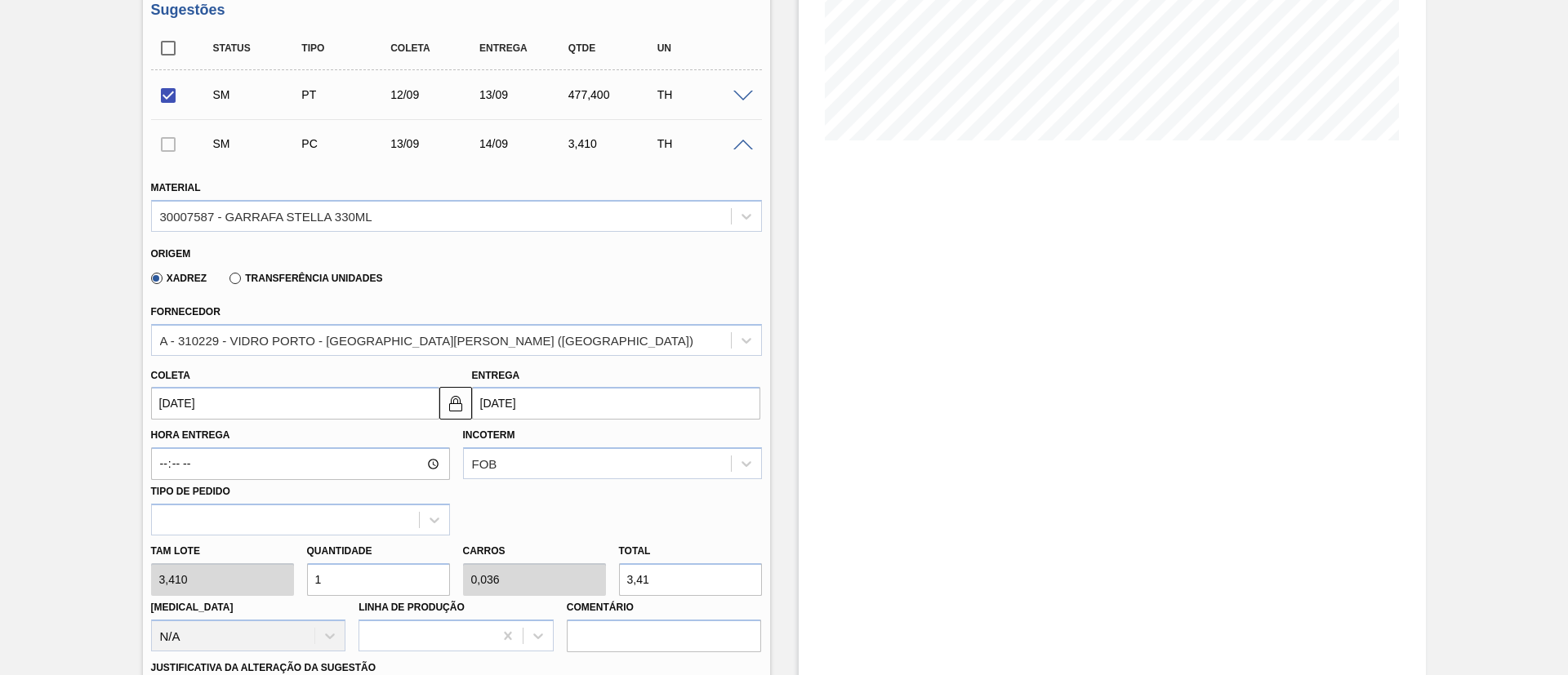
click at [258, 579] on div "[PERSON_NAME] 3,410 Quantidade 1 Carros 0,036 Total 3,41 [MEDICAL_DATA] N/A Lin…" at bounding box center [456, 594] width 624 height 116
type input "14"
type input "0,5"
type input "47,74"
type input "140"
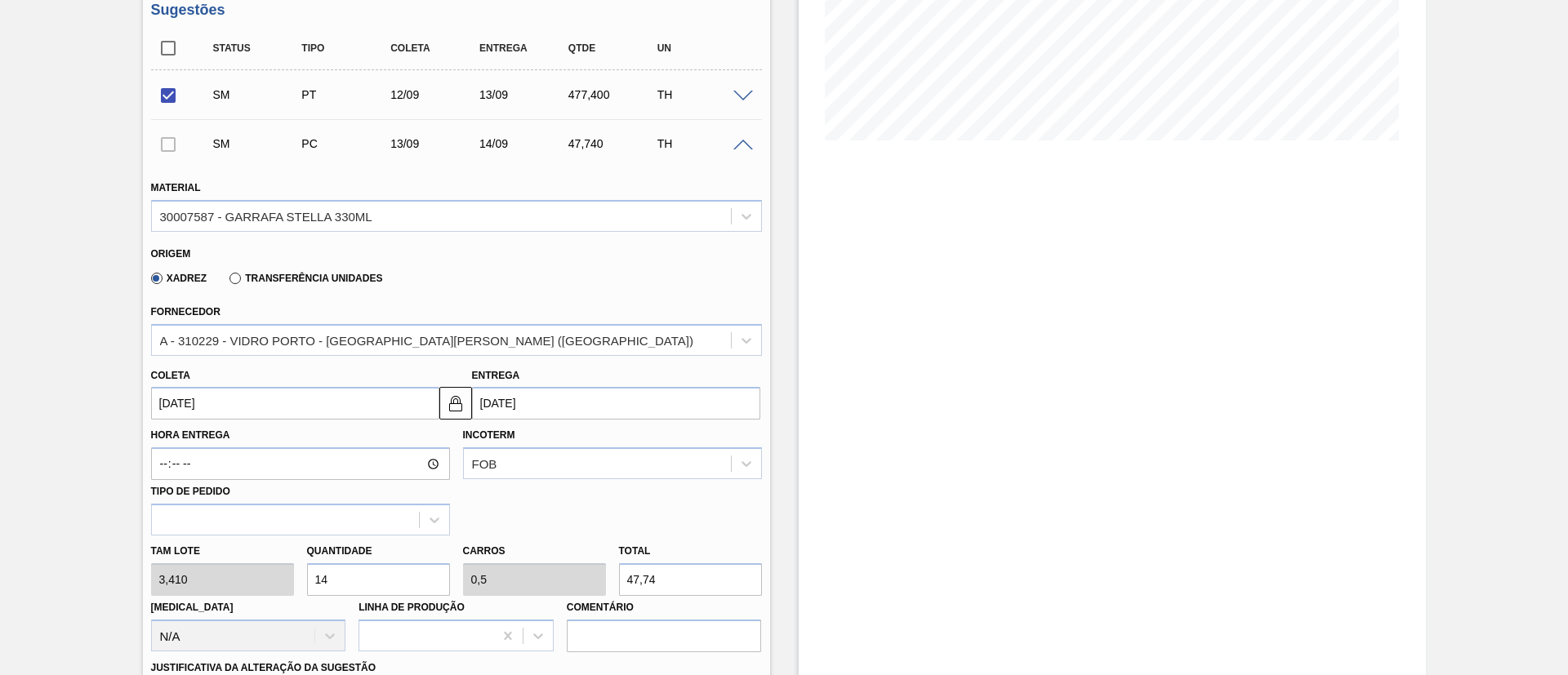
type input "5"
type input "477,4"
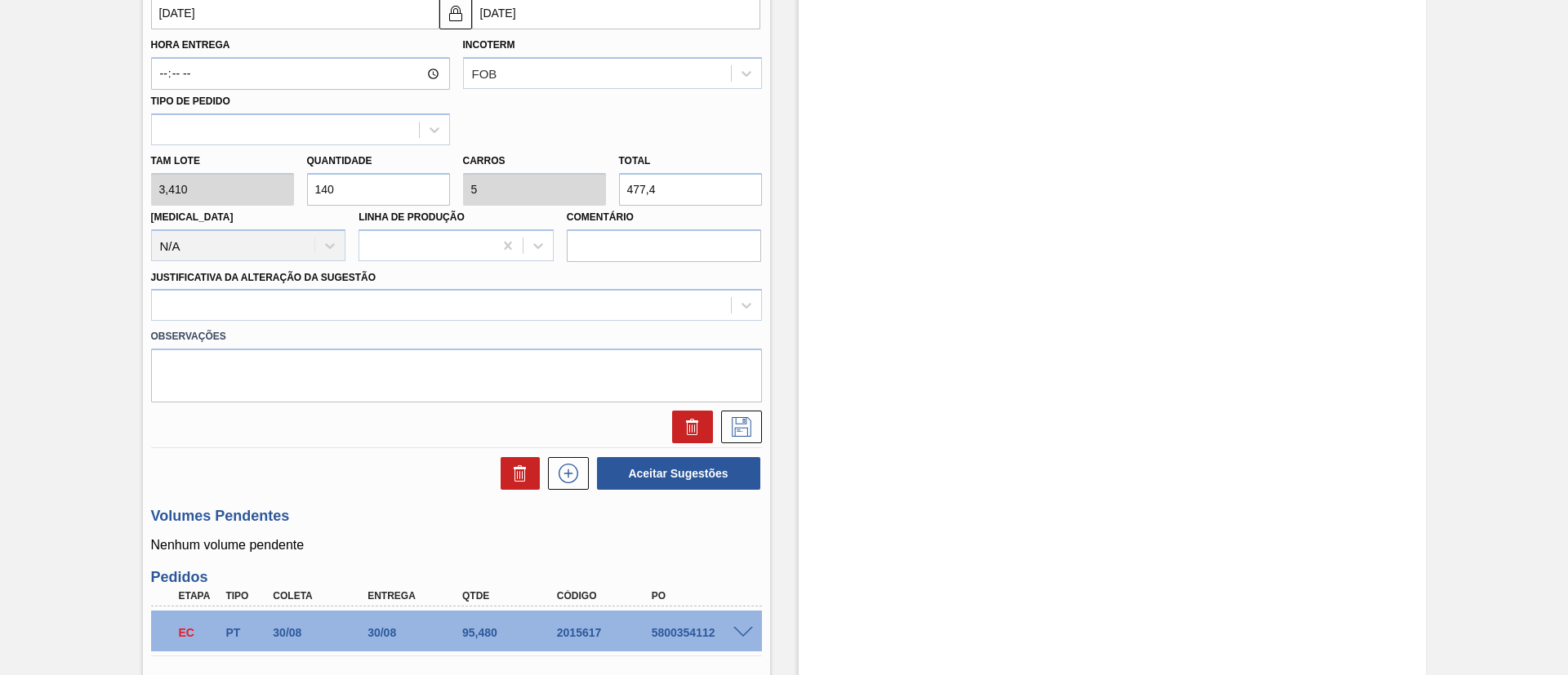
scroll to position [827, 0]
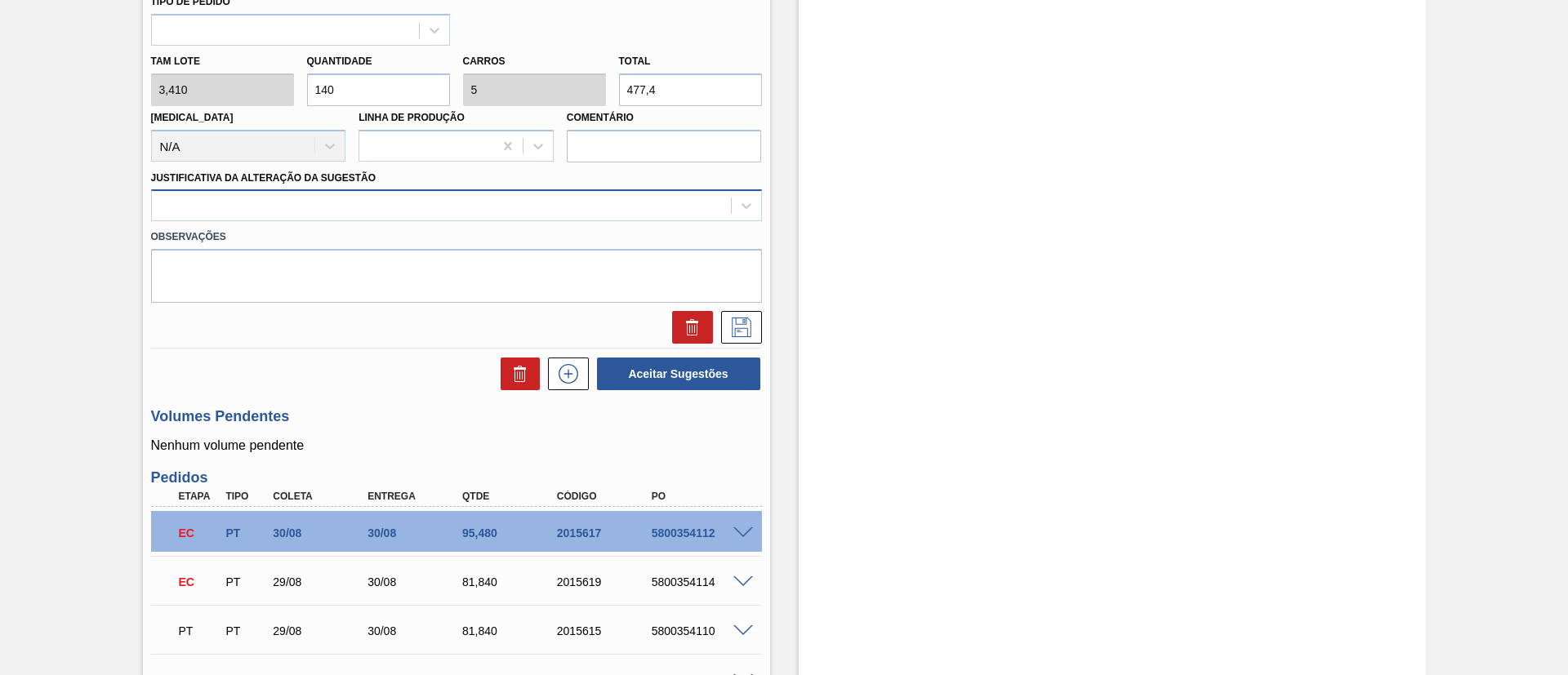
type input "140"
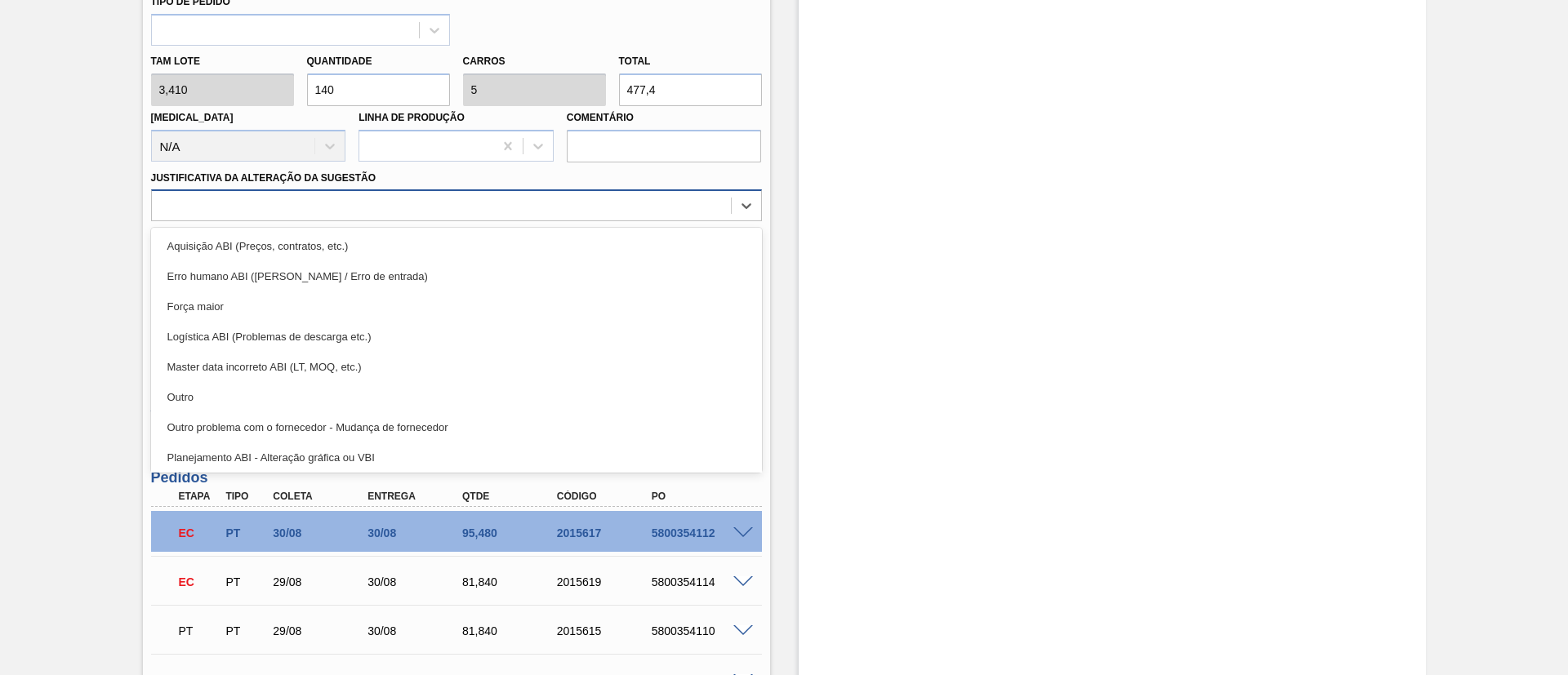
click at [355, 202] on div at bounding box center [441, 205] width 579 height 24
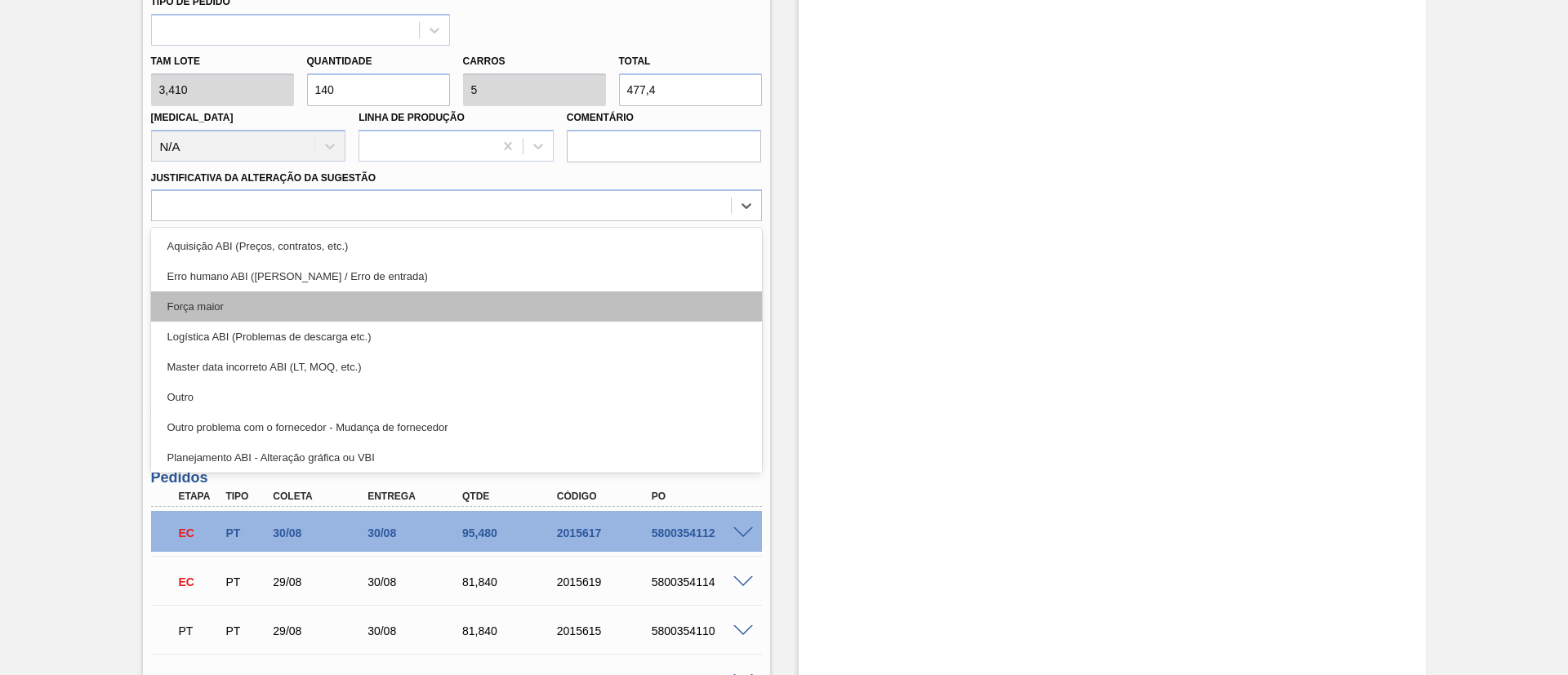
click at [216, 309] on div "Força maior" at bounding box center [456, 307] width 611 height 30
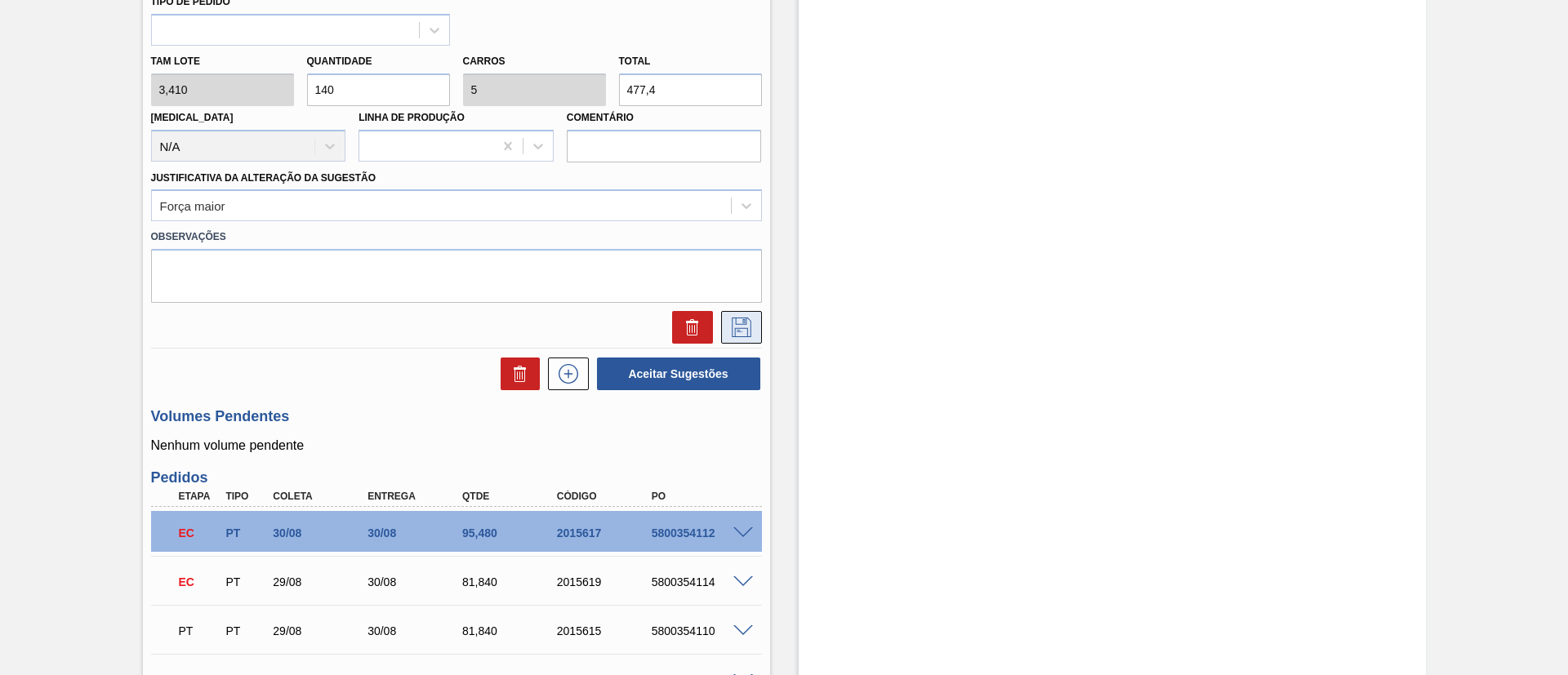
click at [737, 319] on icon at bounding box center [741, 328] width 27 height 20
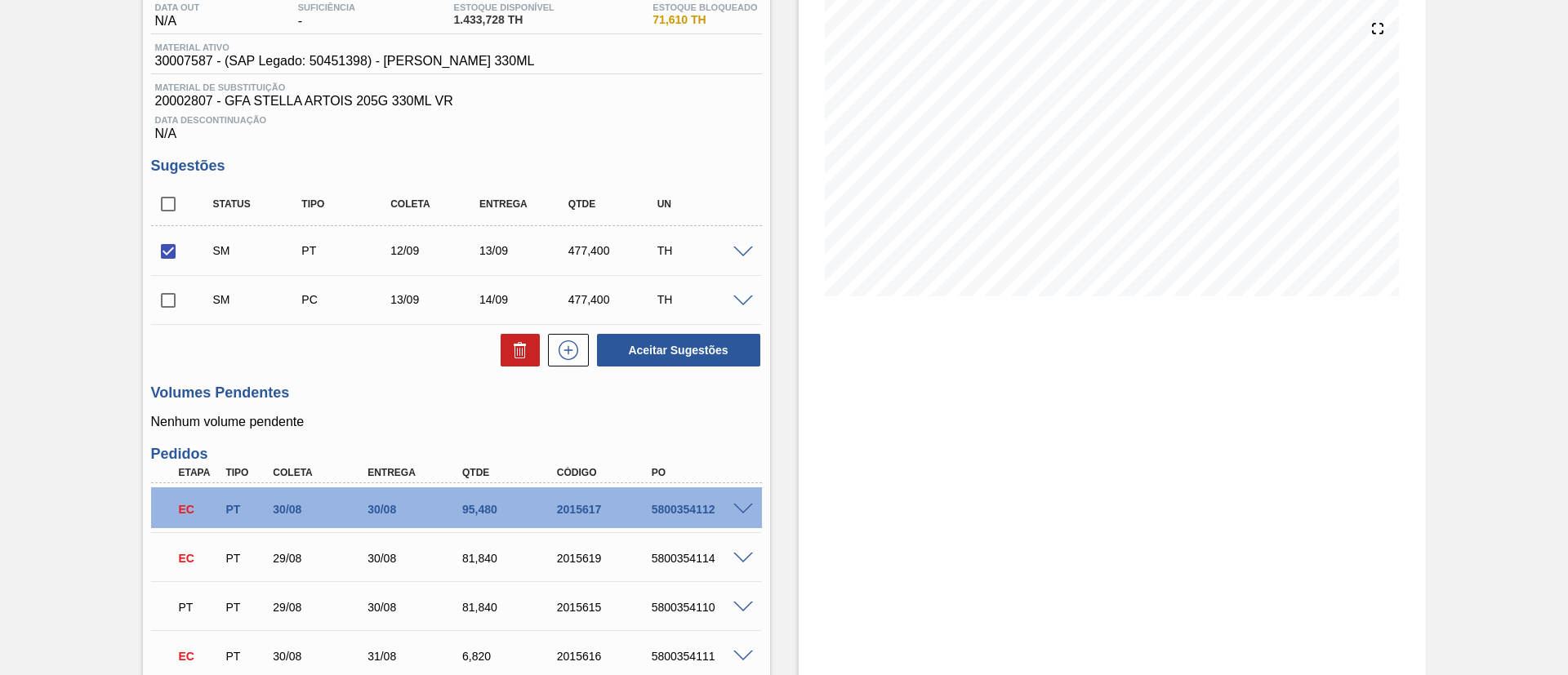
scroll to position [172, 0]
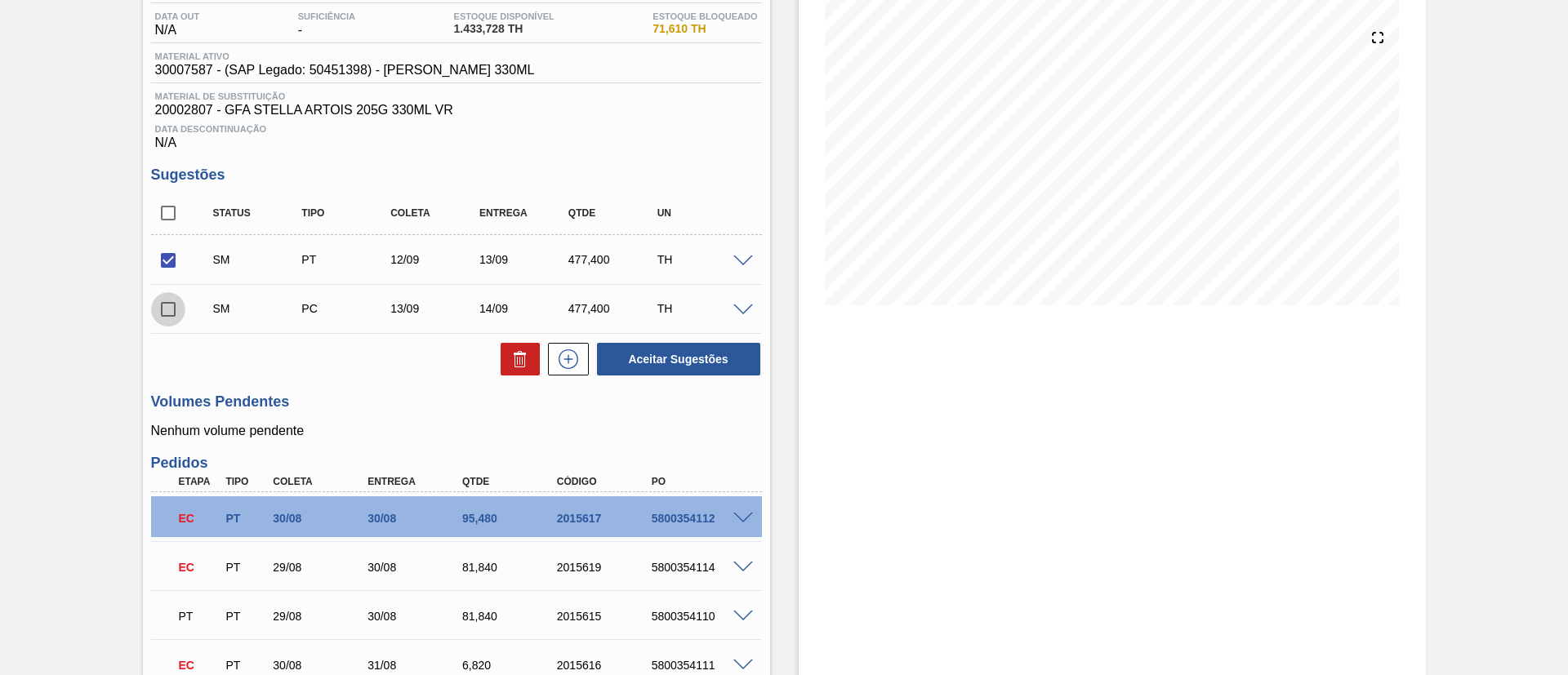
click at [170, 311] on input "checkbox" at bounding box center [169, 310] width 34 height 34
click at [744, 313] on span at bounding box center [743, 311] width 20 height 12
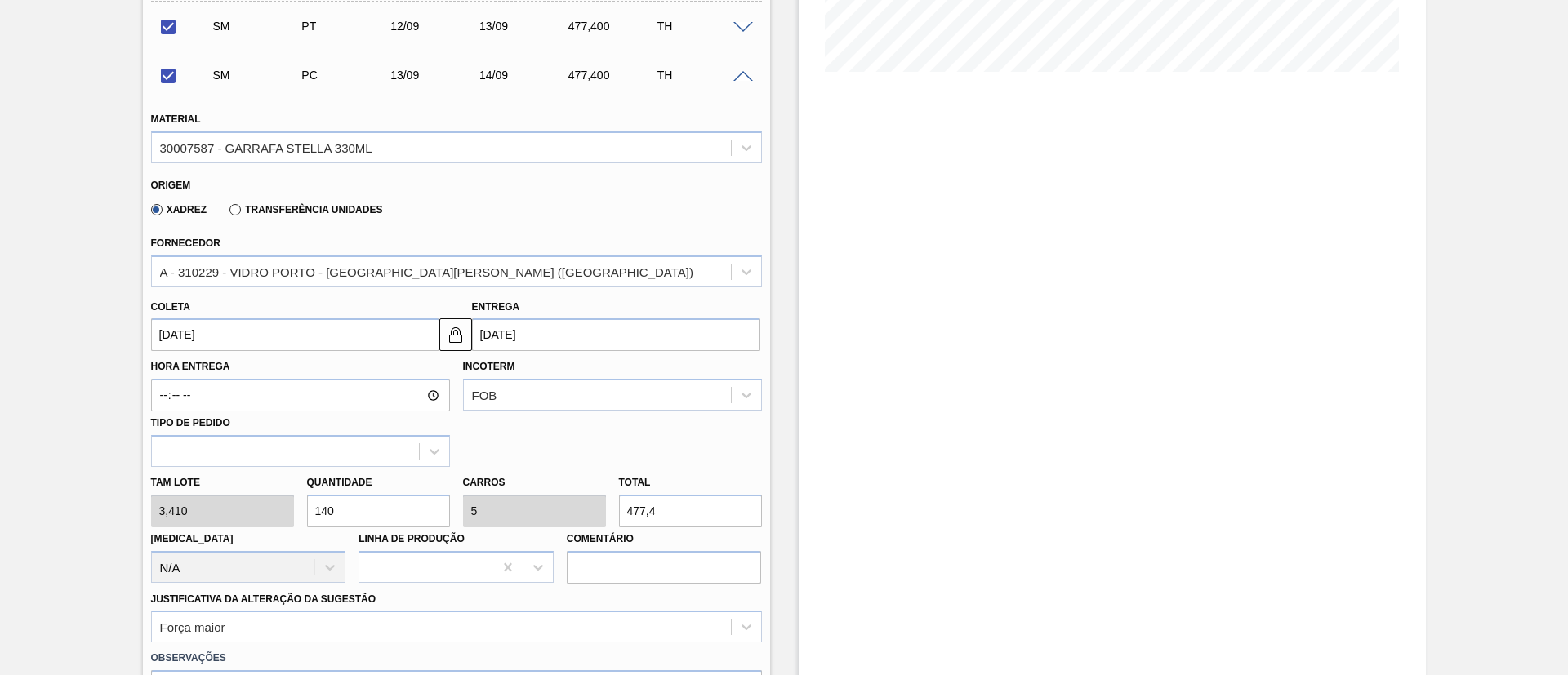
scroll to position [417, 0]
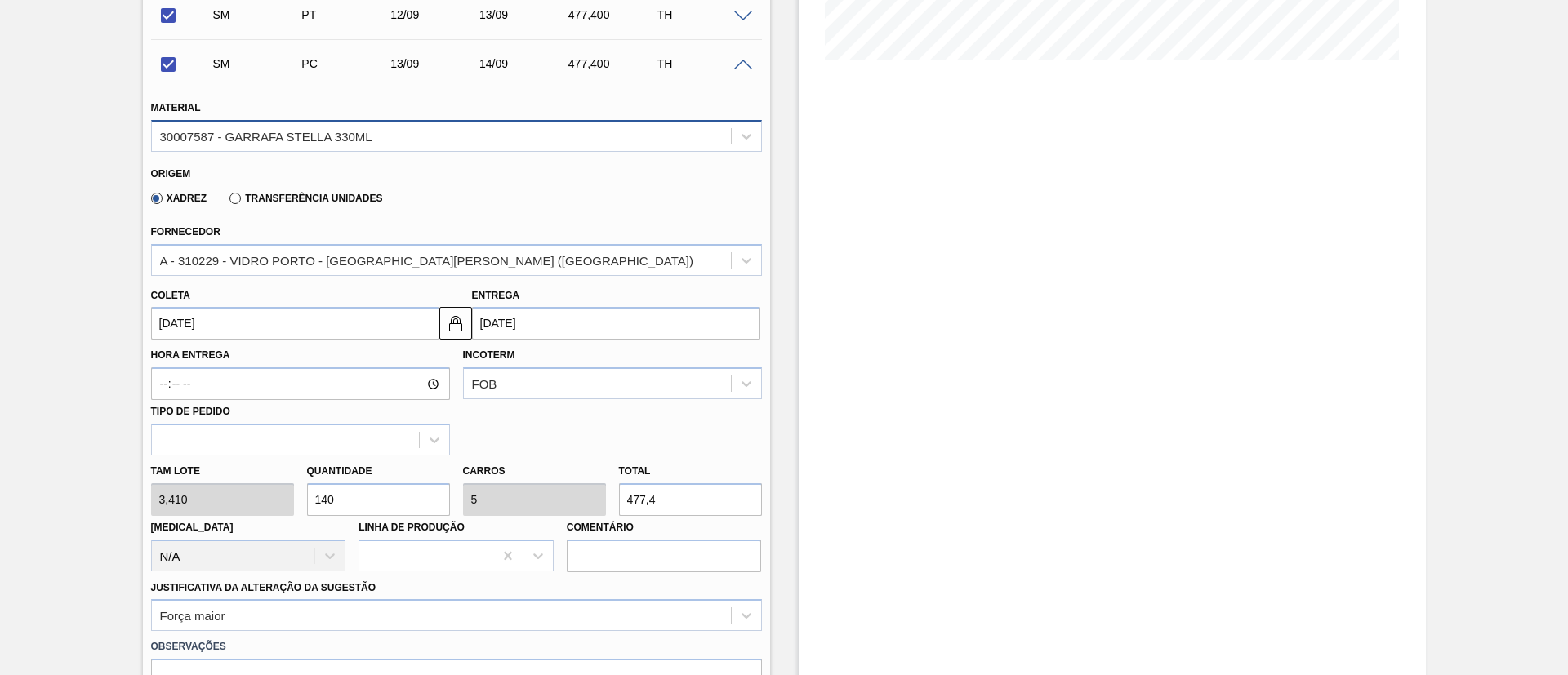
click at [258, 139] on div "30007587 - GARRAFA STELLA 330ML" at bounding box center [266, 135] width 212 height 14
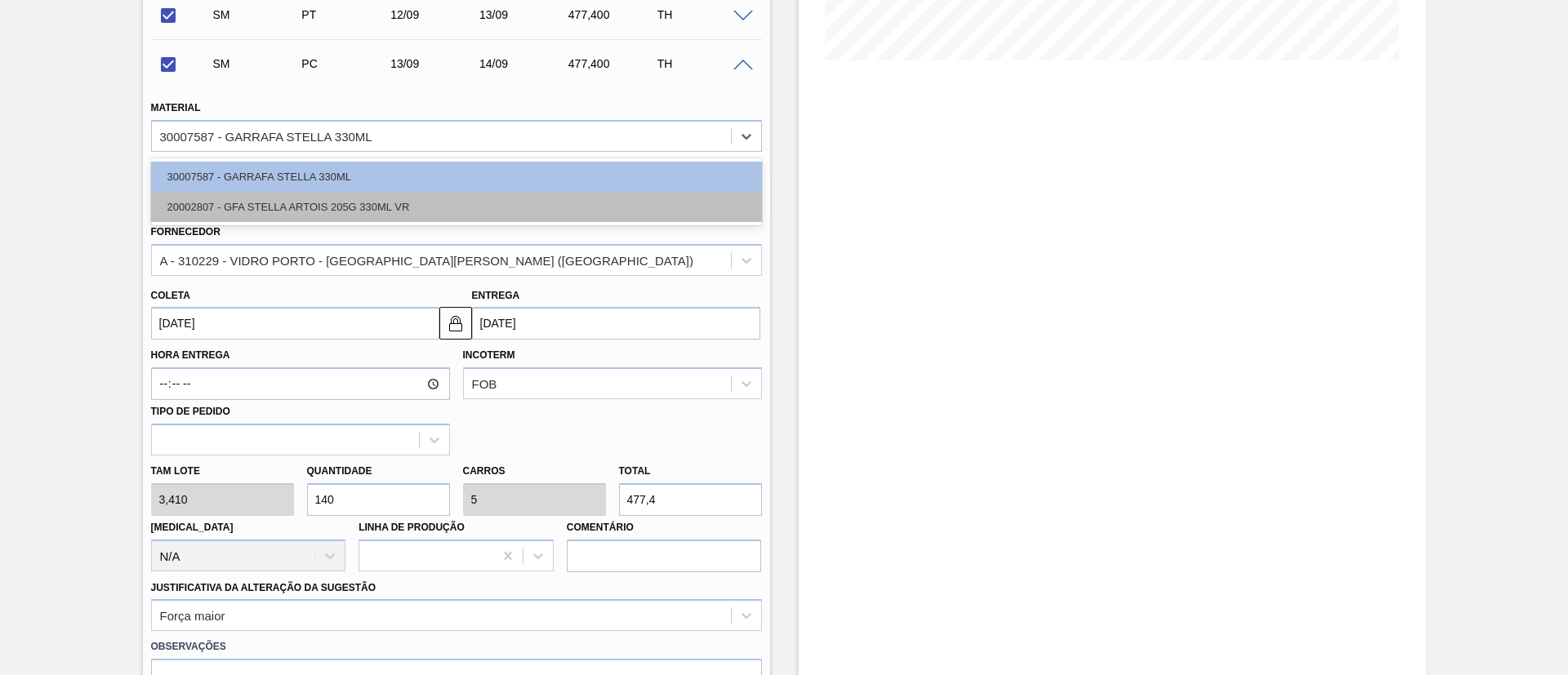
click at [248, 204] on div "20002807 - GFA STELLA ARTOIS 205G 330ML VR" at bounding box center [456, 207] width 611 height 30
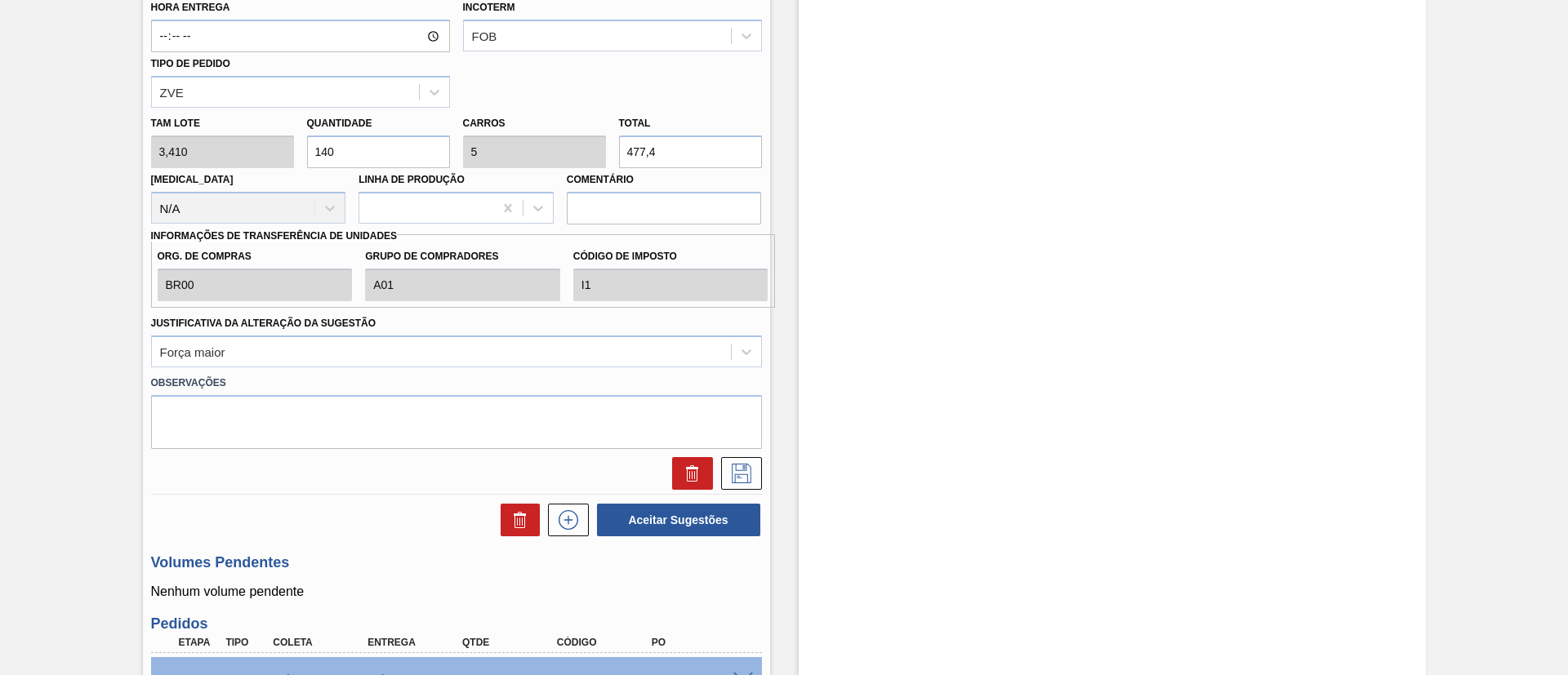
scroll to position [785, 0]
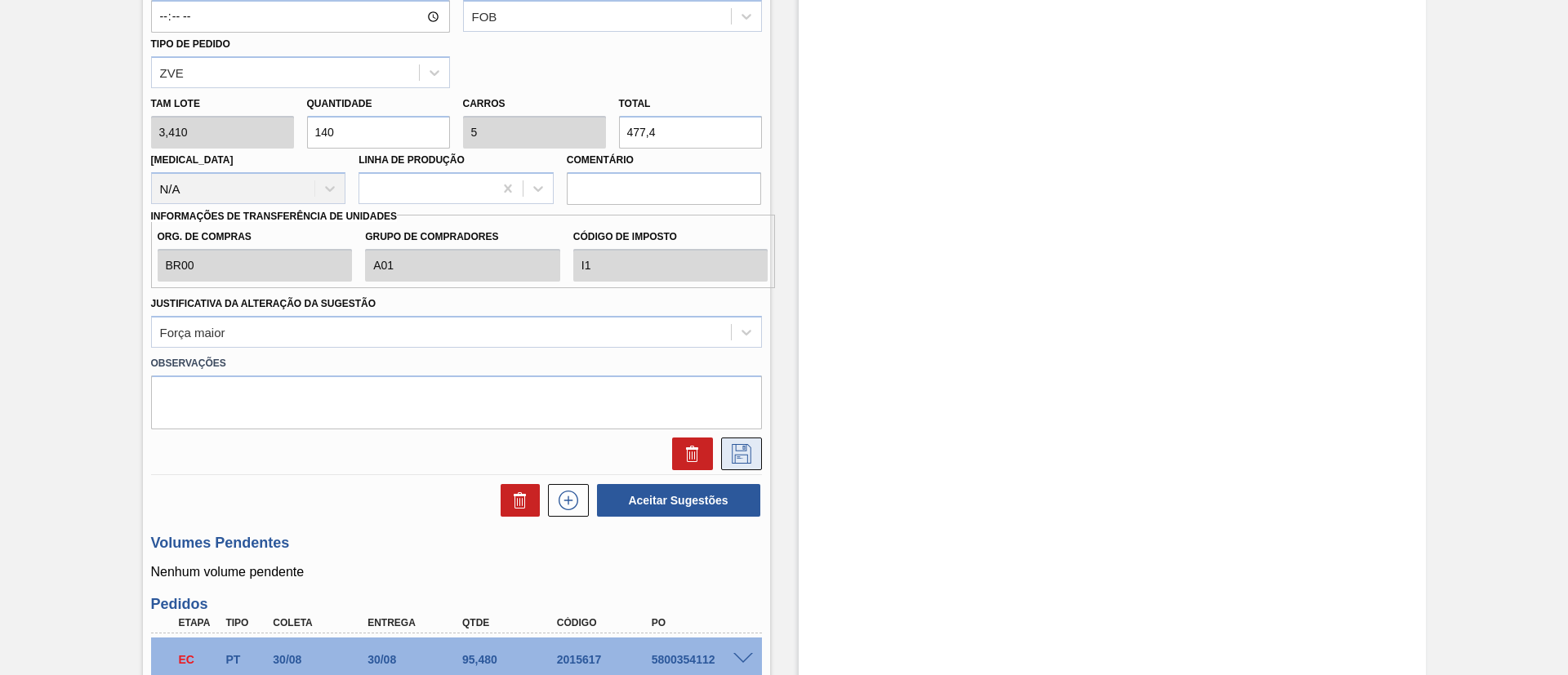
click at [747, 460] on icon at bounding box center [741, 453] width 27 height 20
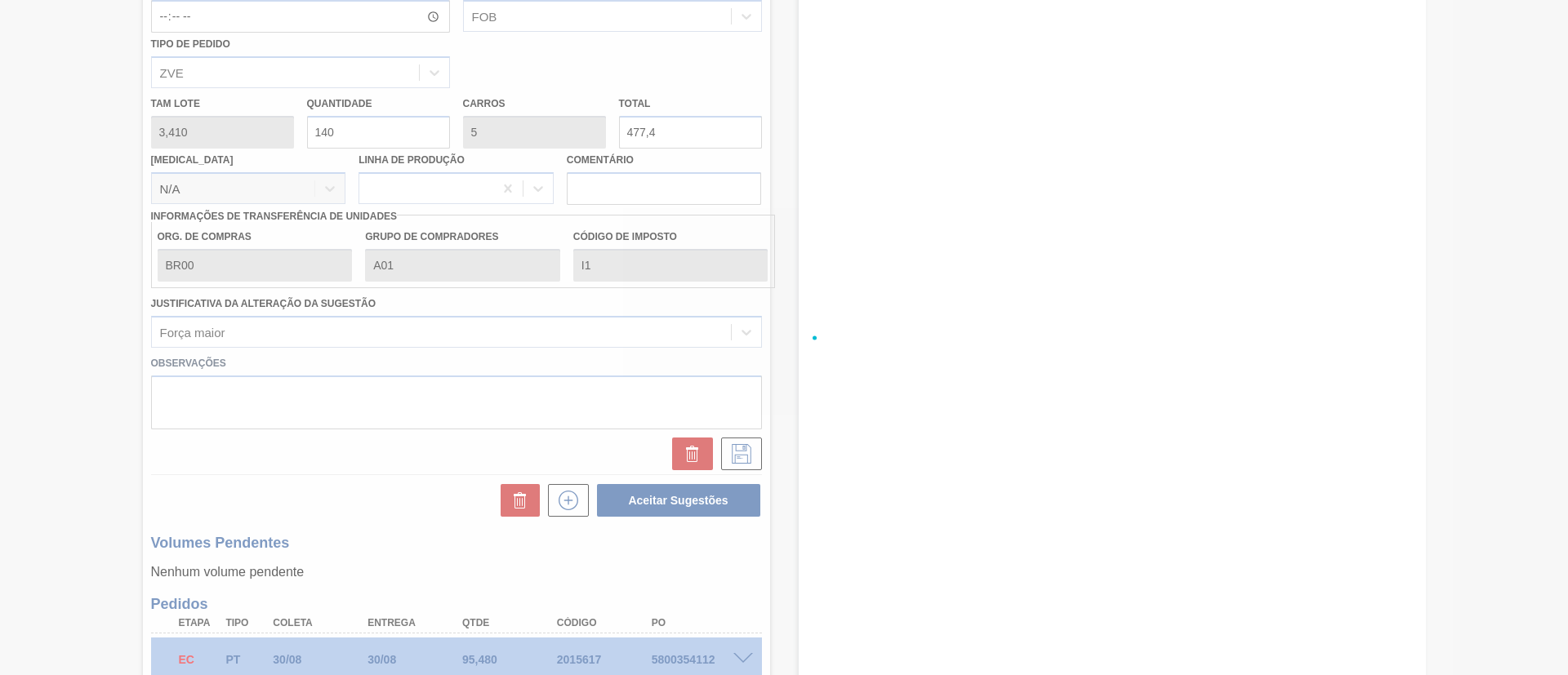
checkbox input "true"
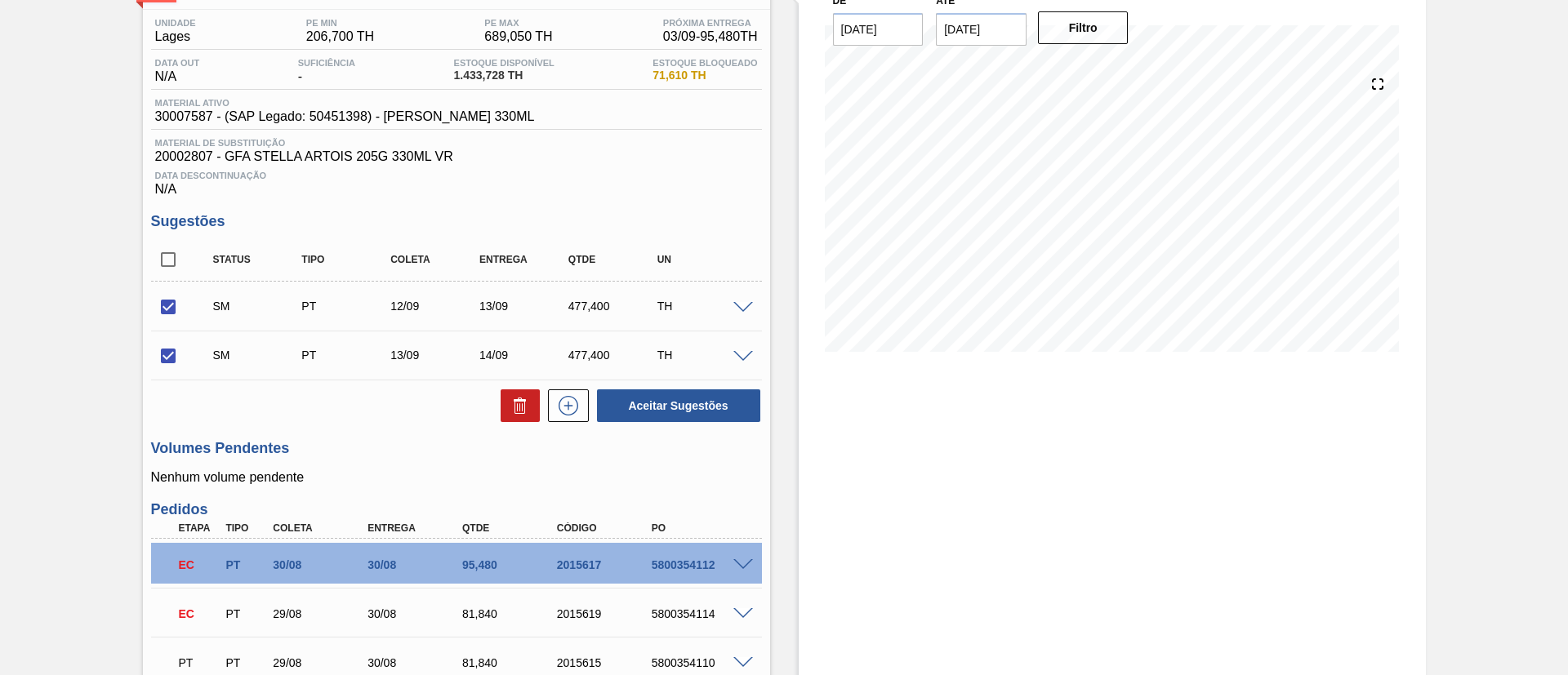
scroll to position [245, 0]
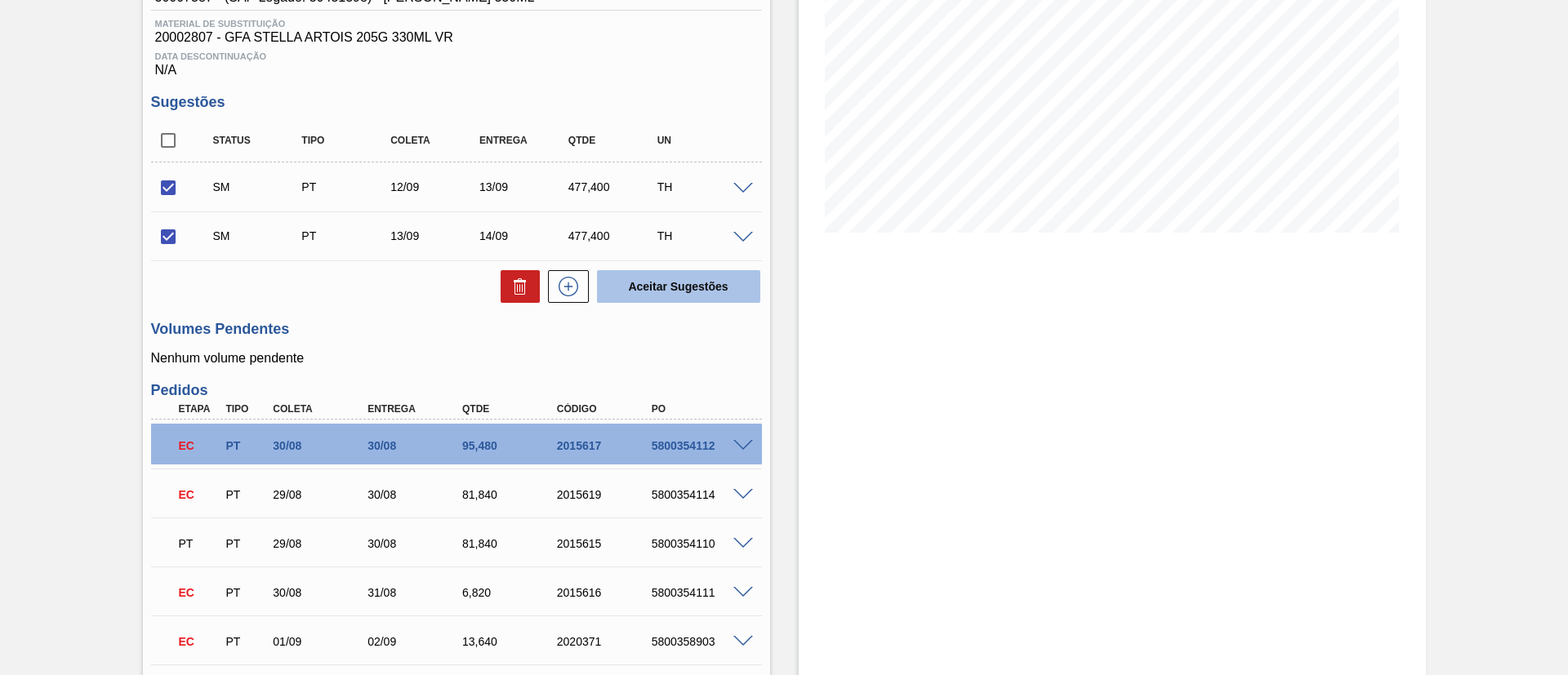
click at [687, 289] on button "Aceitar Sugestões" at bounding box center [678, 286] width 164 height 33
checkbox input "false"
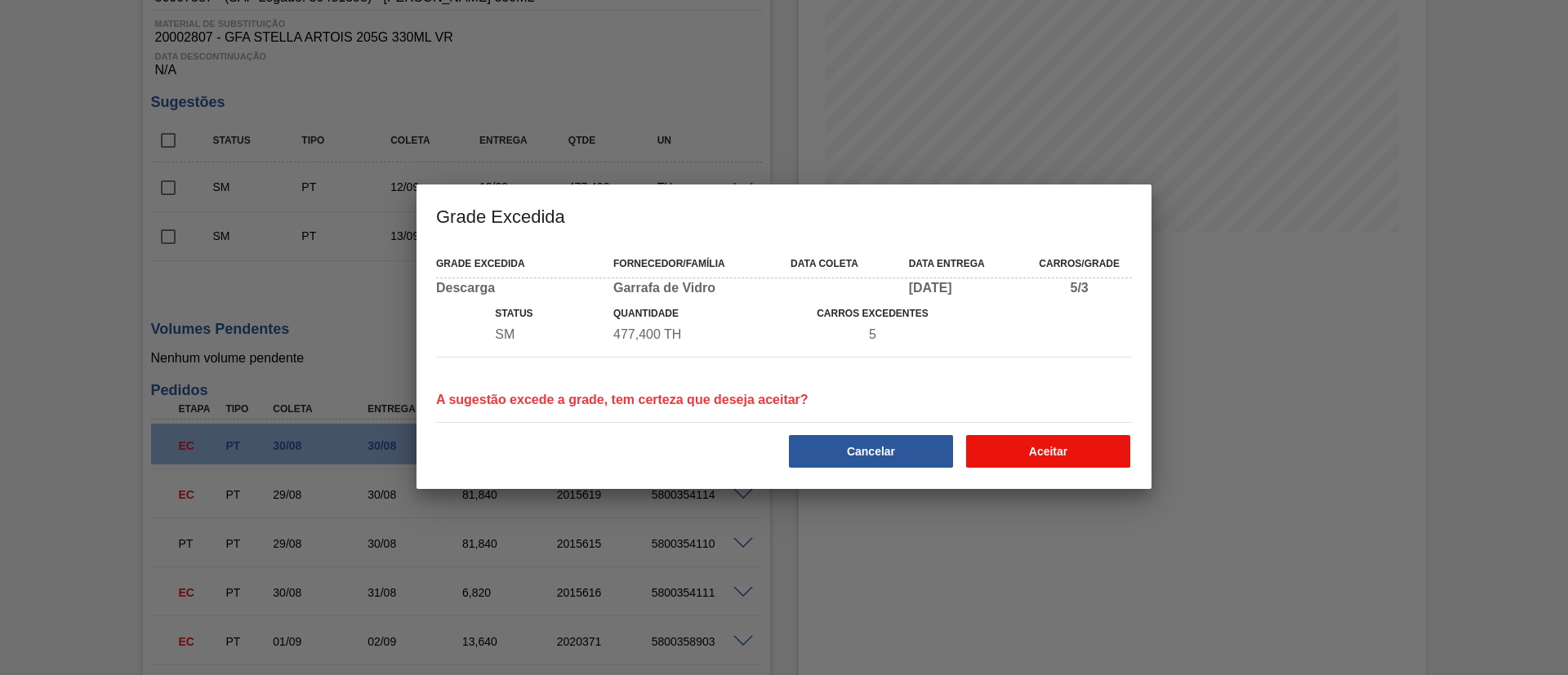
click at [1054, 448] on button "Aceitar" at bounding box center [1047, 452] width 164 height 33
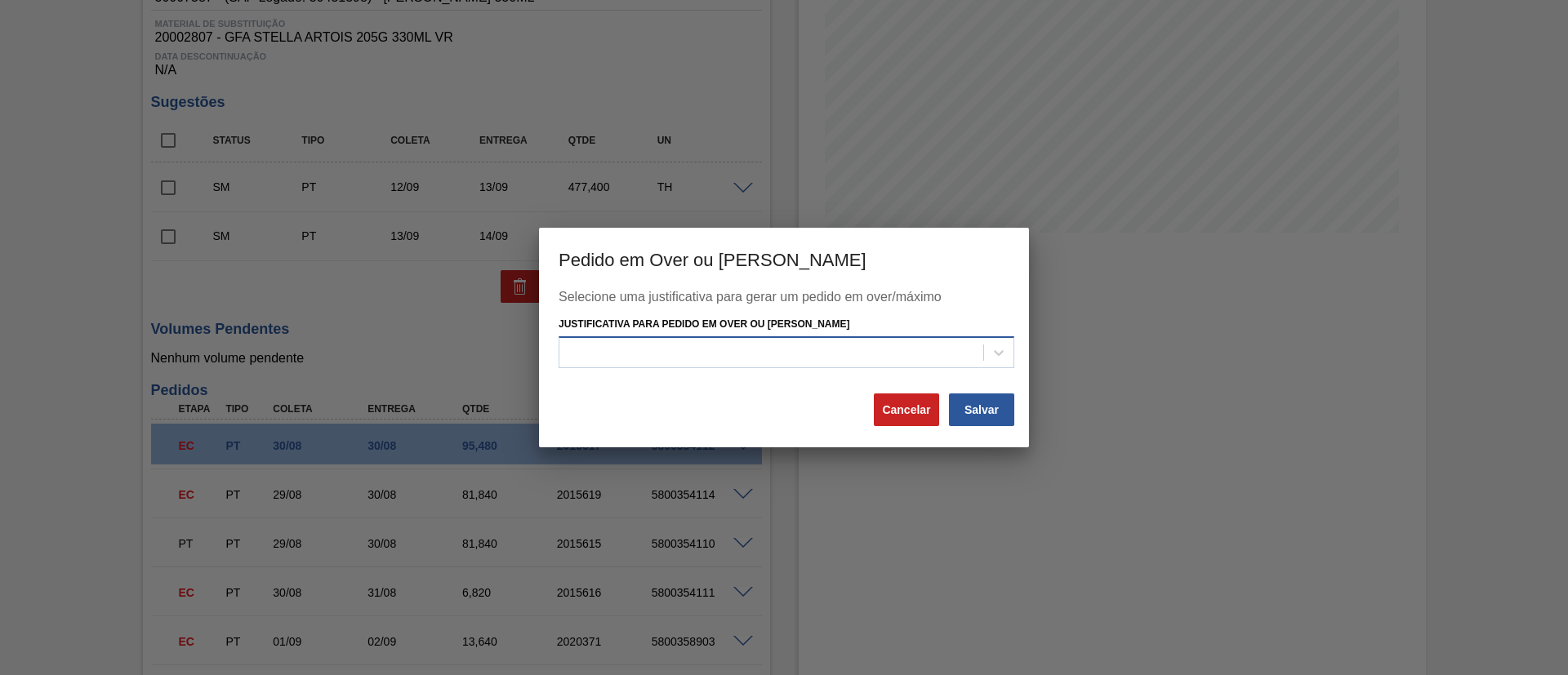
click at [793, 346] on div at bounding box center [772, 352] width 424 height 24
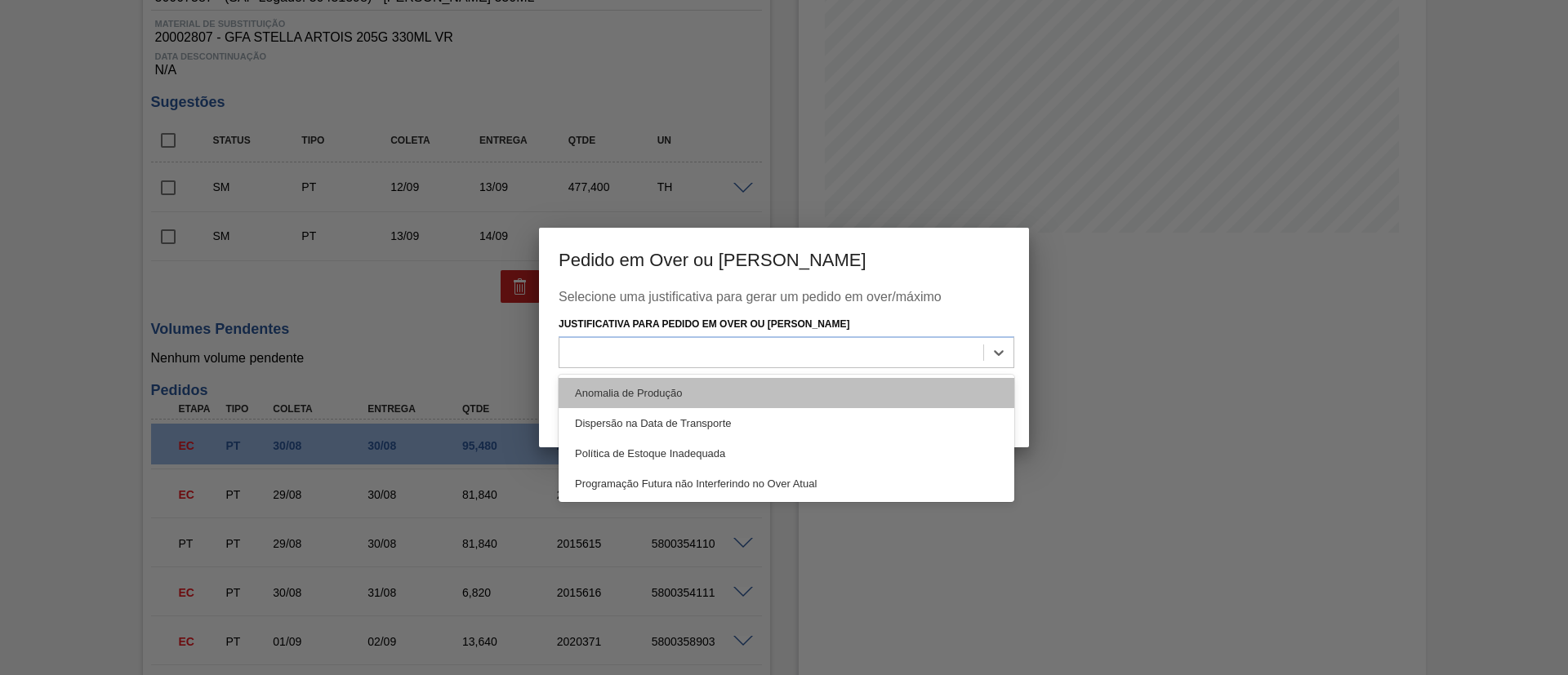
click at [615, 395] on div "Anomalia de Produção" at bounding box center [786, 393] width 455 height 30
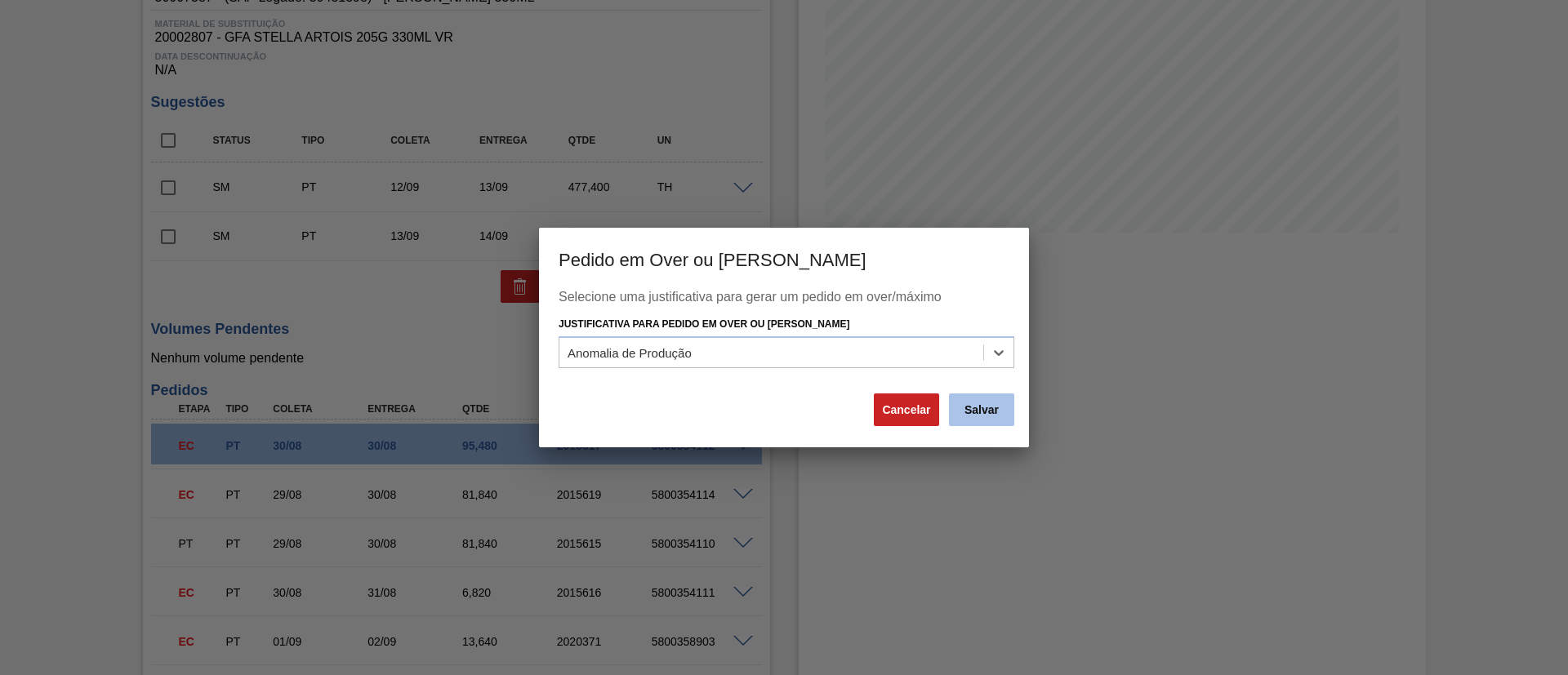
click at [979, 410] on button "Salvar" at bounding box center [981, 410] width 65 height 33
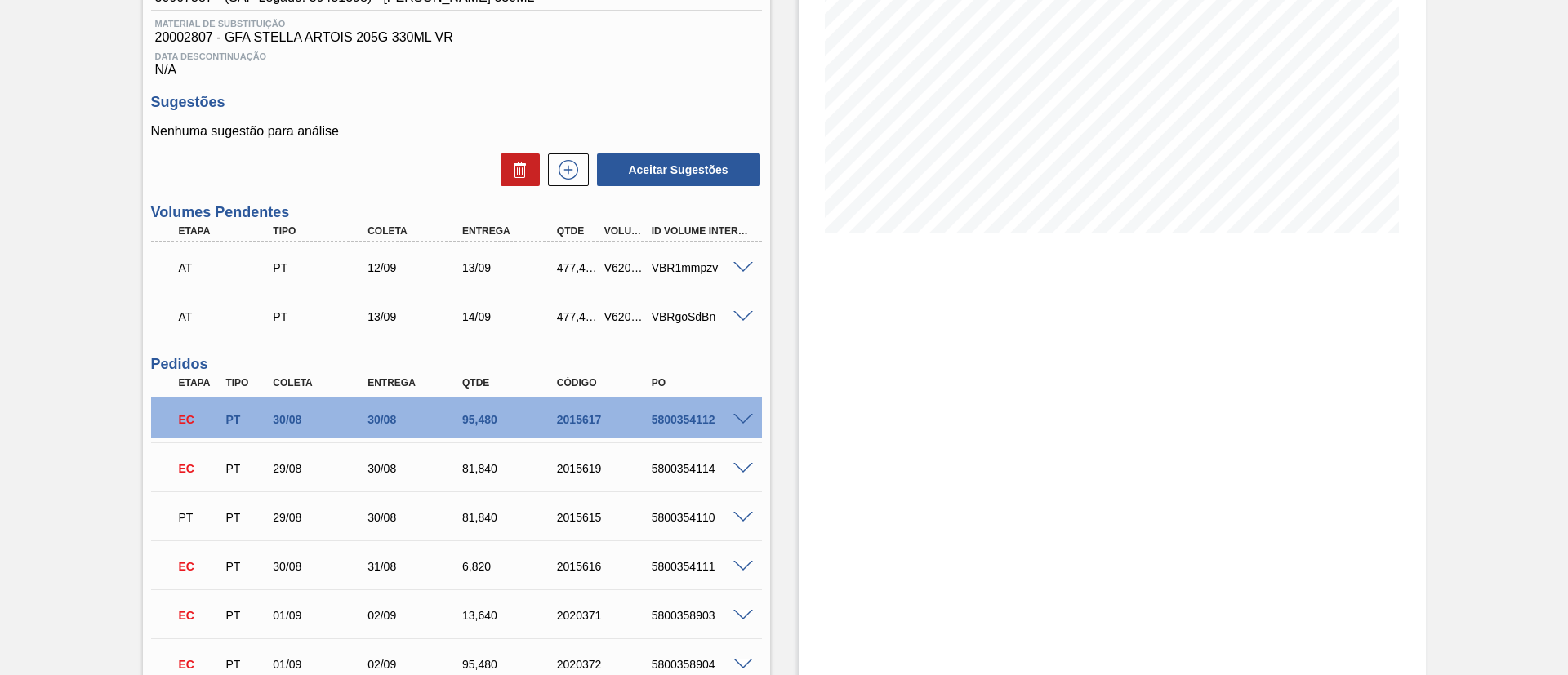
scroll to position [0, 0]
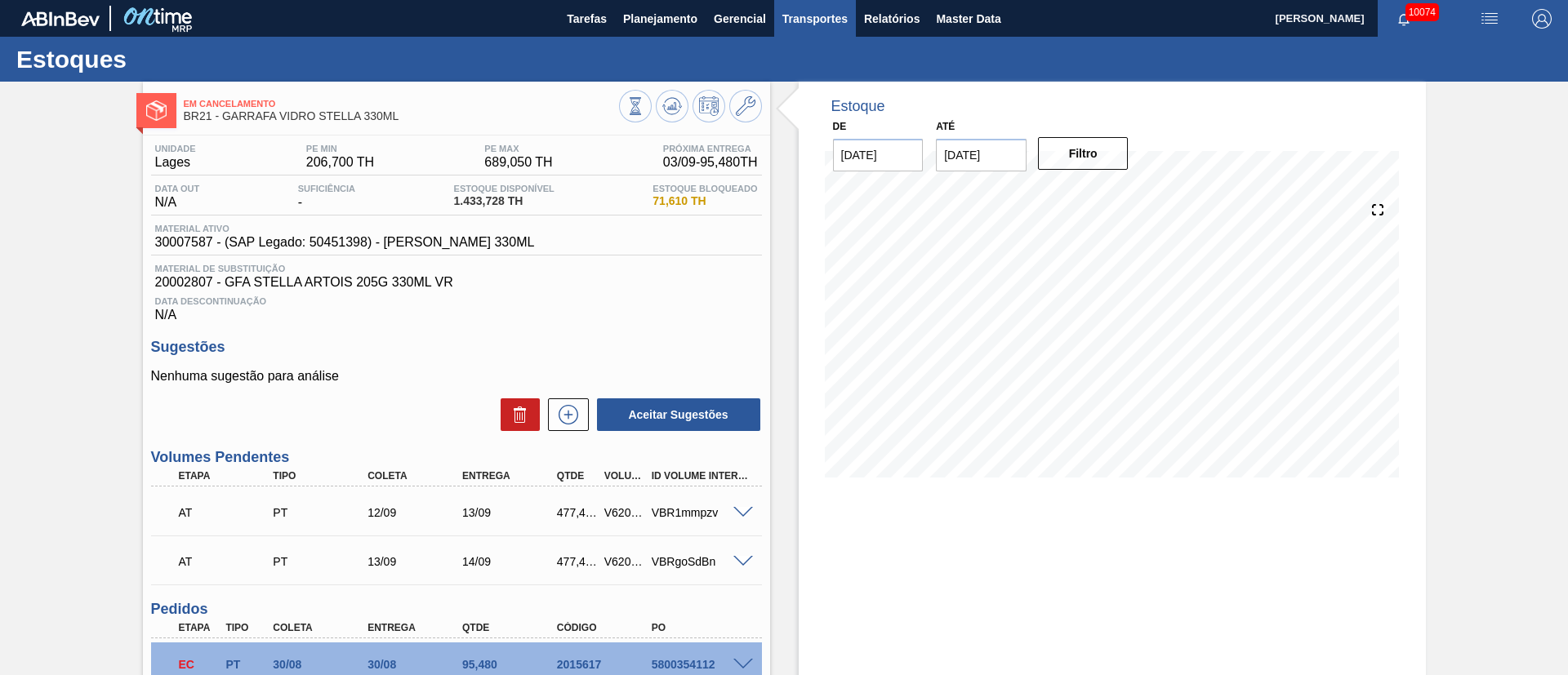
click at [808, 33] on button "Transportes" at bounding box center [815, 18] width 81 height 37
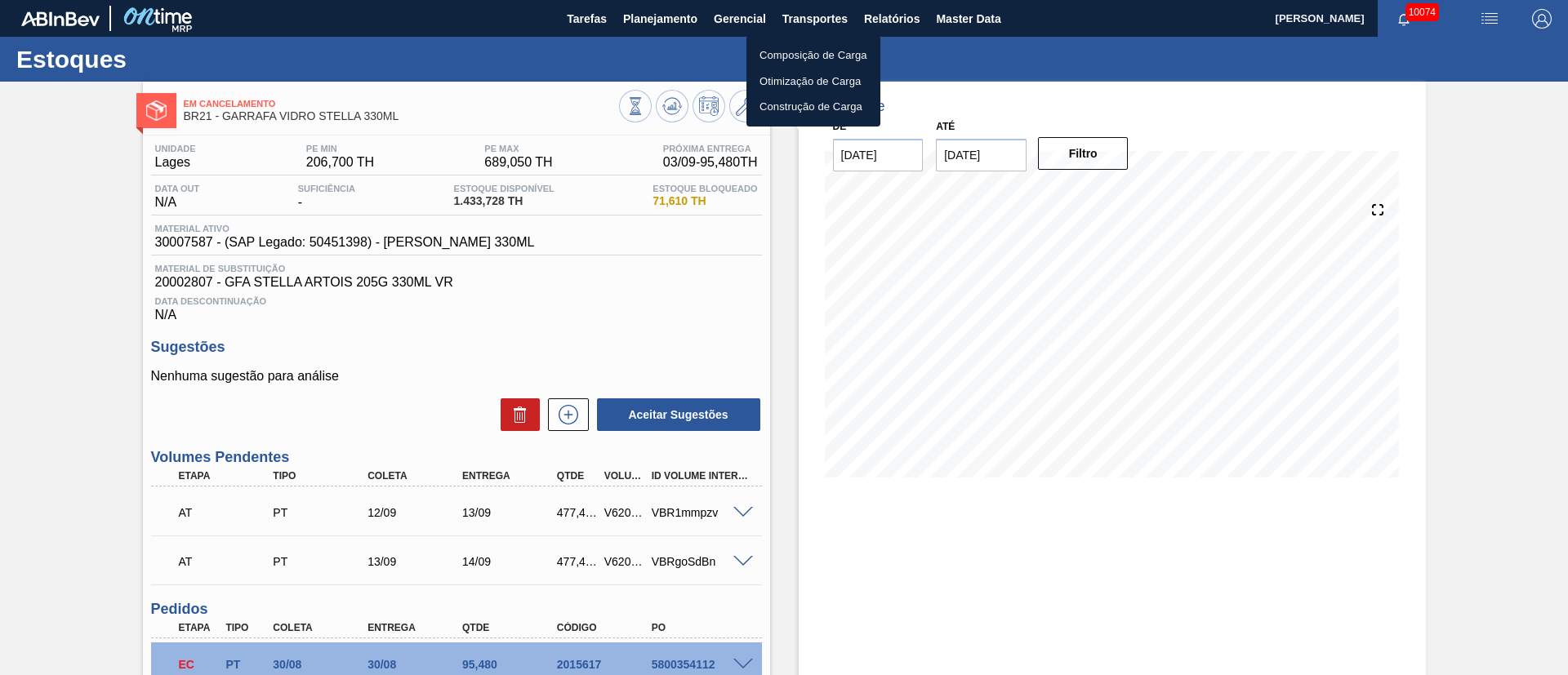
click at [793, 78] on li "Otimização de Carga" at bounding box center [812, 81] width 134 height 27
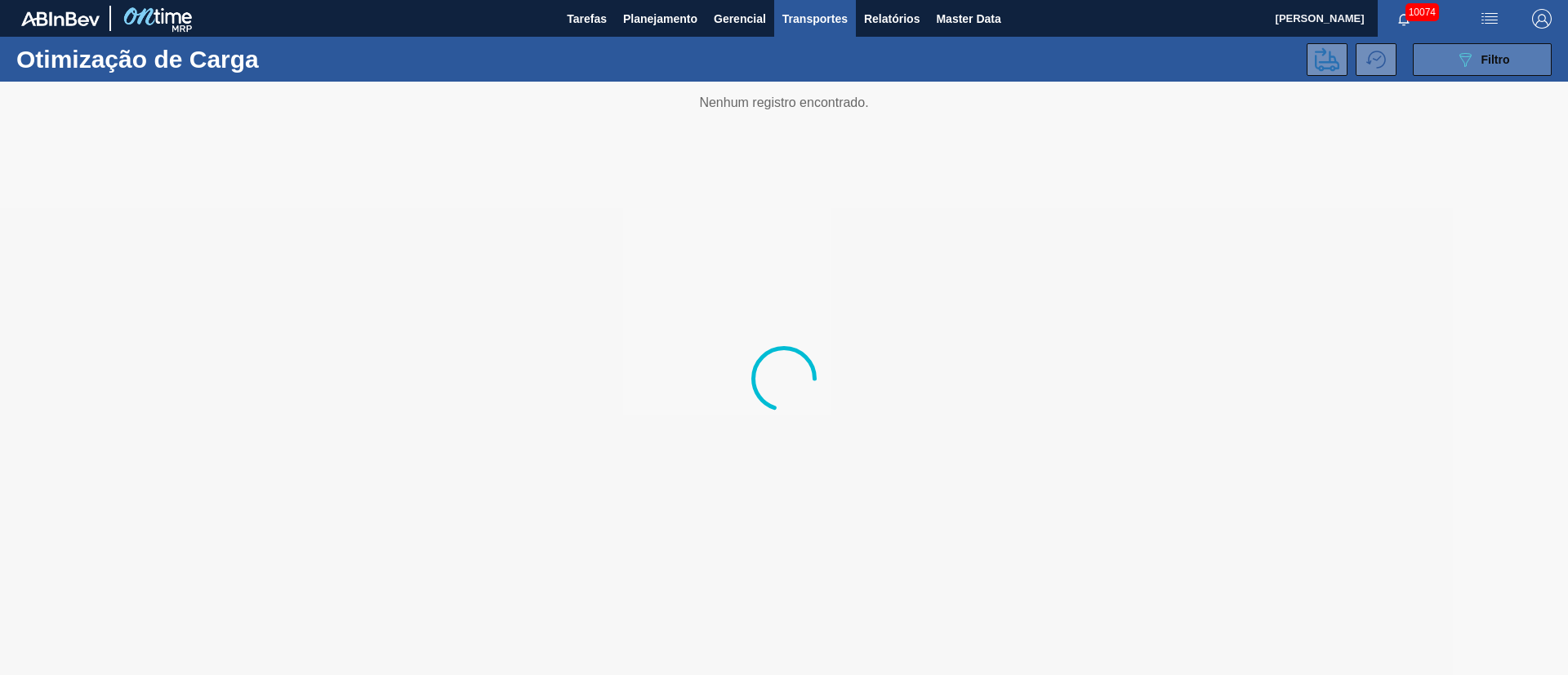
click at [1493, 59] on span "Filtro" at bounding box center [1496, 60] width 28 height 13
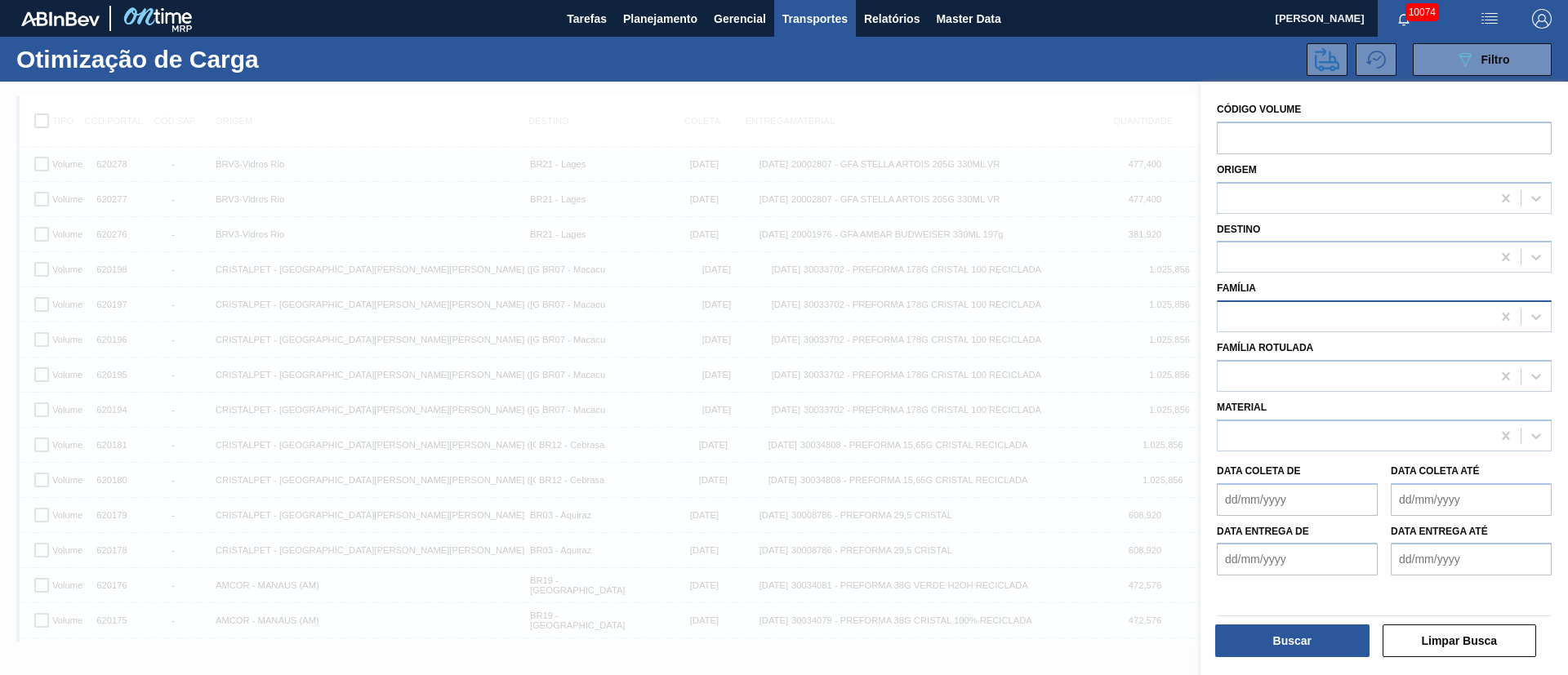
click at [1268, 318] on div at bounding box center [1354, 317] width 274 height 24
type input "f"
type input "g"
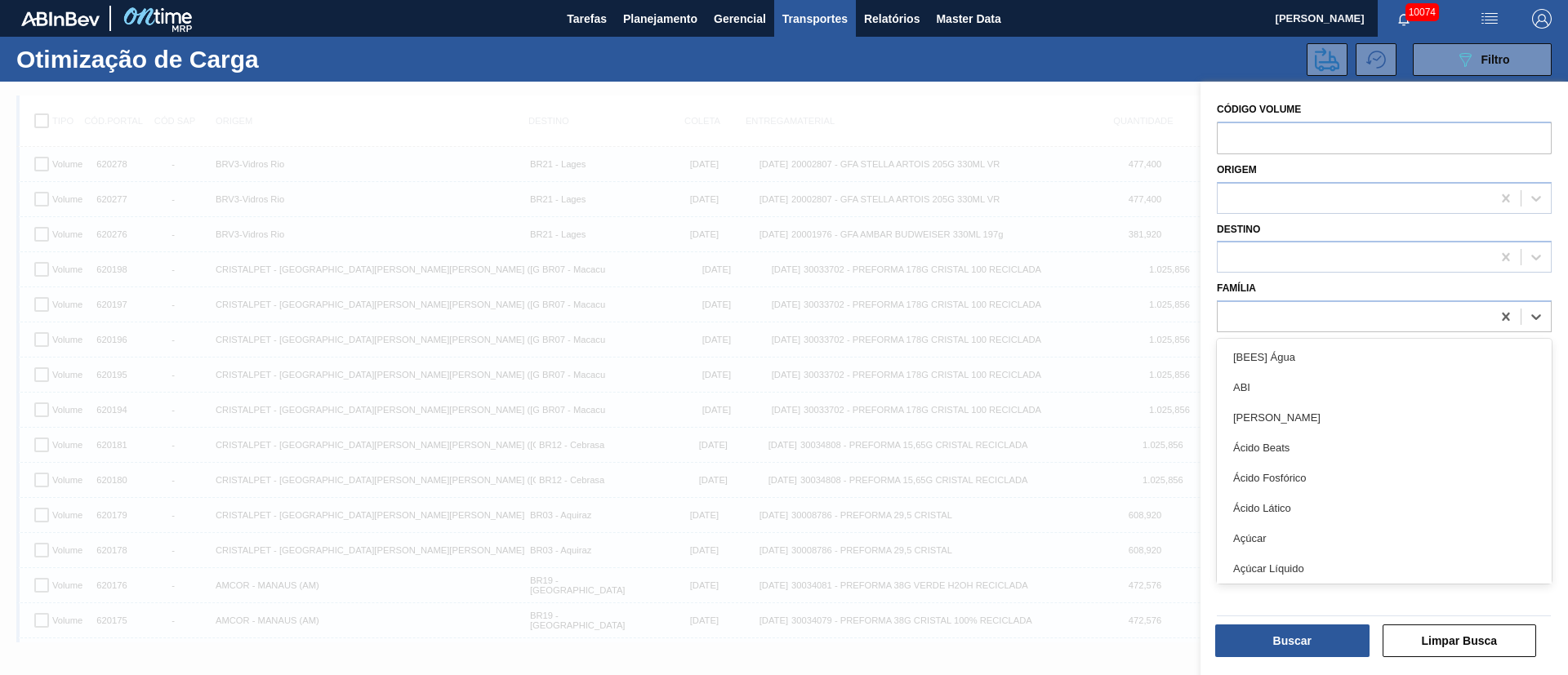
click at [1284, 387] on div "ABI" at bounding box center [1384, 387] width 335 height 30
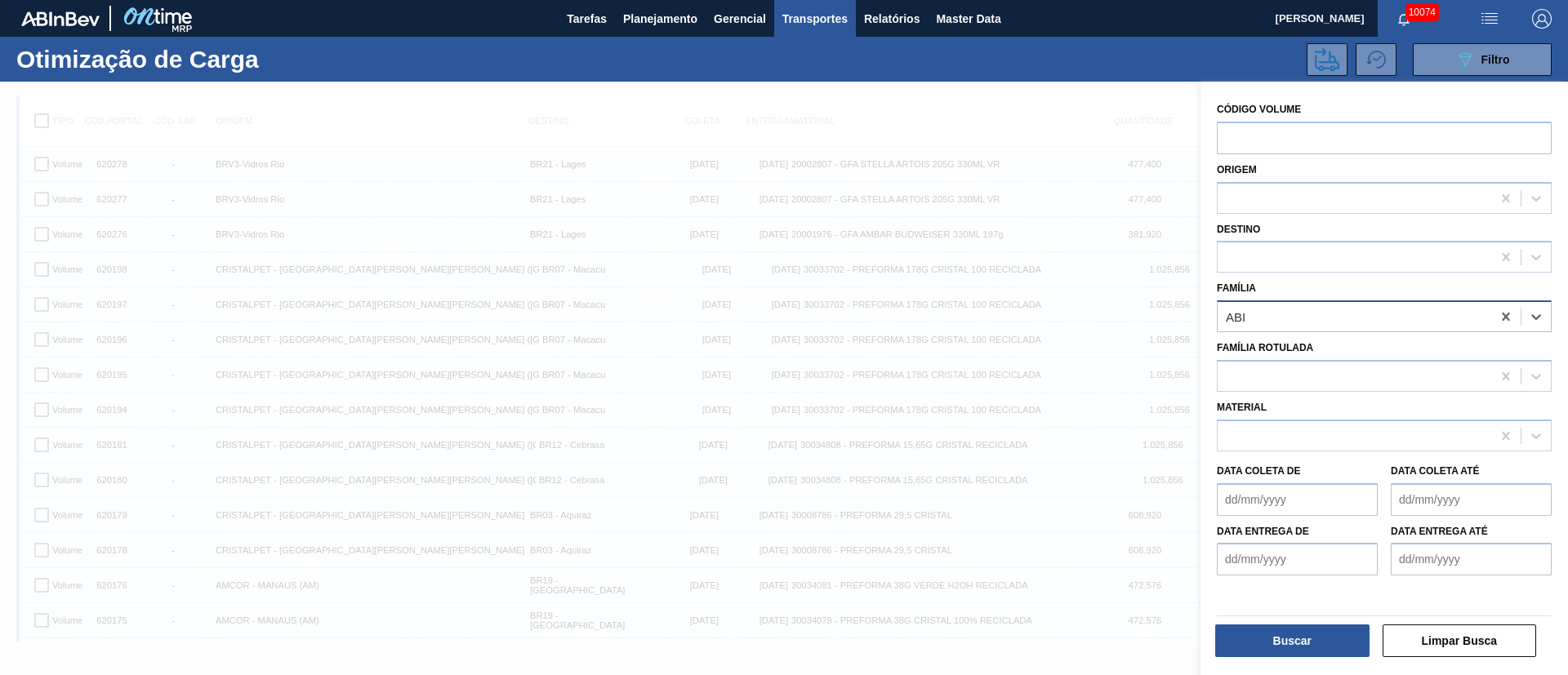
click at [1256, 314] on div "ABI" at bounding box center [1354, 317] width 274 height 24
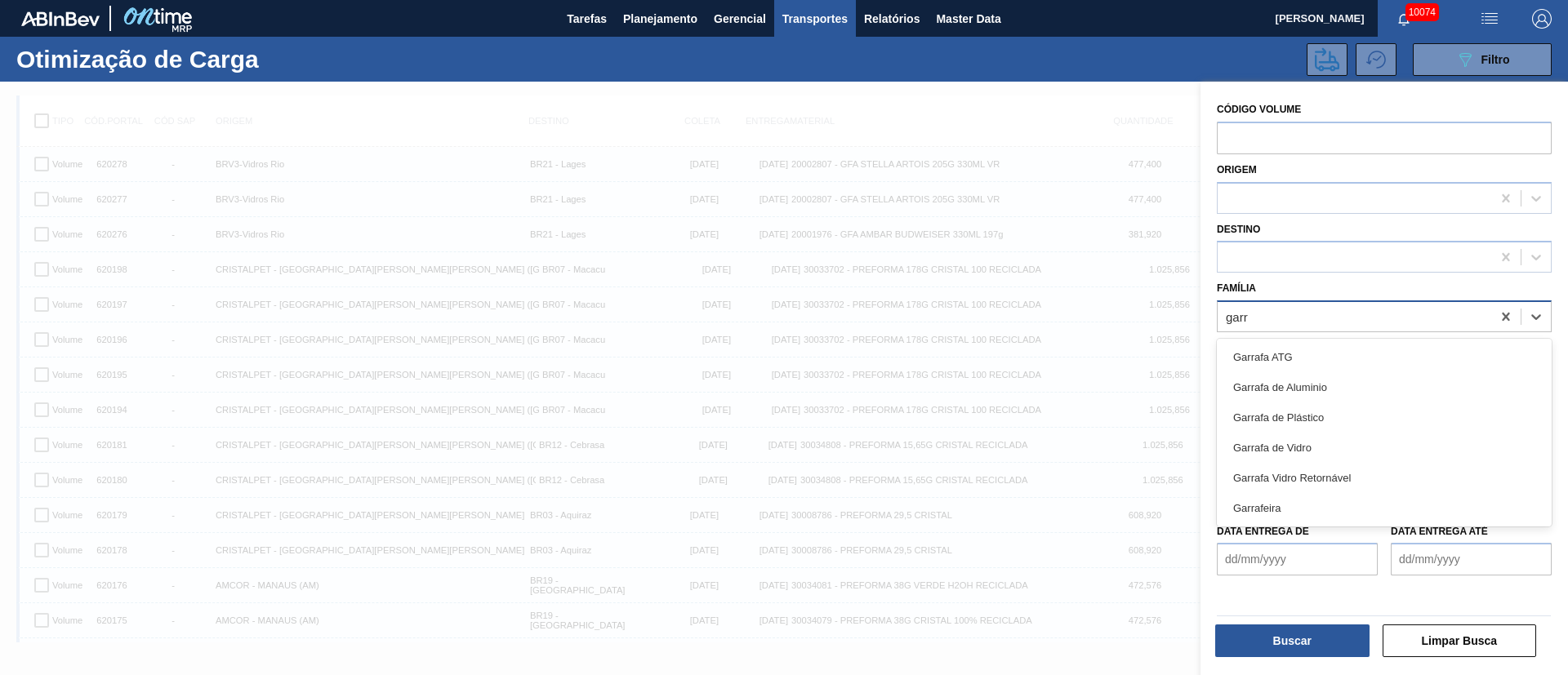
type input "garra"
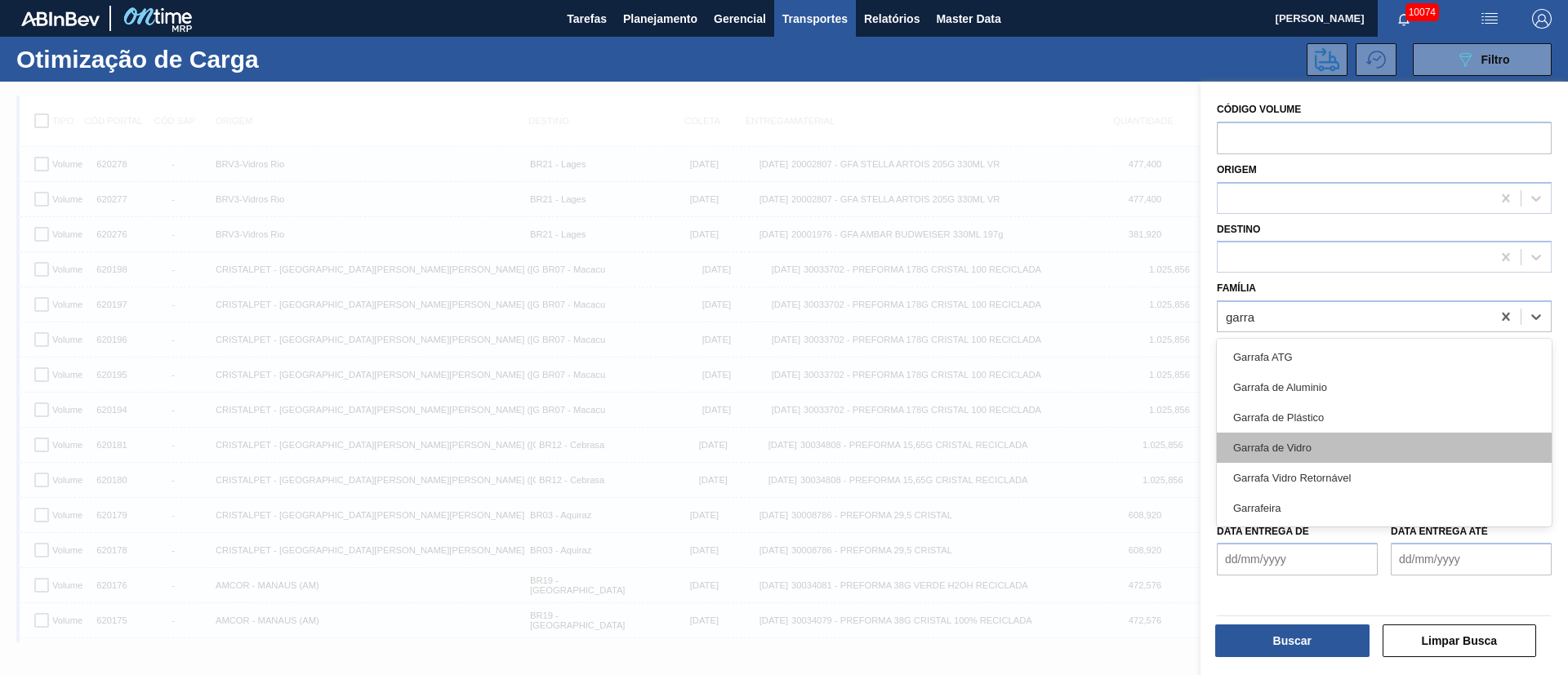
click at [1274, 449] on div "Garrafa de Vidro" at bounding box center [1384, 448] width 335 height 30
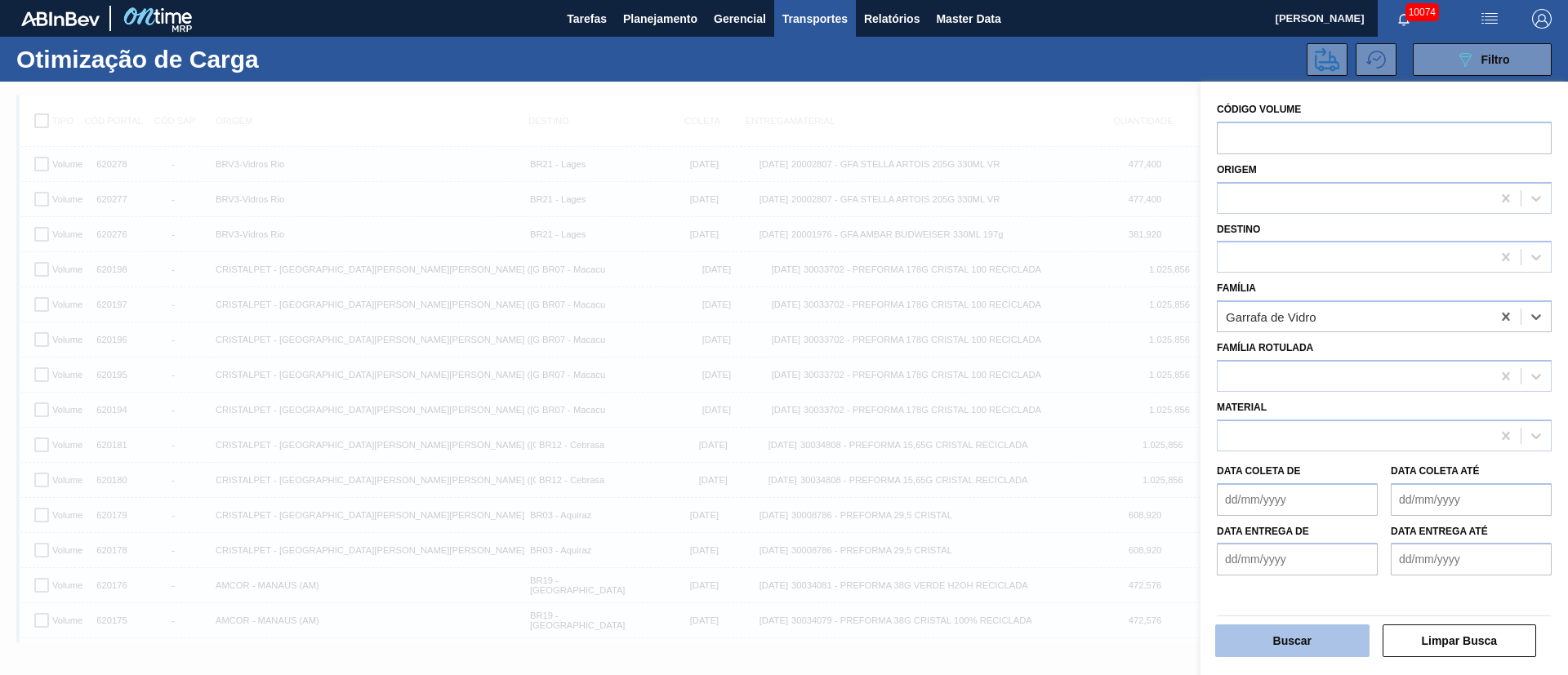
click at [1298, 627] on button "Buscar" at bounding box center [1292, 641] width 154 height 33
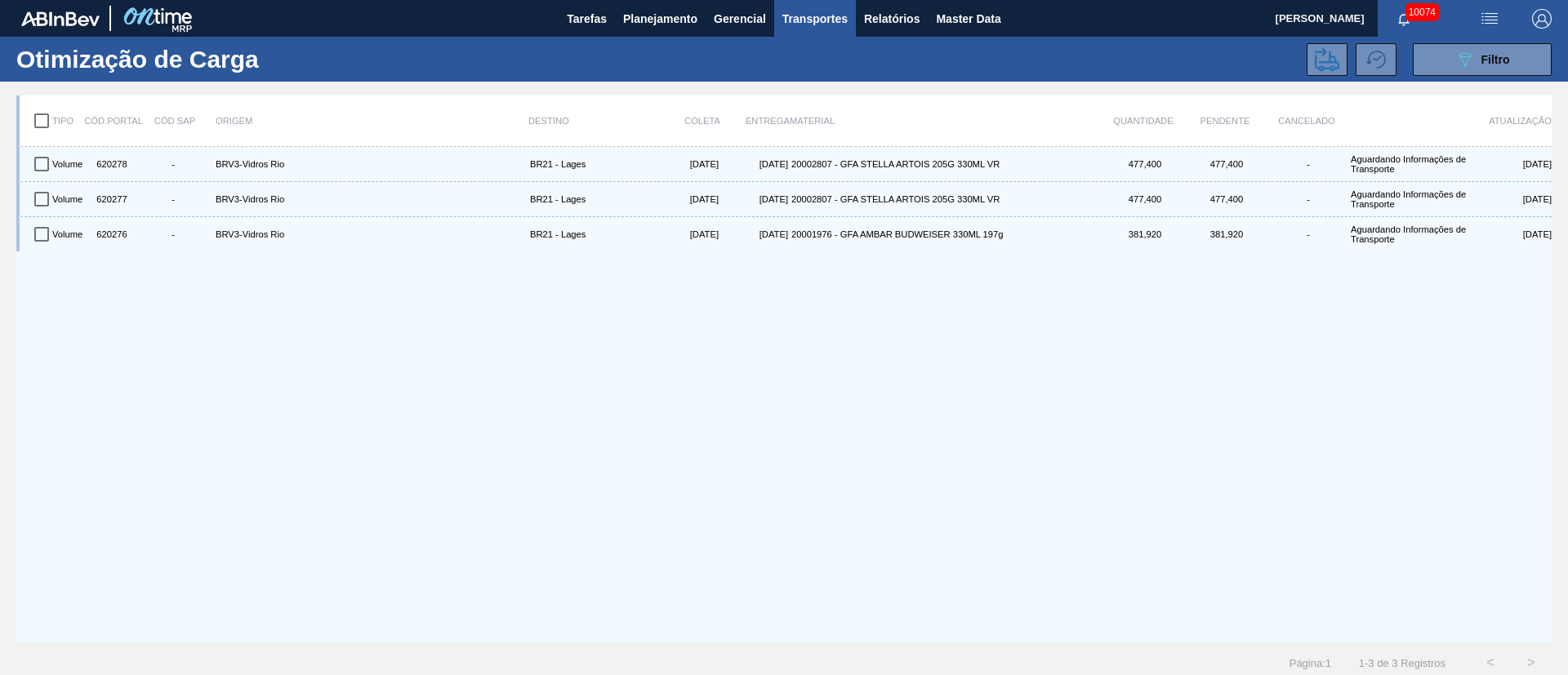
click at [50, 115] on input "checkbox" at bounding box center [42, 121] width 34 height 34
checkbox input "true"
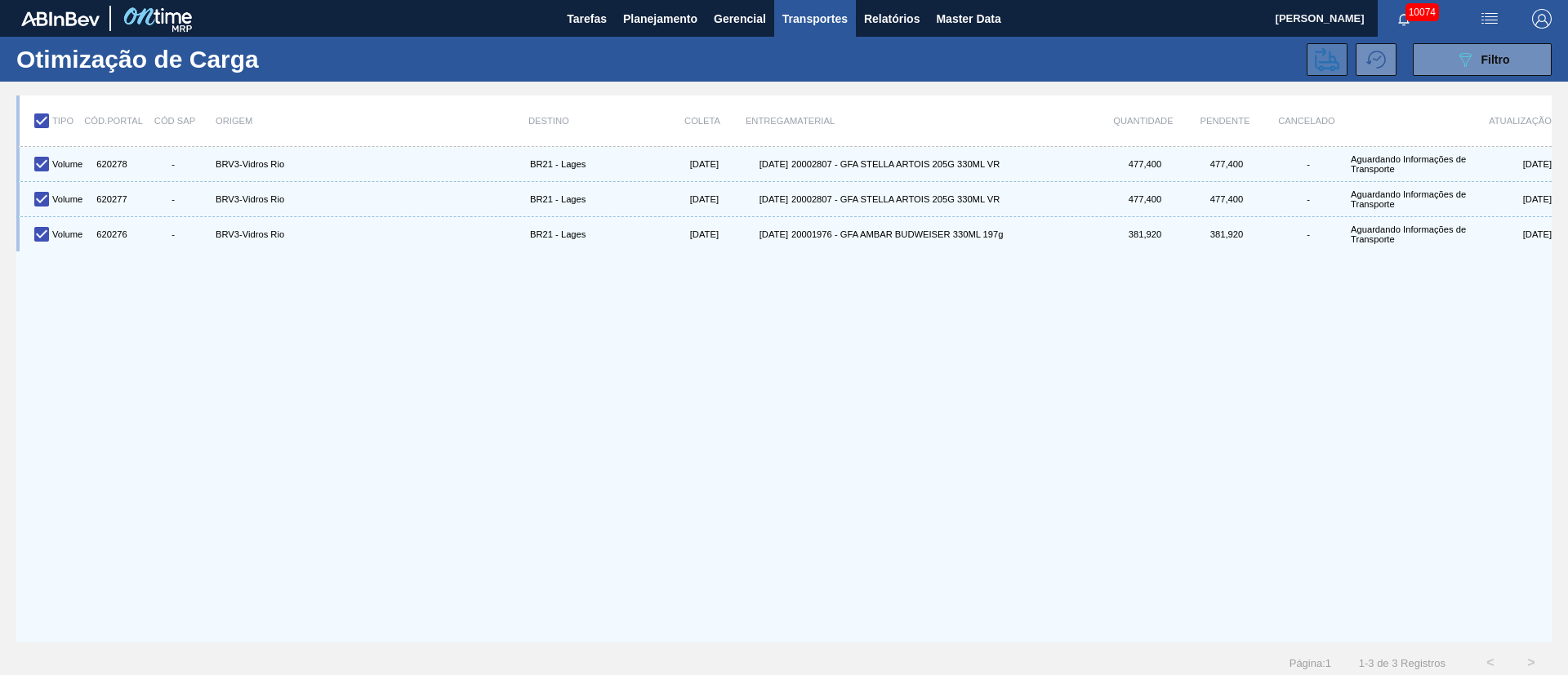
click at [1324, 62] on icon at bounding box center [1327, 60] width 25 height 25
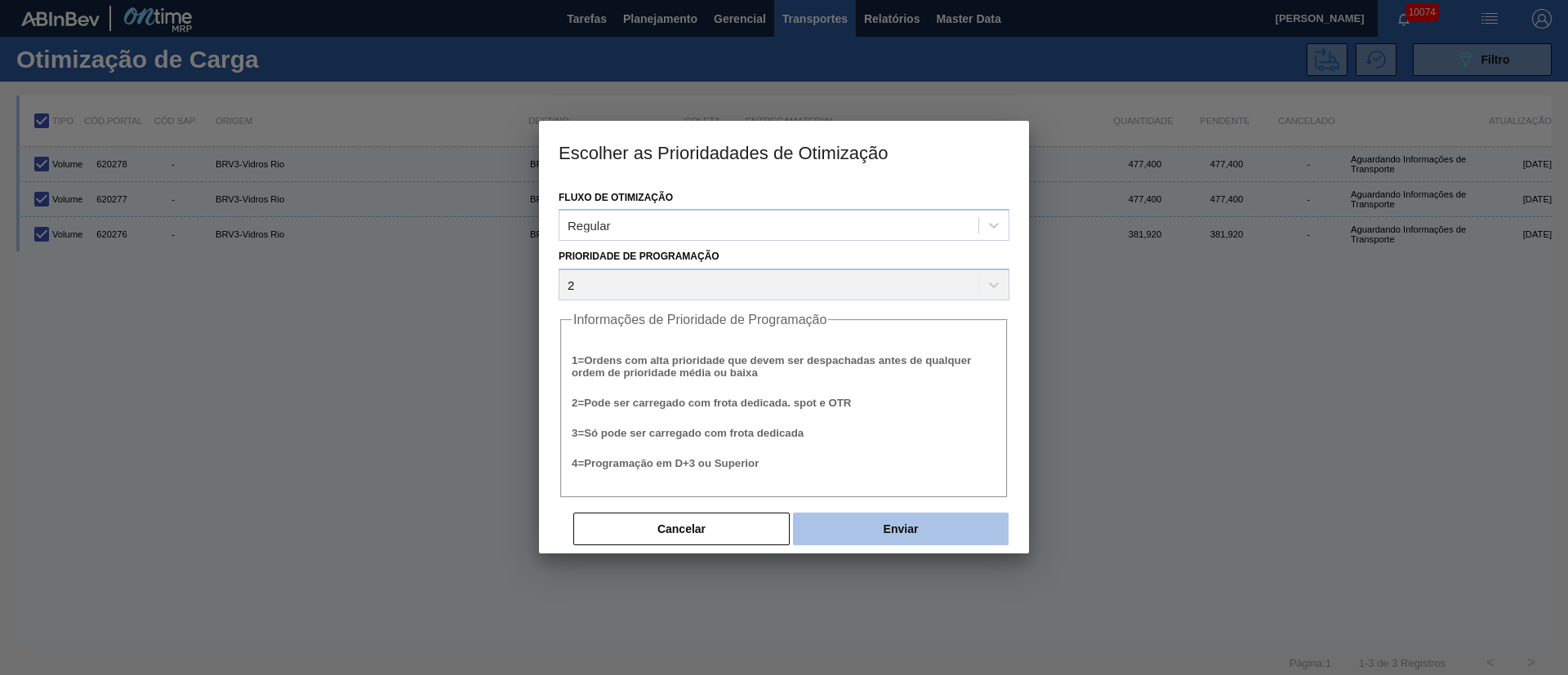
click at [872, 525] on button "Enviar" at bounding box center [901, 529] width 216 height 33
